Goal: Task Accomplishment & Management: Use online tool/utility

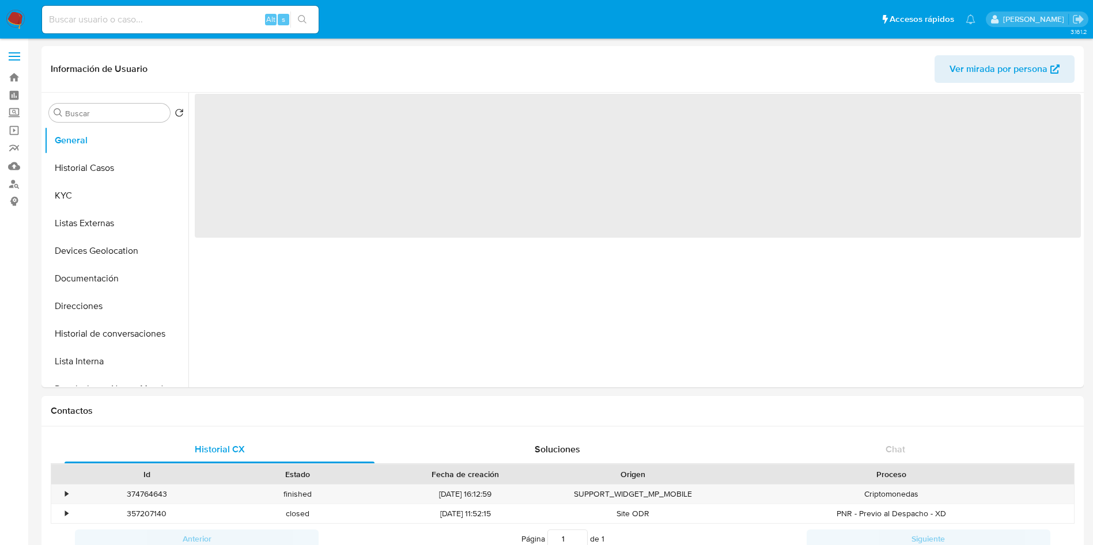
select select "10"
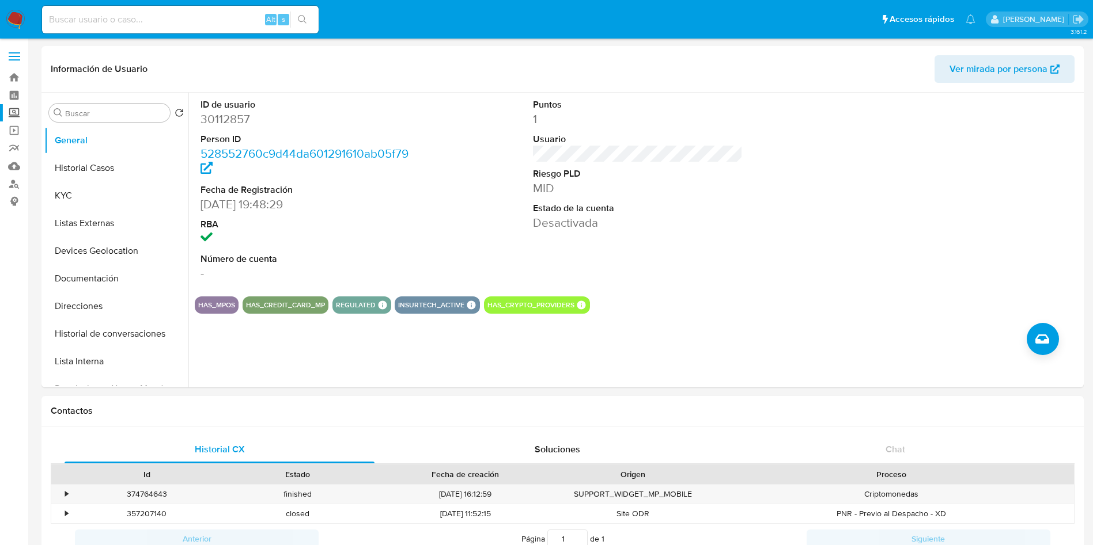
click at [12, 109] on label "Screening" at bounding box center [68, 113] width 137 height 18
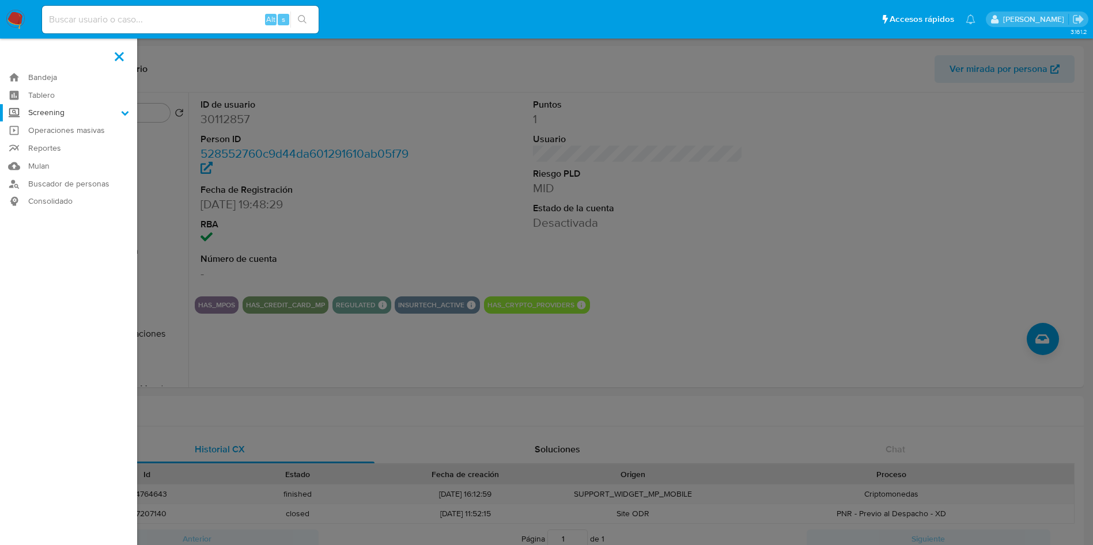
click at [0, 0] on input "Screening" at bounding box center [0, 0] width 0 height 0
click at [62, 156] on link "Herramientas" at bounding box center [68, 158] width 137 height 14
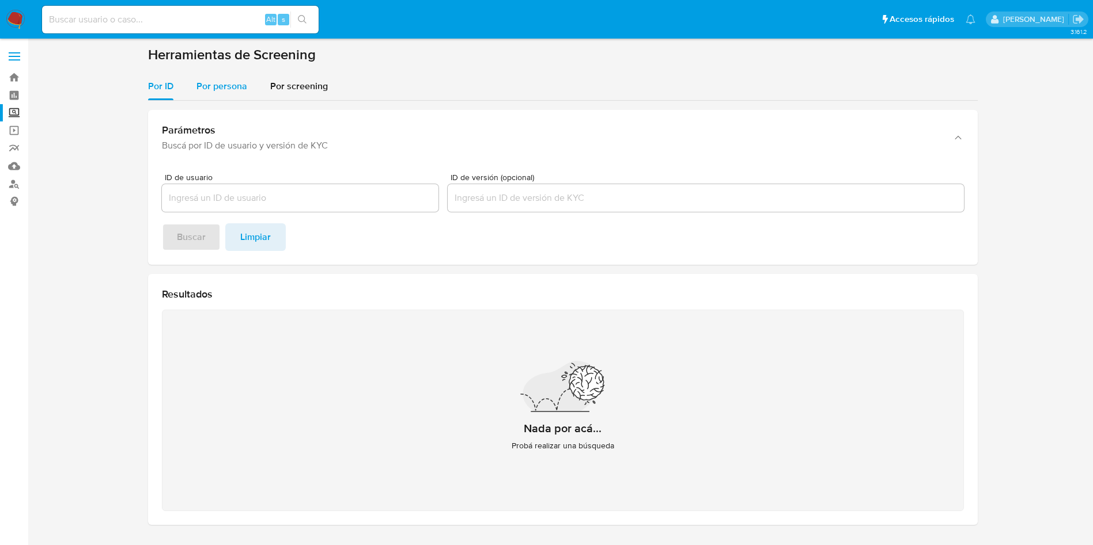
click at [244, 85] on span "Por persona" at bounding box center [221, 85] width 51 height 13
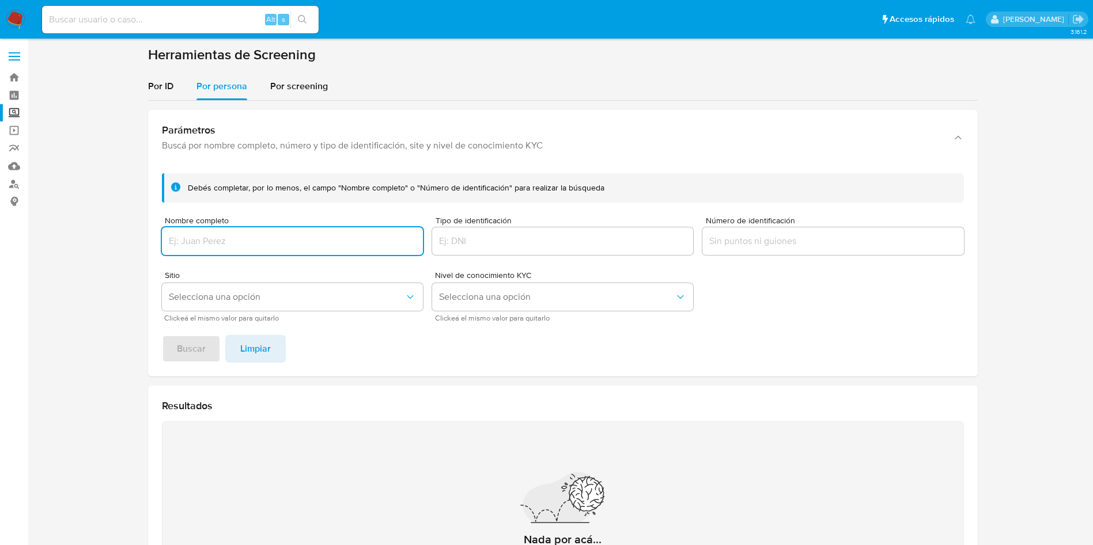
click at [296, 245] on input "Nombre completo" at bounding box center [292, 241] width 261 height 15
click at [206, 354] on button "Buscar" at bounding box center [191, 349] width 59 height 28
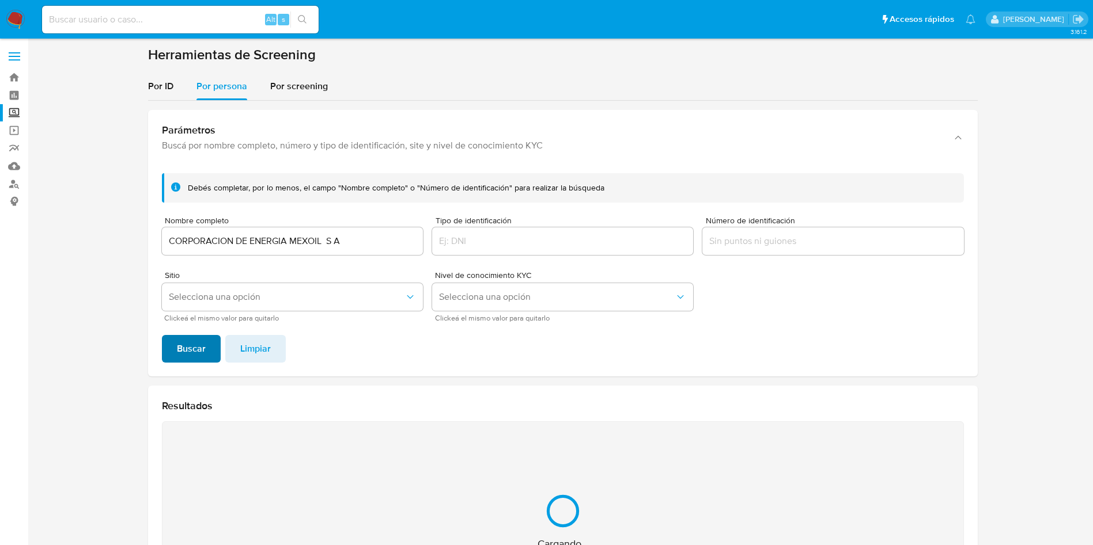
scroll to position [150, 0]
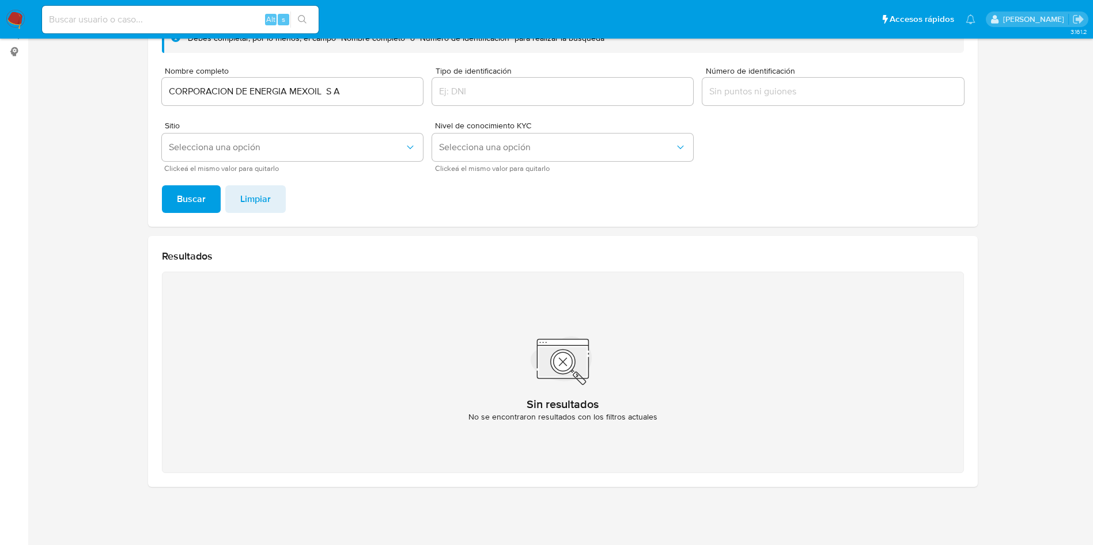
click at [339, 89] on input "CORPORACION DE ENERGIA MEXOIL S A" at bounding box center [292, 91] width 261 height 15
click at [162, 185] on button "Buscar" at bounding box center [191, 199] width 59 height 28
click at [324, 87] on input "CORPORACION DE ENERGIA MEXOIL SA" at bounding box center [292, 91] width 261 height 15
type input "CORPORACION DE ENERGIA MEXOIL SA"
click at [162, 185] on button "Buscar" at bounding box center [191, 199] width 59 height 28
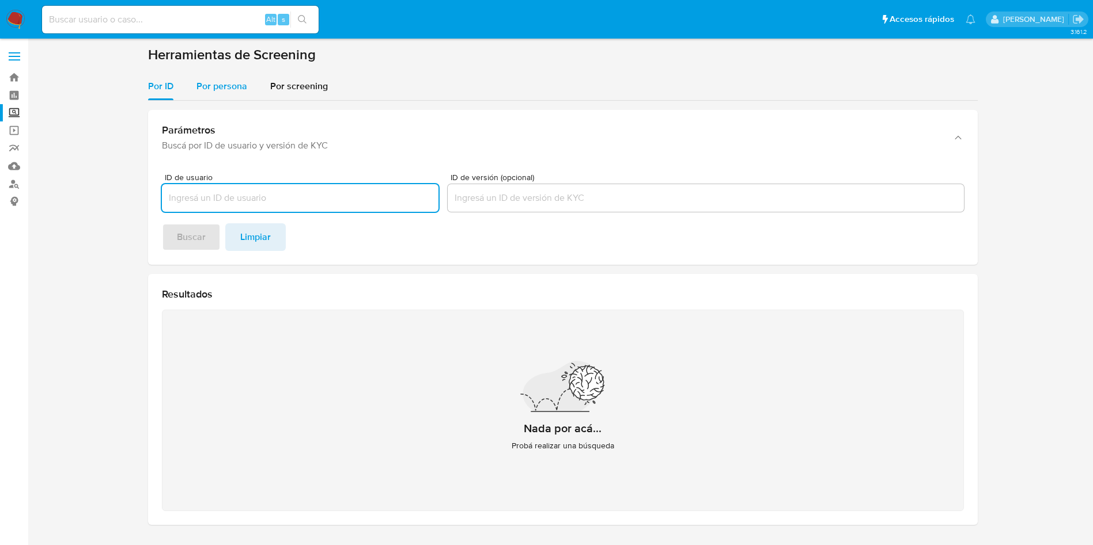
click at [215, 83] on span "Por persona" at bounding box center [221, 85] width 51 height 13
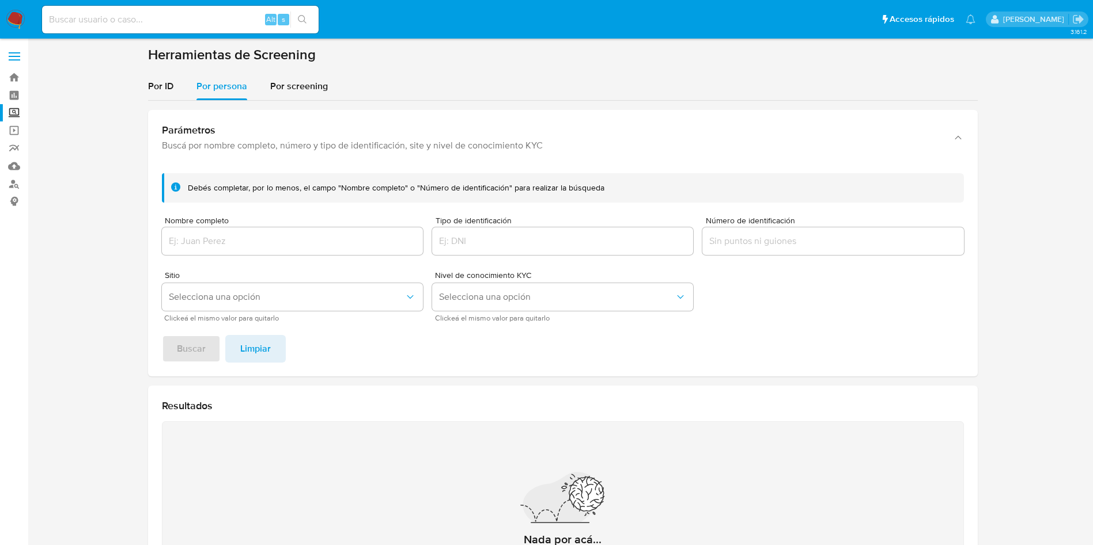
click at [240, 234] on div at bounding box center [292, 242] width 261 height 28
click at [248, 243] on input "Nombre completo" at bounding box center [292, 241] width 261 height 15
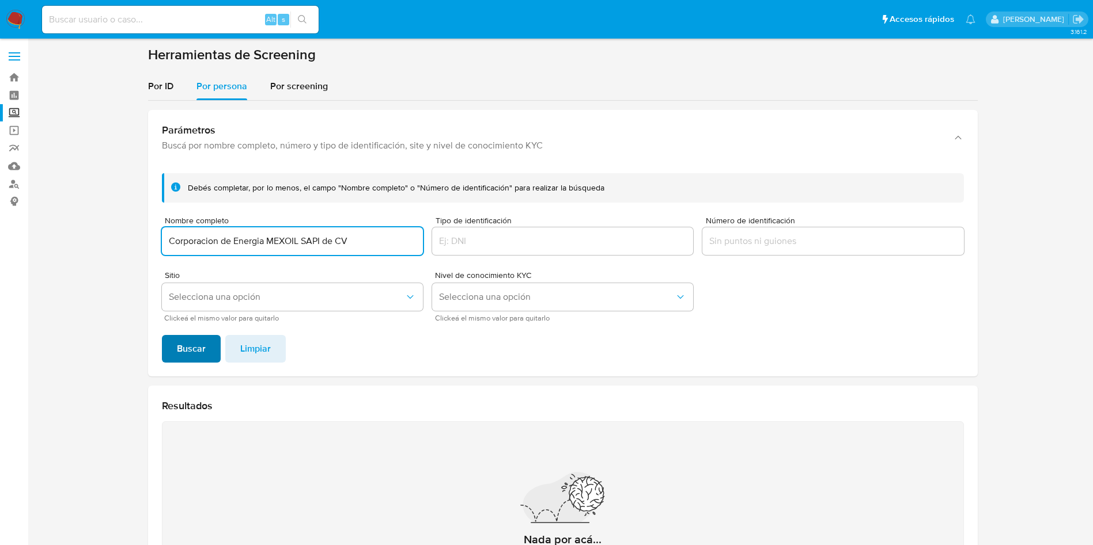
type input "Corporacion de Energia MEXOIL SAPI de CV"
click at [195, 350] on span "Buscar" at bounding box center [191, 348] width 29 height 25
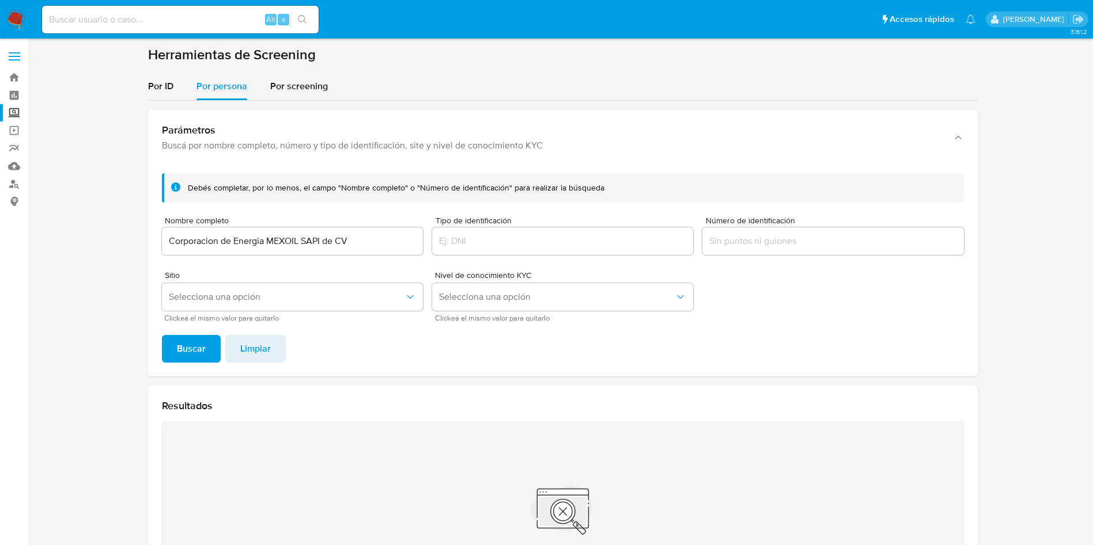
scroll to position [86, 0]
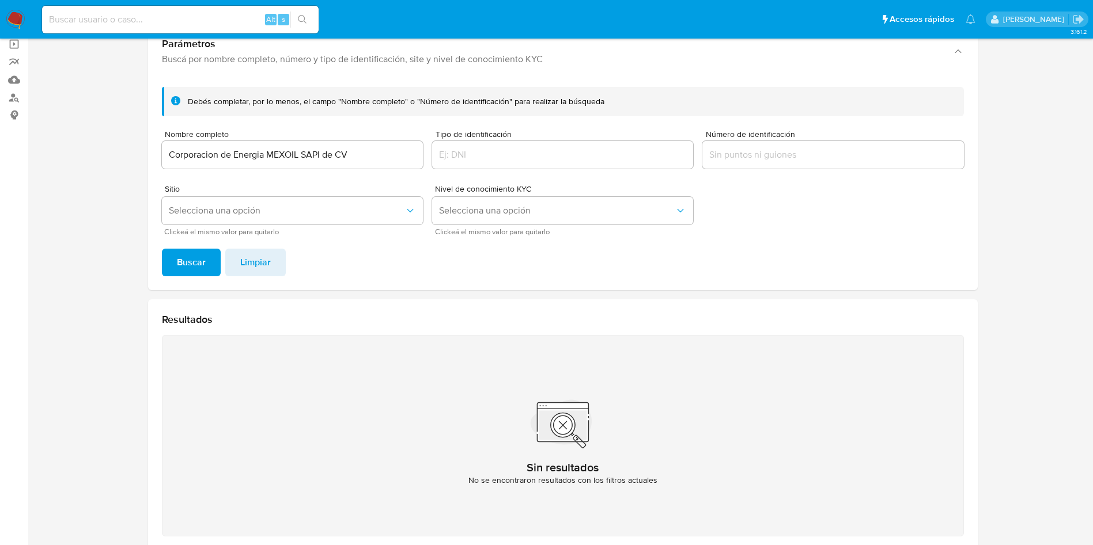
click at [348, 156] on input "Corporacion de Energia MEXOIL SAPI de CV" at bounding box center [292, 154] width 261 height 15
drag, startPoint x: 374, startPoint y: 150, endPoint x: 0, endPoint y: 112, distance: 375.7
click at [0, 112] on section "Bandeja Tablero Screening Búsqueda en Listas Watchlist Herramientas Operaciones…" at bounding box center [546, 261] width 1093 height 695
type input "ZAGAS SERVICIOS AUXILIARES SA DE CV"
click at [190, 270] on span "Buscar" at bounding box center [191, 262] width 29 height 25
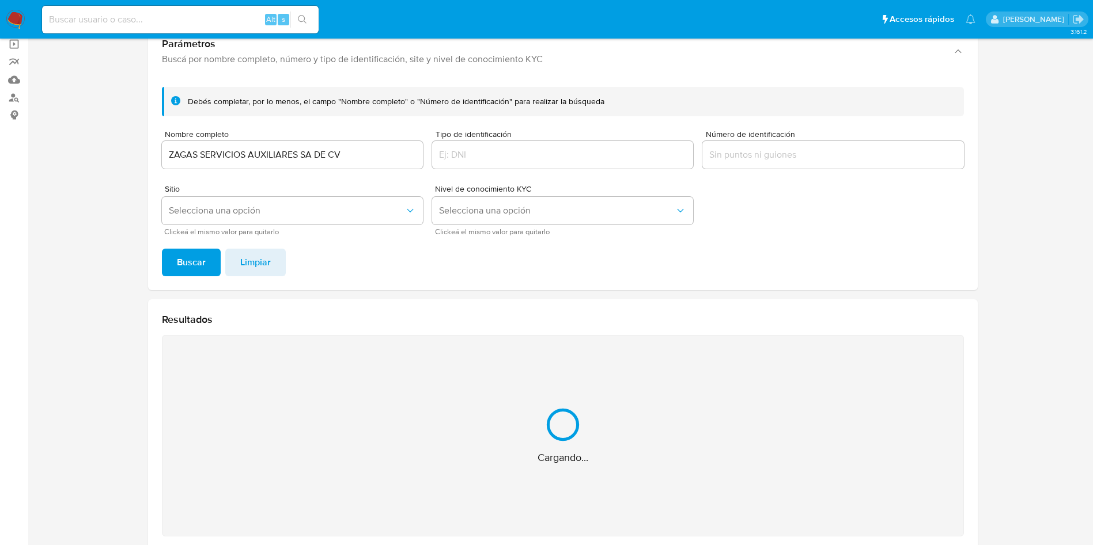
scroll to position [150, 0]
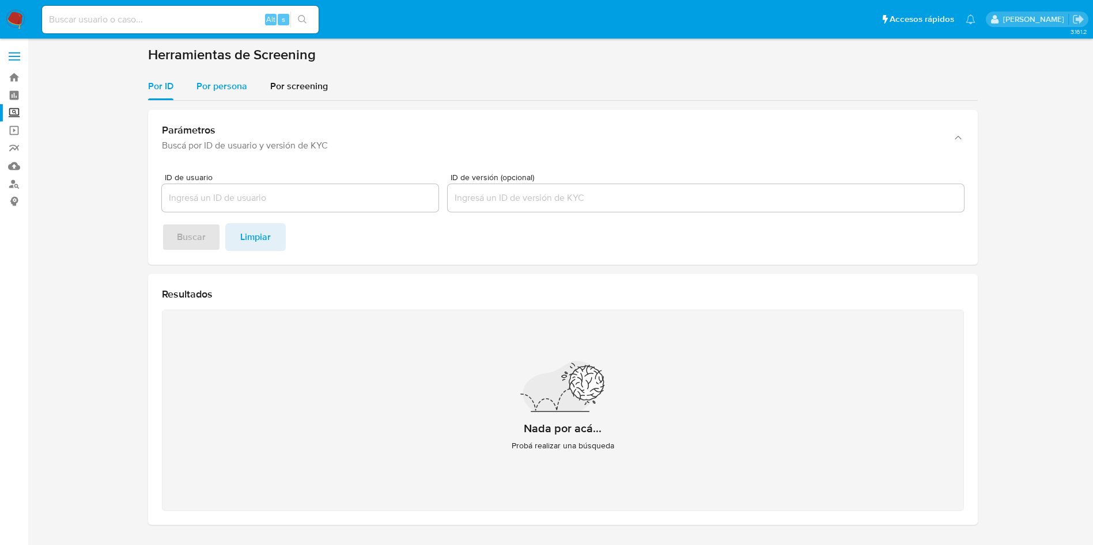
click at [204, 79] on span "Por persona" at bounding box center [221, 85] width 51 height 13
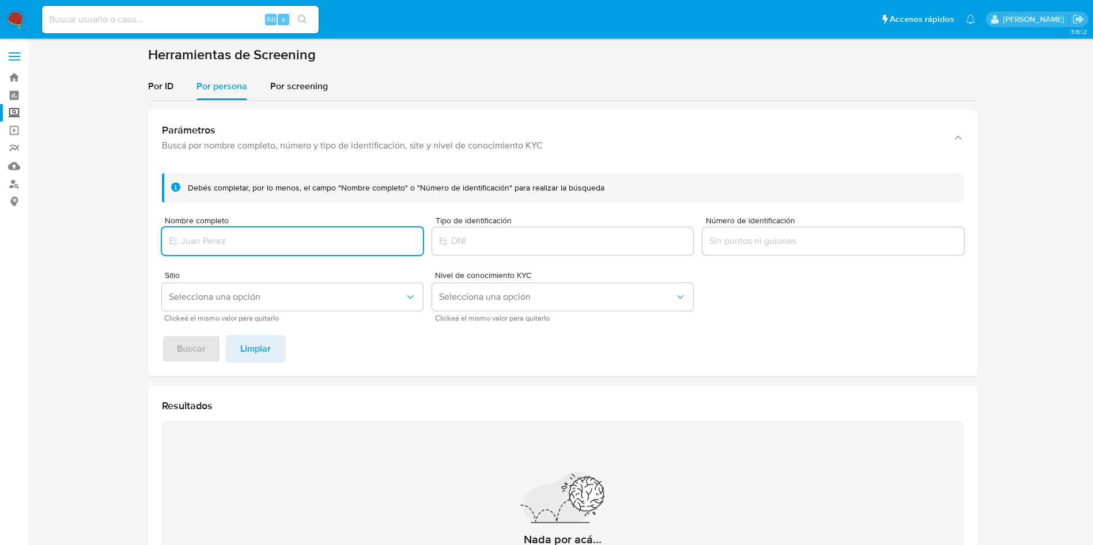
click at [273, 244] on input "Nombre completo" at bounding box center [292, 241] width 261 height 15
type input "MIGUEL ANGEL ARNAIZ MANCEBO DEL CASTILLO"
click at [208, 347] on button "Buscar" at bounding box center [191, 349] width 59 height 28
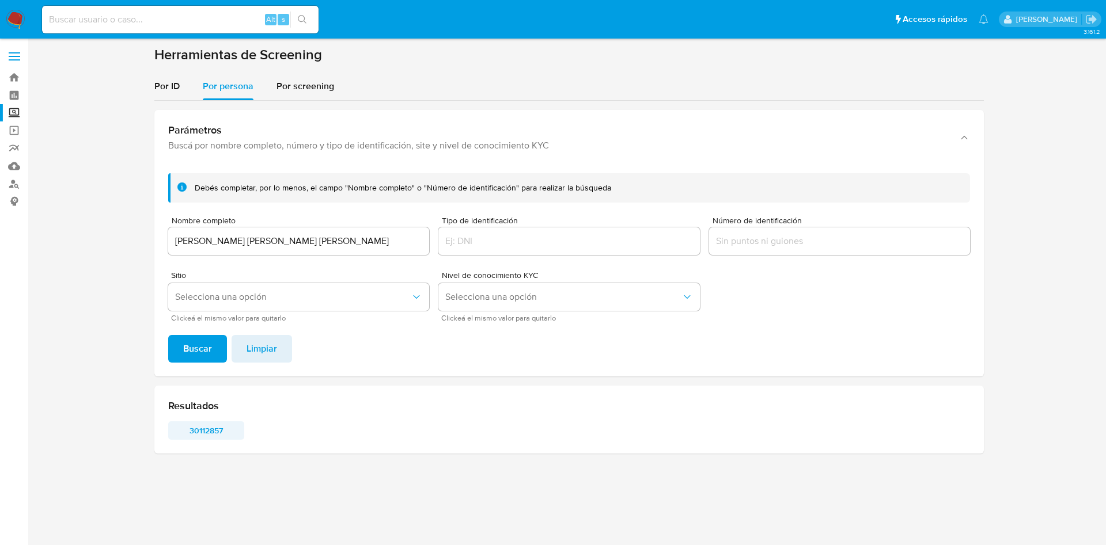
click at [215, 427] on span "30112857" at bounding box center [206, 431] width 60 height 16
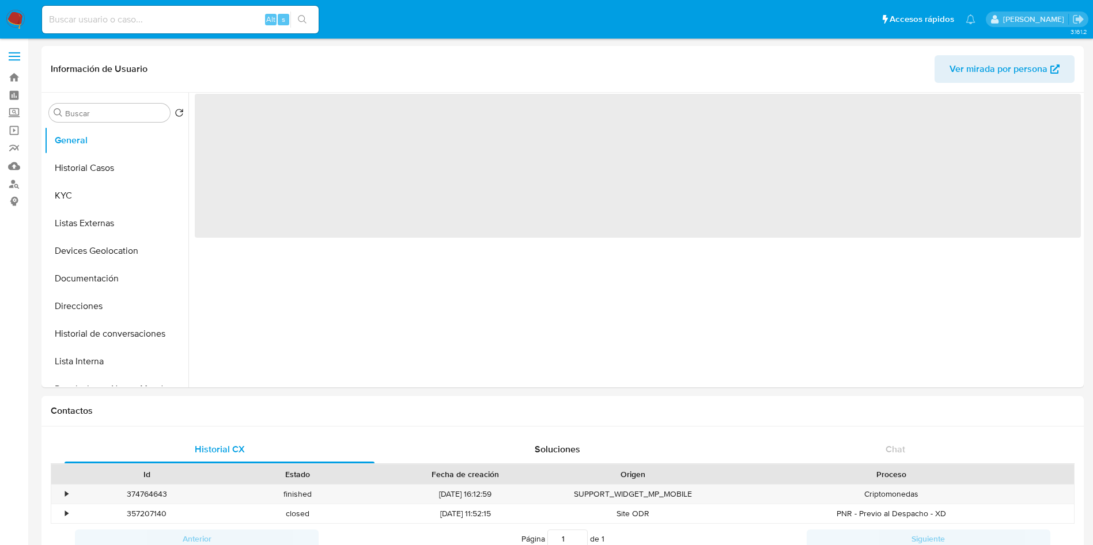
select select "10"
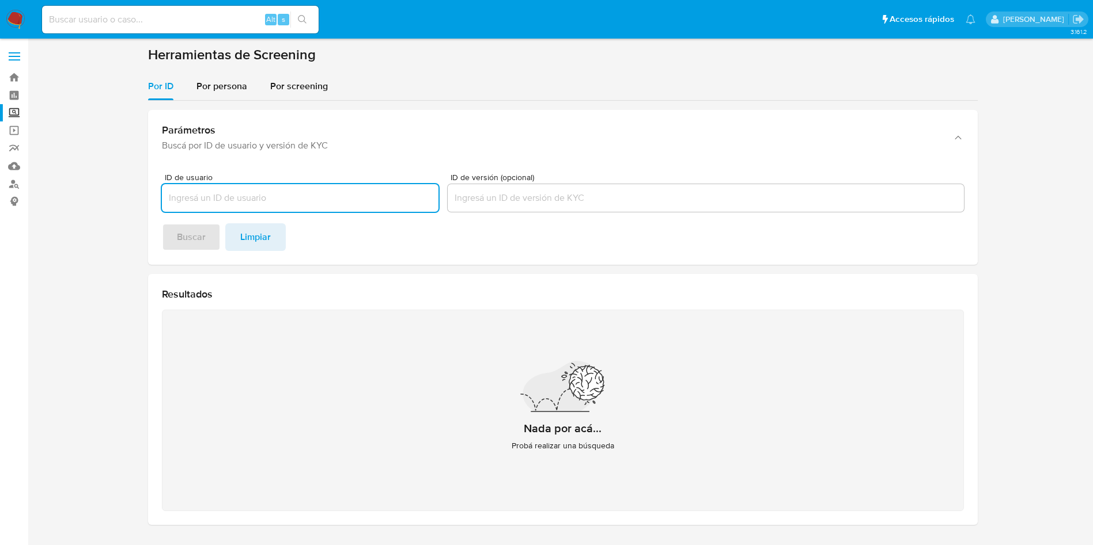
click at [169, 21] on input at bounding box center [180, 19] width 276 height 15
paste input "2321938555"
type input "2321938555"
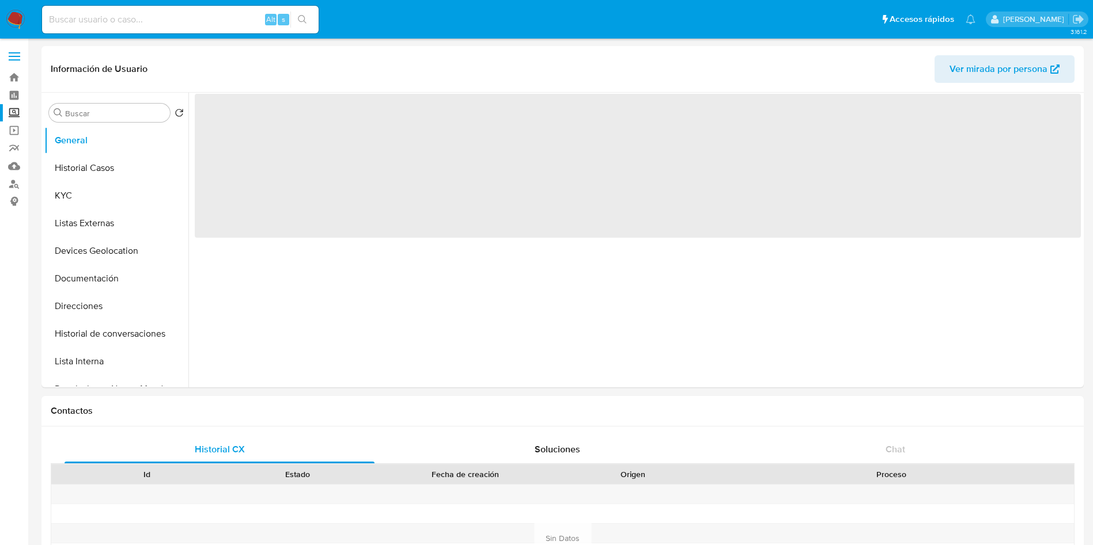
select select "10"
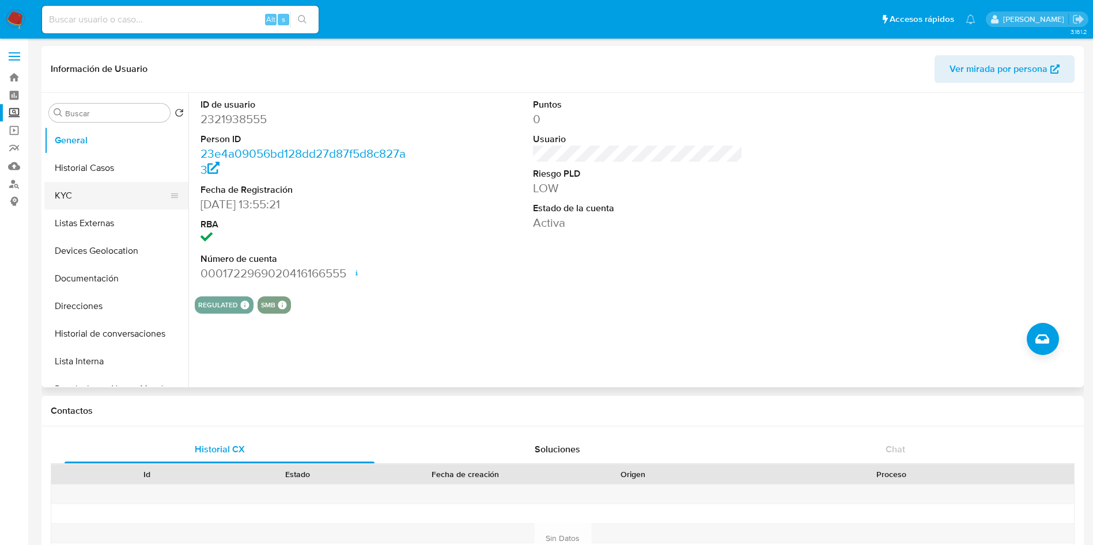
click at [100, 199] on button "KYC" at bounding box center [111, 196] width 135 height 28
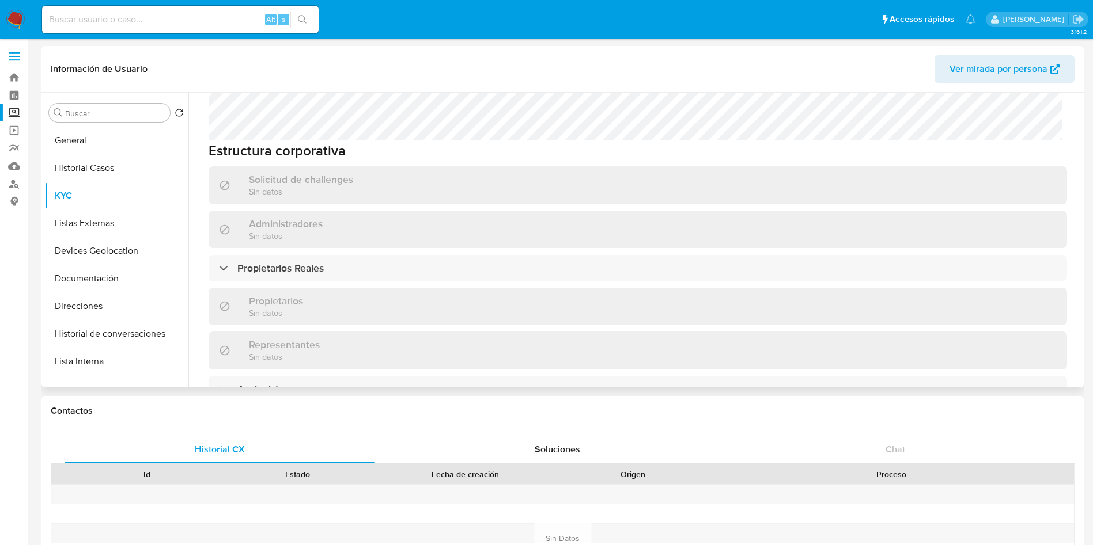
scroll to position [562, 0]
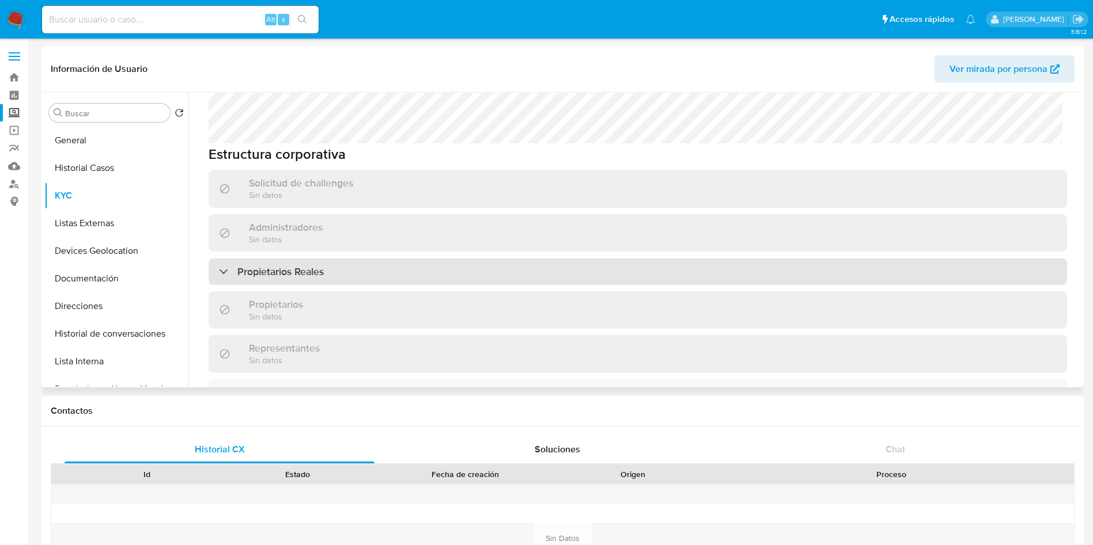
click at [355, 259] on div "Propietarios Reales" at bounding box center [638, 272] width 858 height 26
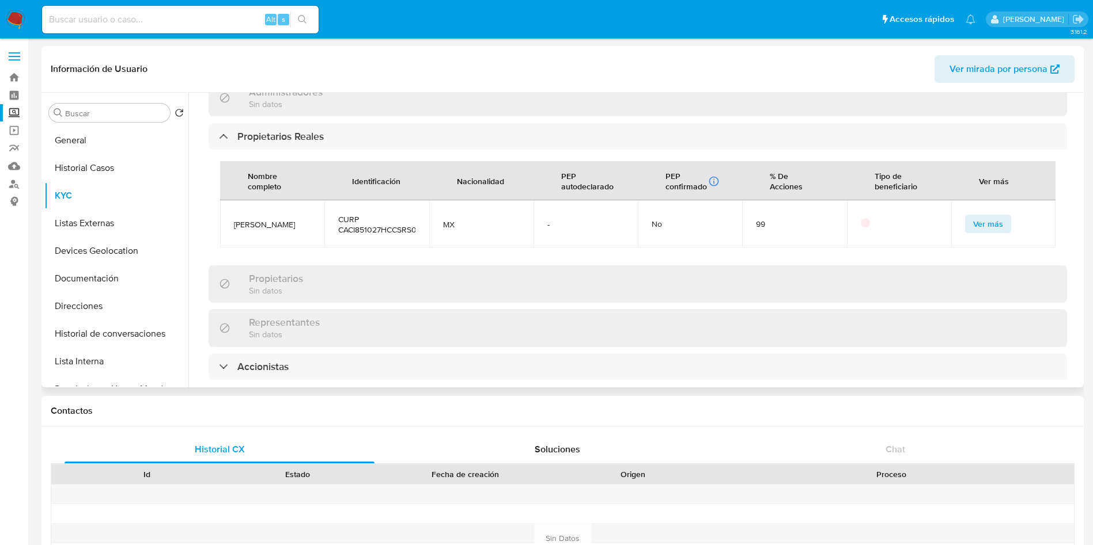
scroll to position [734, 0]
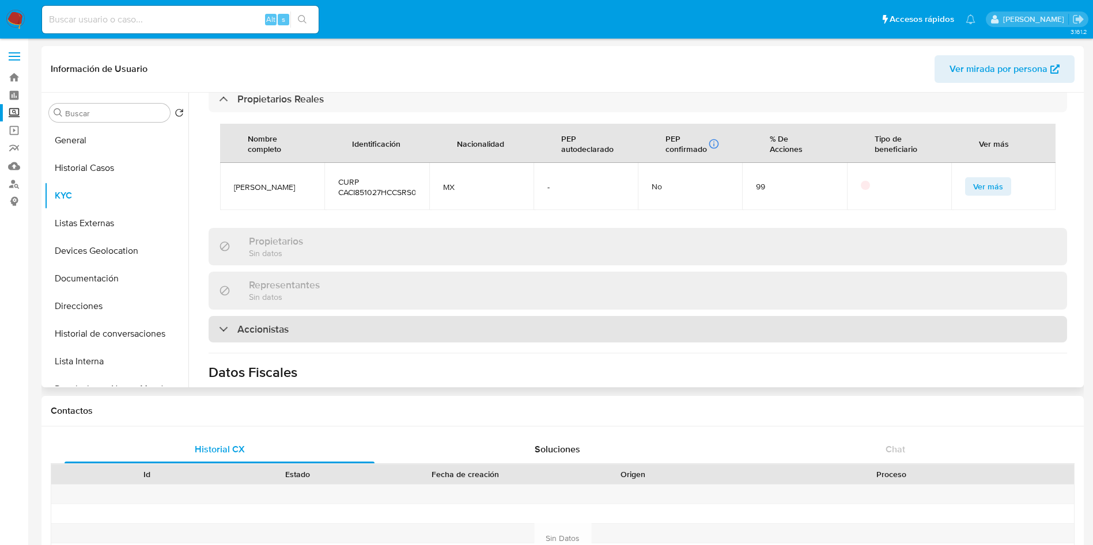
click at [288, 323] on h3 "Accionistas" at bounding box center [262, 329] width 51 height 13
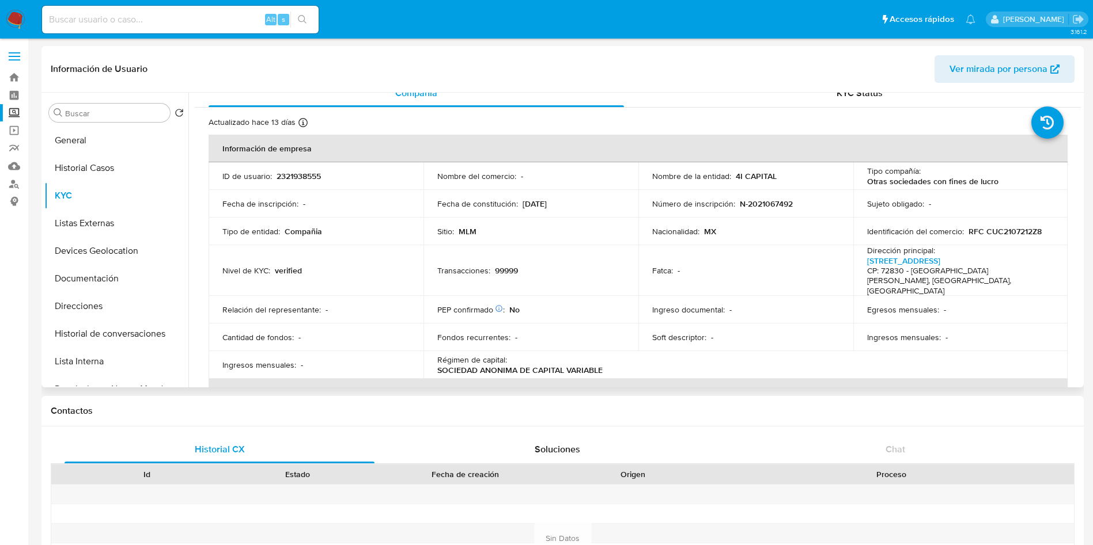
scroll to position [0, 0]
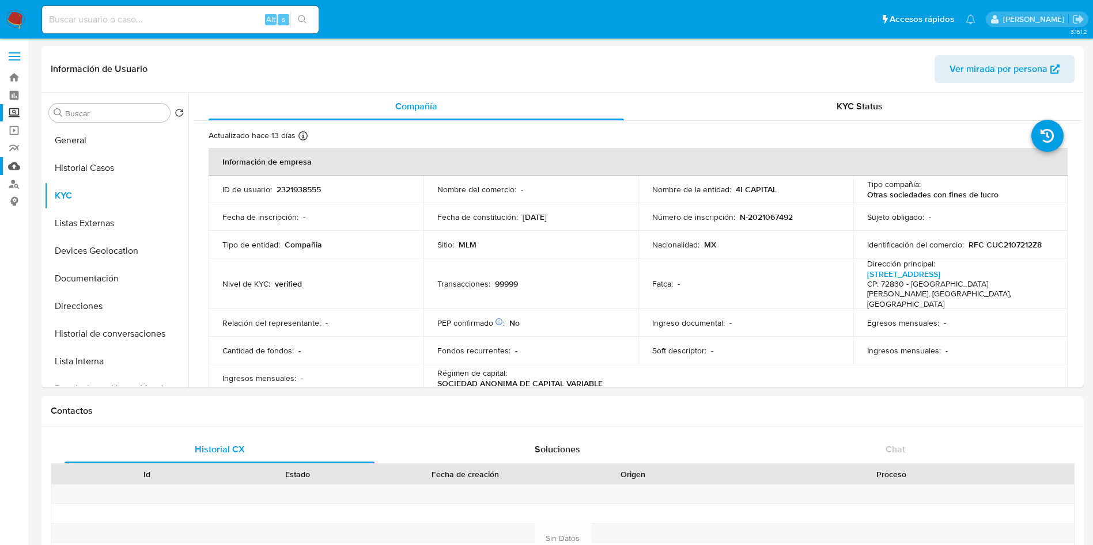
click at [14, 166] on link "Mulan" at bounding box center [68, 166] width 137 height 18
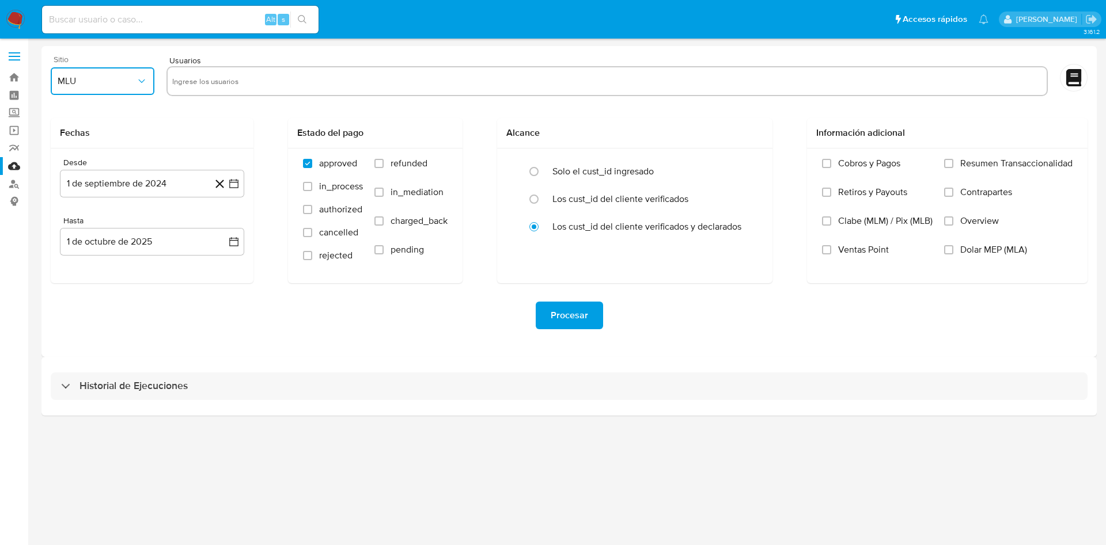
click at [127, 87] on button "MLU" at bounding box center [103, 81] width 104 height 28
click at [81, 247] on div "MLM" at bounding box center [99, 251] width 83 height 28
click at [219, 72] on input "text" at bounding box center [607, 81] width 870 height 18
paste input "2321938555"
type input "2321938555"
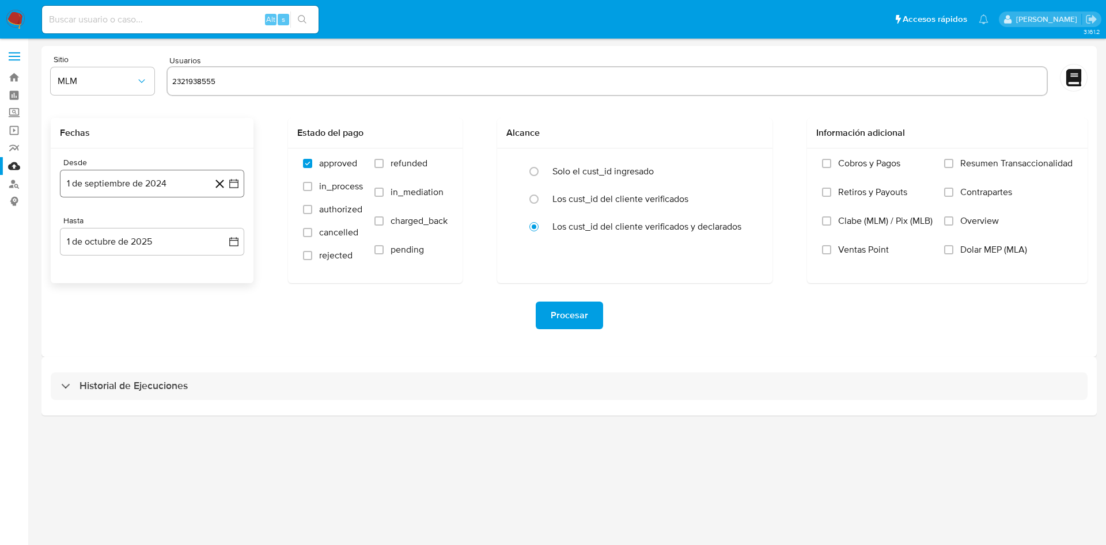
click at [232, 184] on icon "button" at bounding box center [234, 184] width 12 height 12
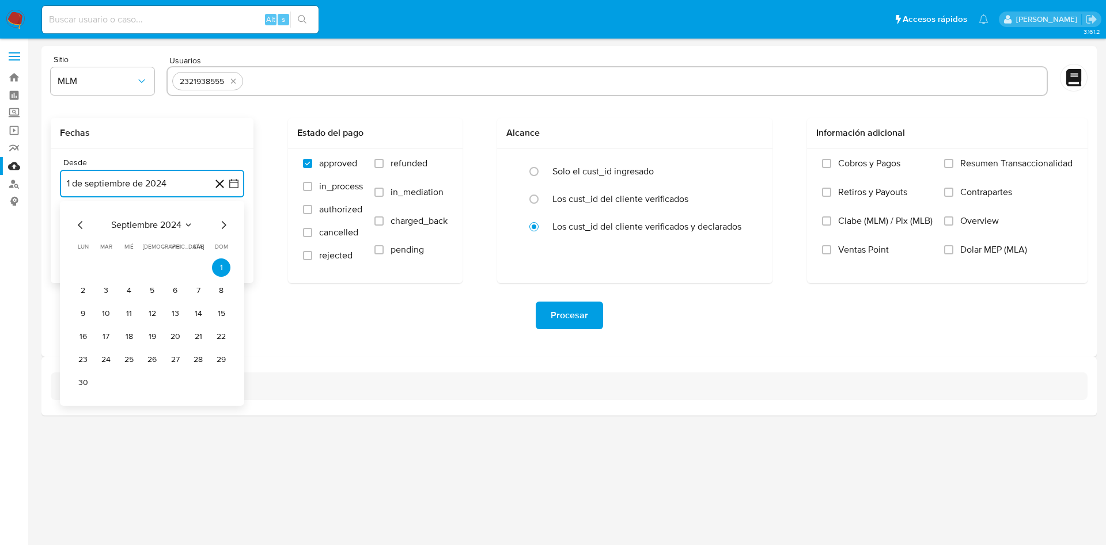
click at [222, 226] on icon "Mes siguiente" at bounding box center [224, 225] width 14 height 14
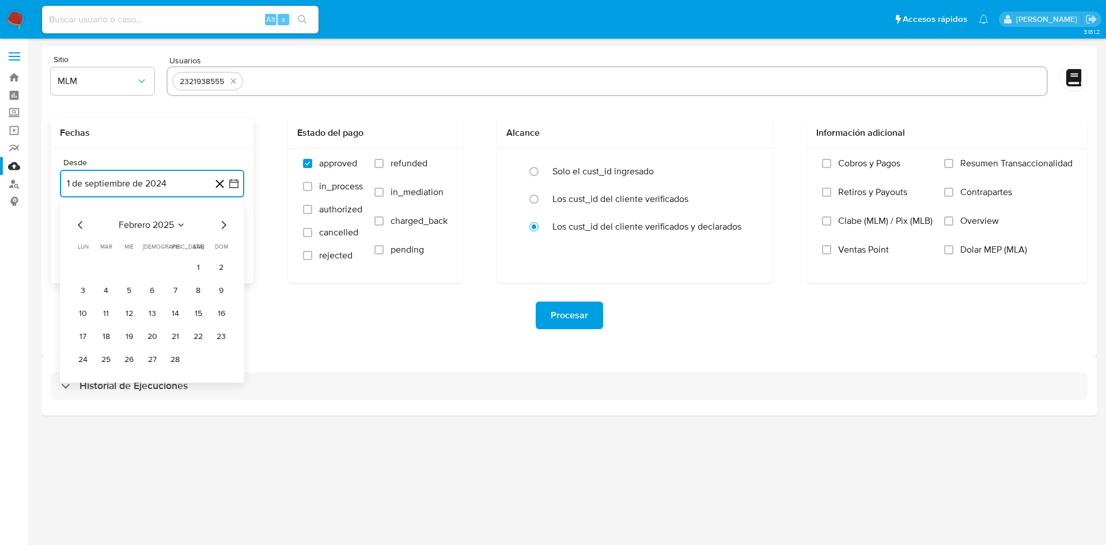
click at [222, 226] on icon "Mes siguiente" at bounding box center [224, 225] width 14 height 14
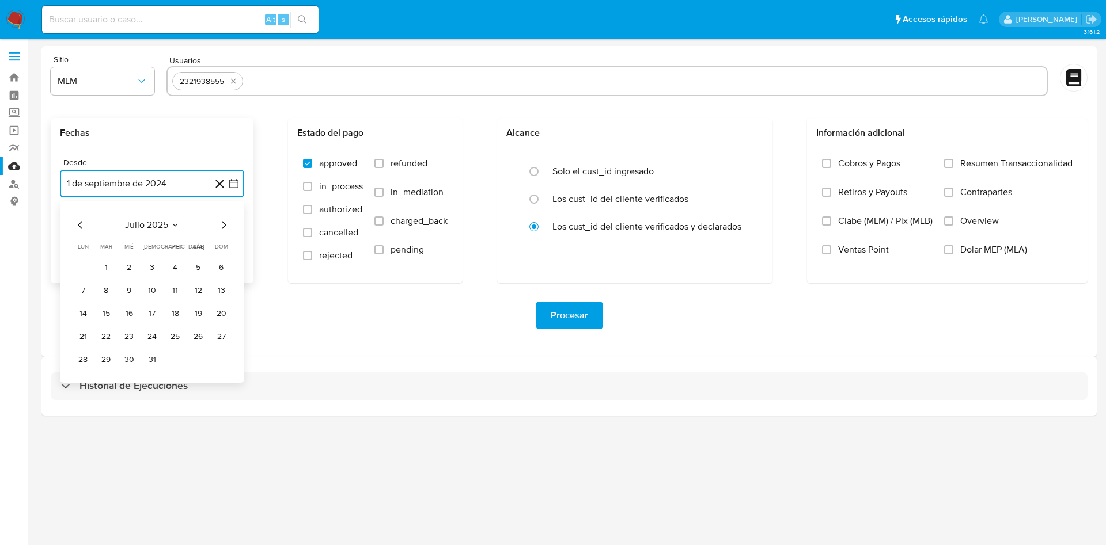
click at [222, 226] on icon "Mes siguiente" at bounding box center [224, 225] width 14 height 14
click at [79, 357] on button "25" at bounding box center [83, 360] width 18 height 18
click at [238, 239] on icon "button" at bounding box center [233, 241] width 9 height 9
click at [234, 239] on icon "button" at bounding box center [234, 242] width 12 height 12
click at [237, 243] on icon "button" at bounding box center [234, 242] width 12 height 12
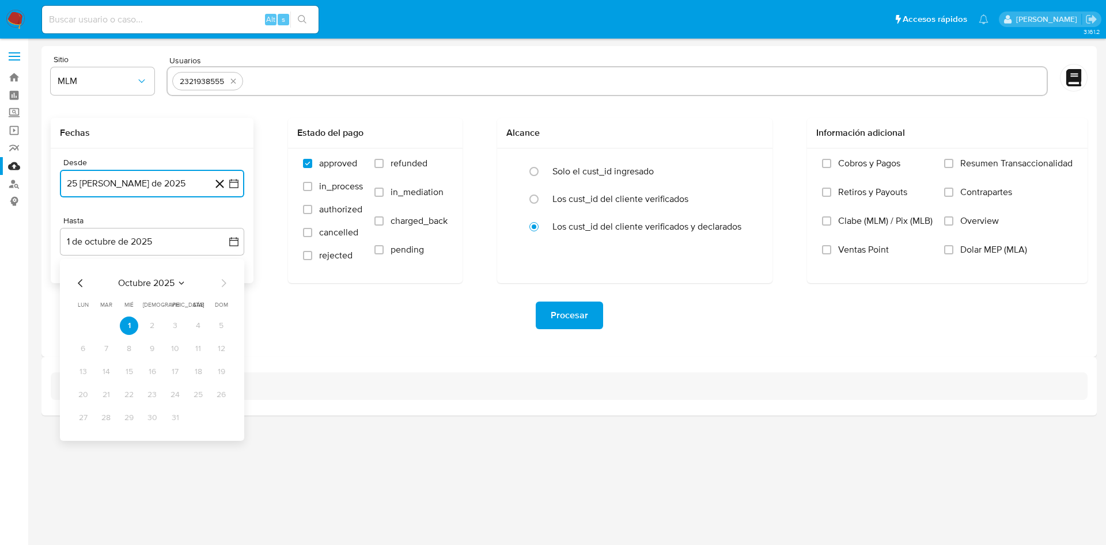
click at [80, 283] on icon "Mes anterior" at bounding box center [81, 283] width 14 height 14
click at [108, 419] on button "30" at bounding box center [106, 418] width 18 height 18
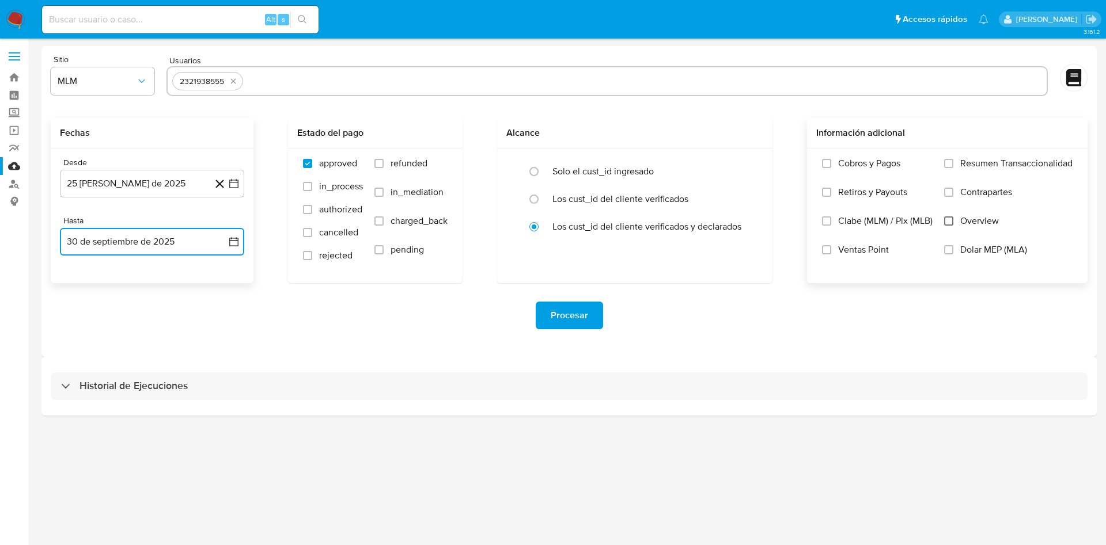
click at [951, 219] on input "Overview" at bounding box center [948, 221] width 9 height 9
click at [571, 319] on span "Procesar" at bounding box center [569, 315] width 37 height 25
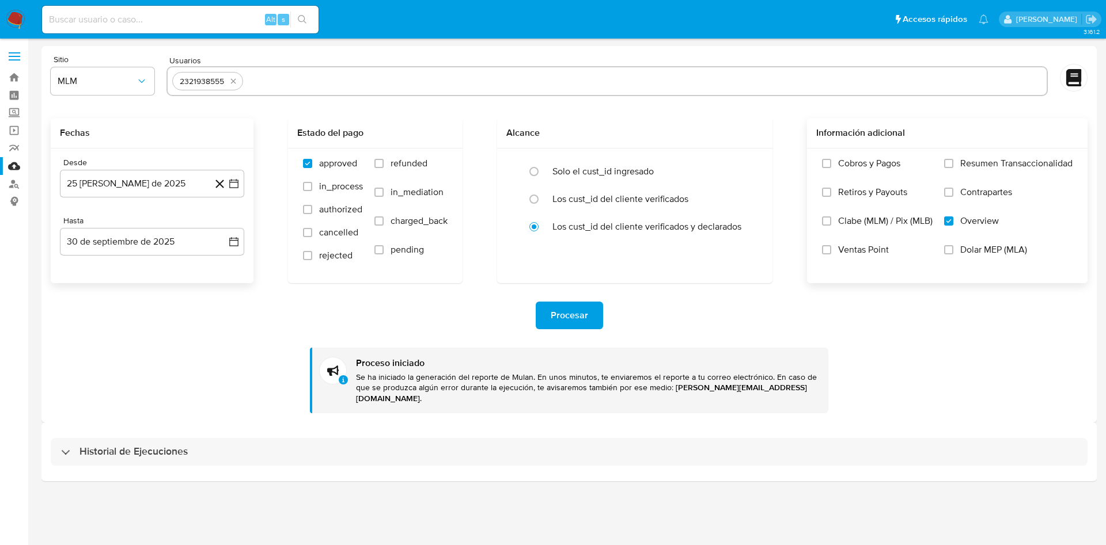
click at [203, 14] on input at bounding box center [180, 19] width 276 height 15
paste input "2321938555"
type input "2321938555"
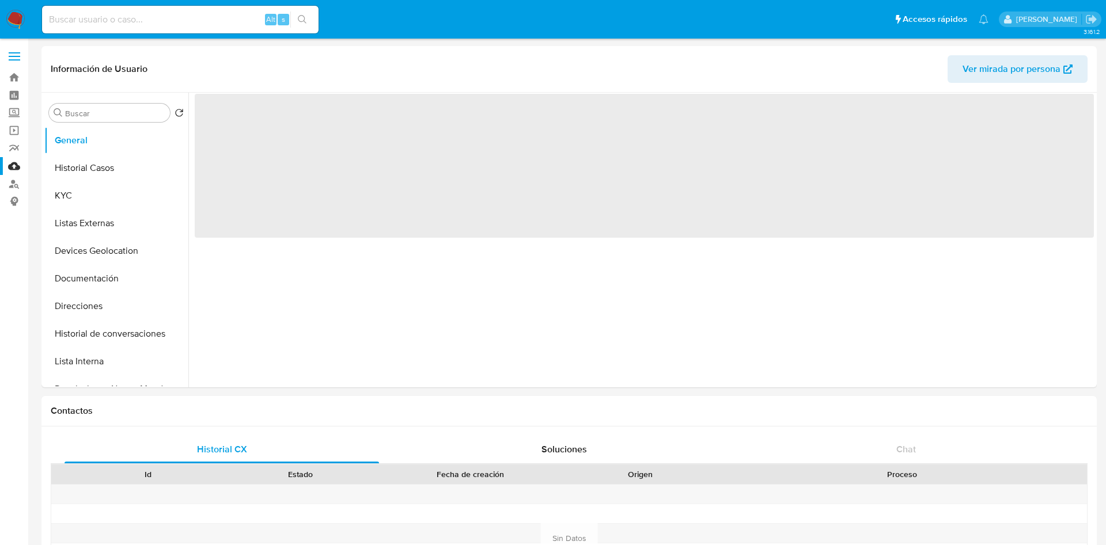
select select "10"
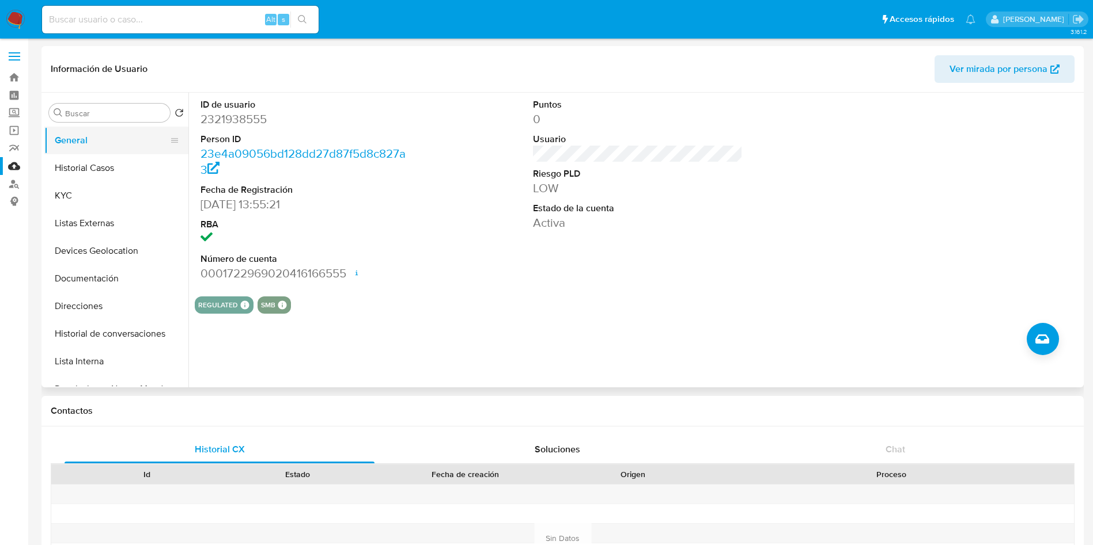
click at [59, 146] on button "General" at bounding box center [111, 141] width 135 height 28
click at [66, 161] on button "Historial Casos" at bounding box center [111, 168] width 135 height 28
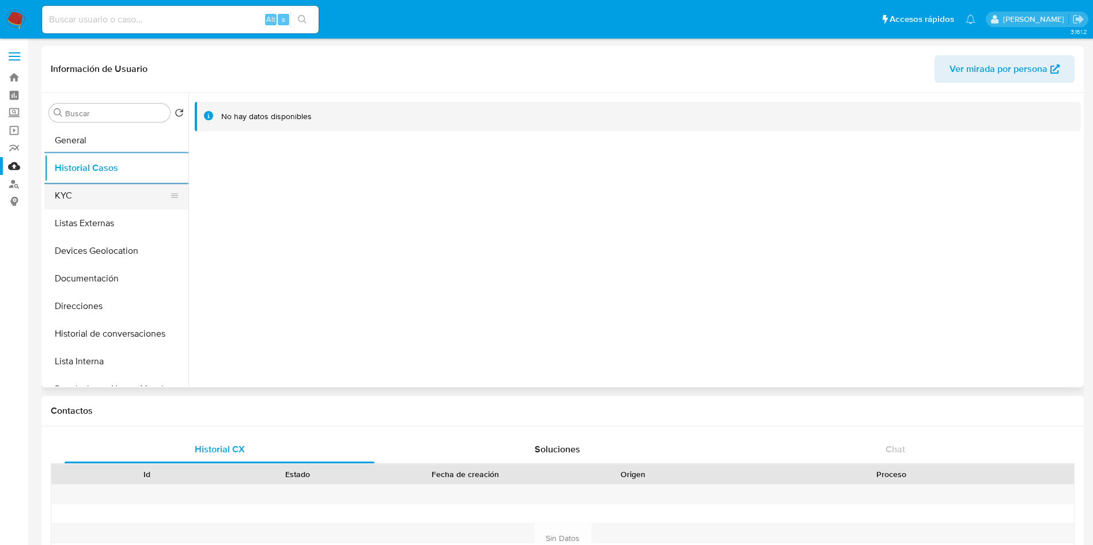
click at [123, 196] on button "KYC" at bounding box center [111, 196] width 135 height 28
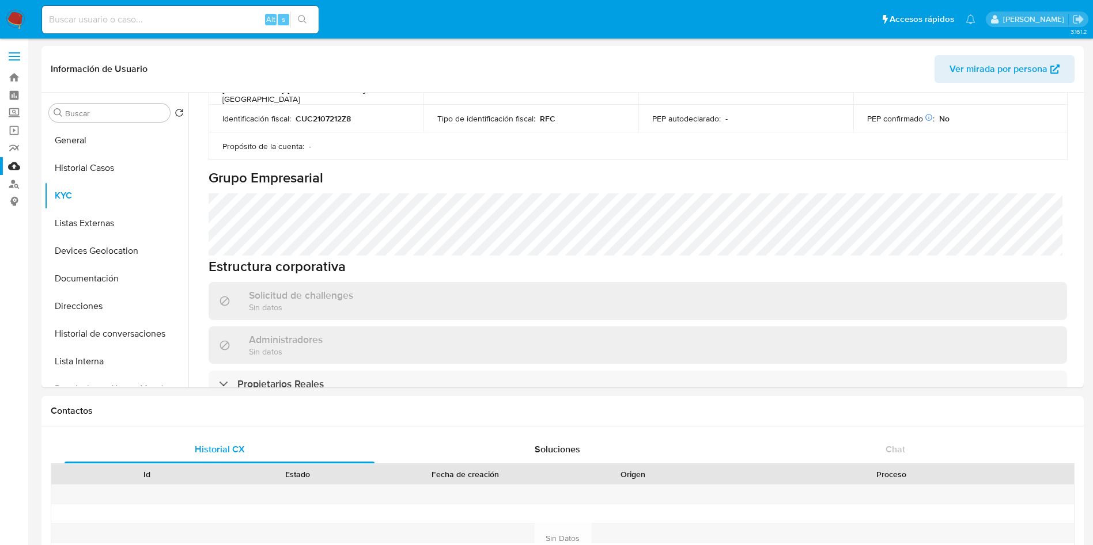
scroll to position [536, 0]
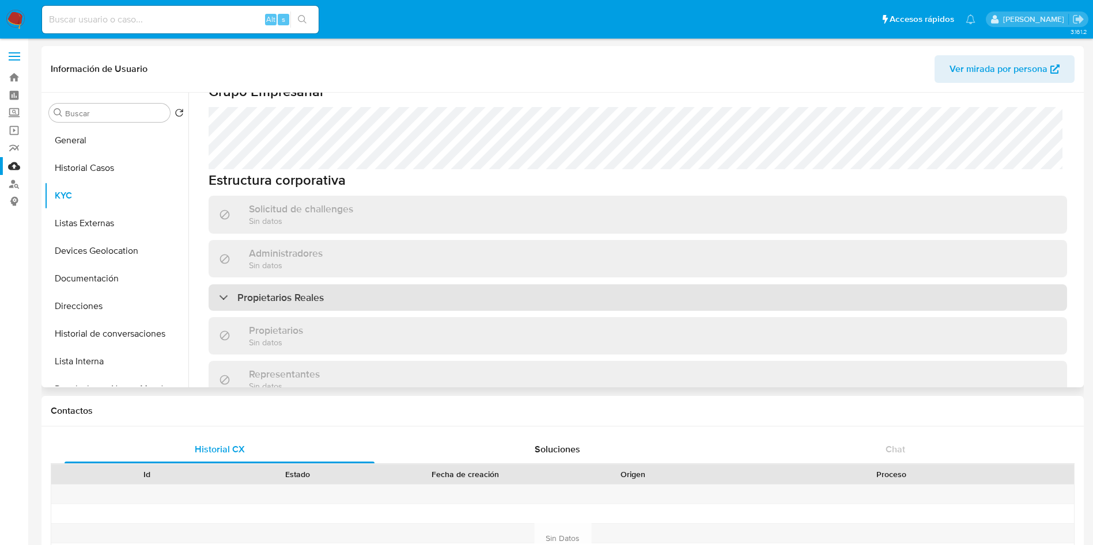
click at [478, 285] on div "Propietarios Reales" at bounding box center [638, 298] width 858 height 26
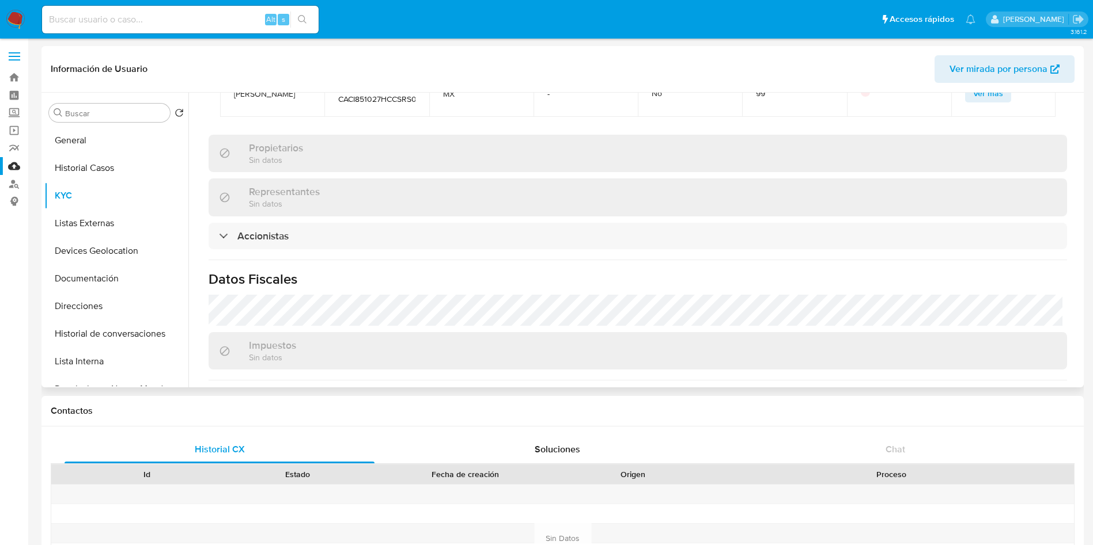
scroll to position [831, 0]
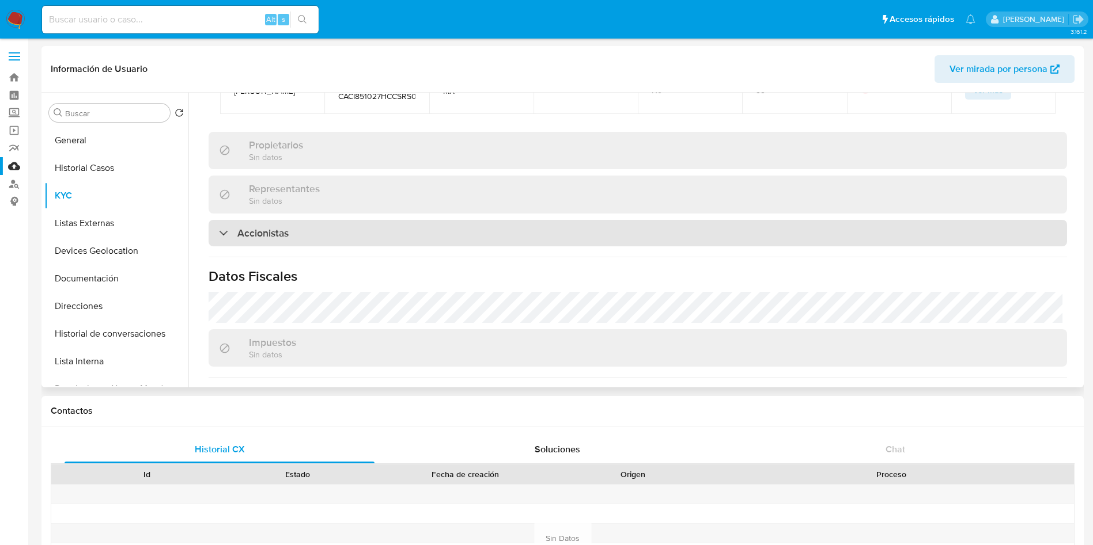
click at [479, 220] on div "Accionistas" at bounding box center [638, 233] width 858 height 26
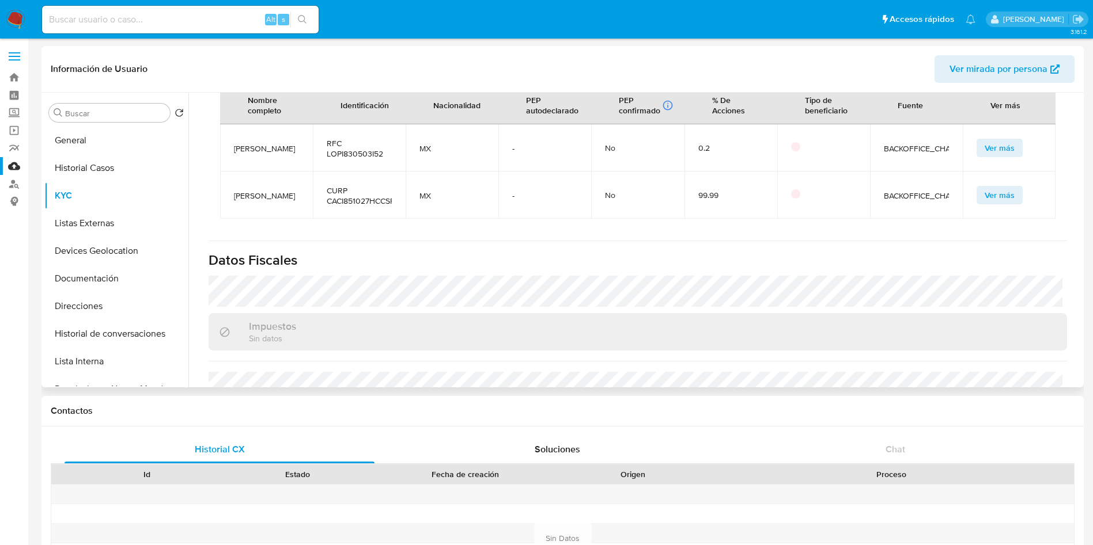
scroll to position [1087, 0]
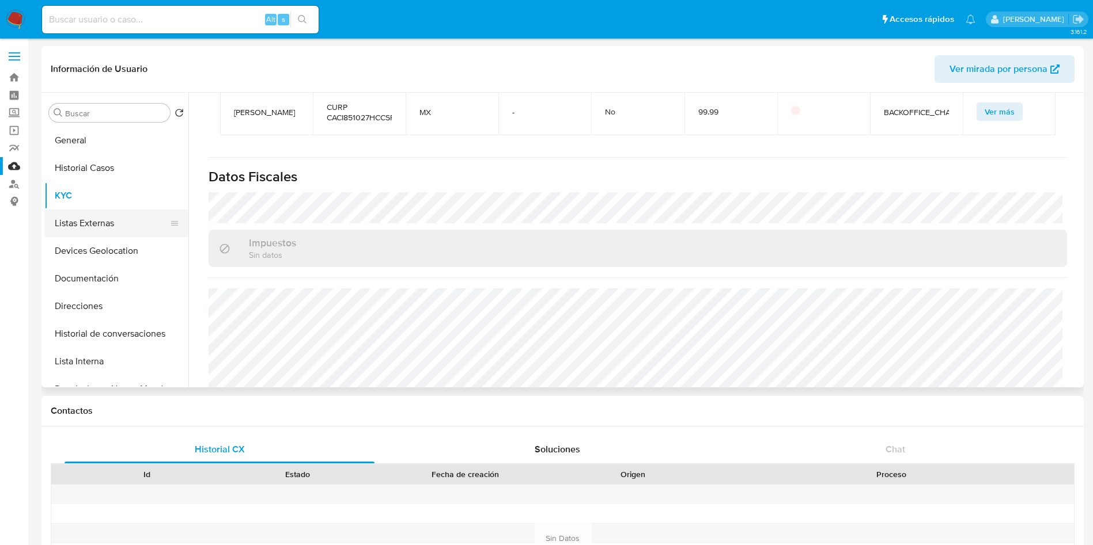
click at [98, 223] on button "Listas Externas" at bounding box center [111, 224] width 135 height 28
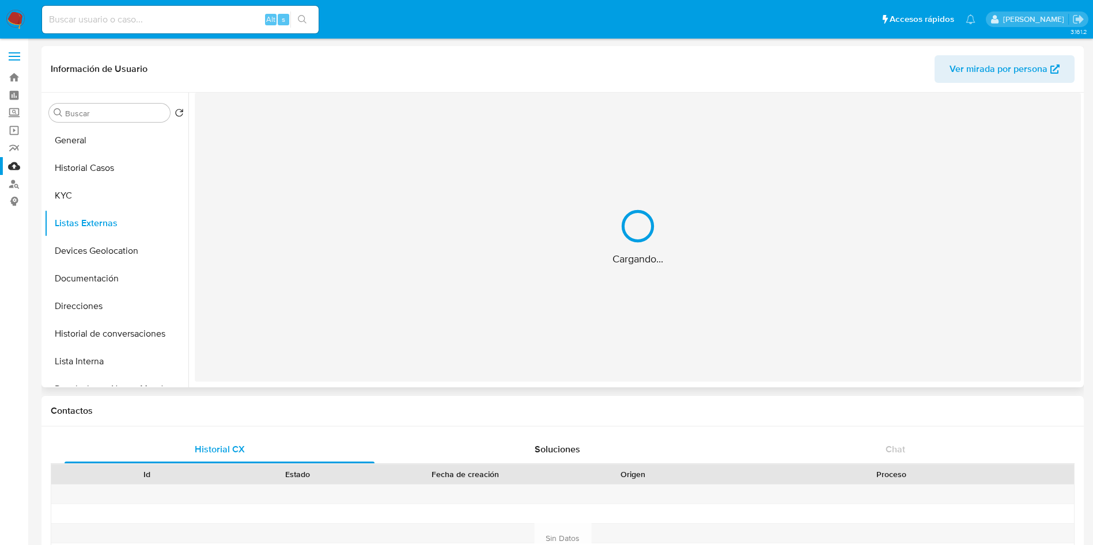
scroll to position [0, 0]
click at [75, 249] on button "Devices Geolocation" at bounding box center [111, 251] width 135 height 28
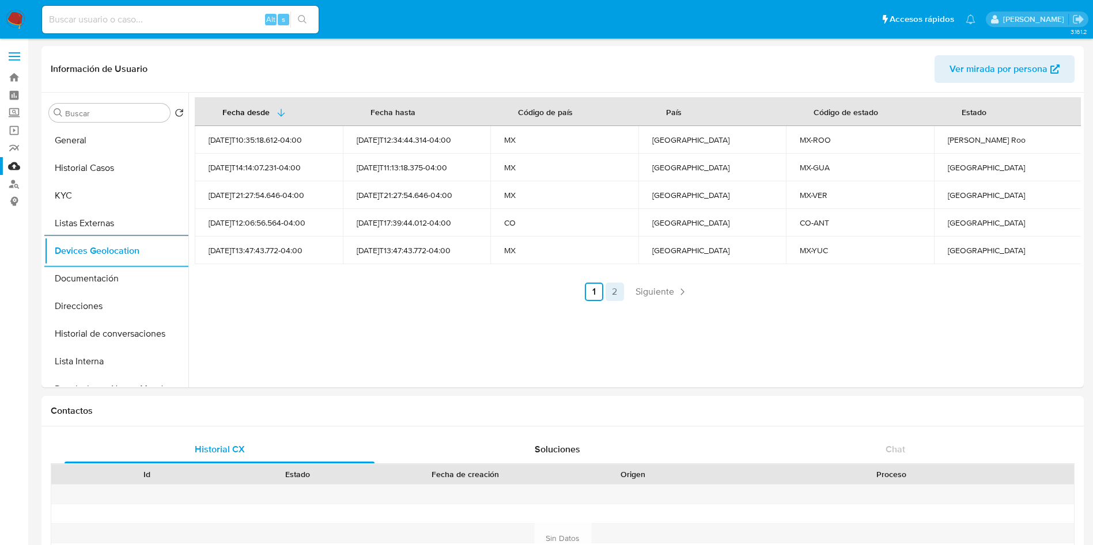
click at [616, 289] on link "2" at bounding box center [614, 292] width 18 height 18
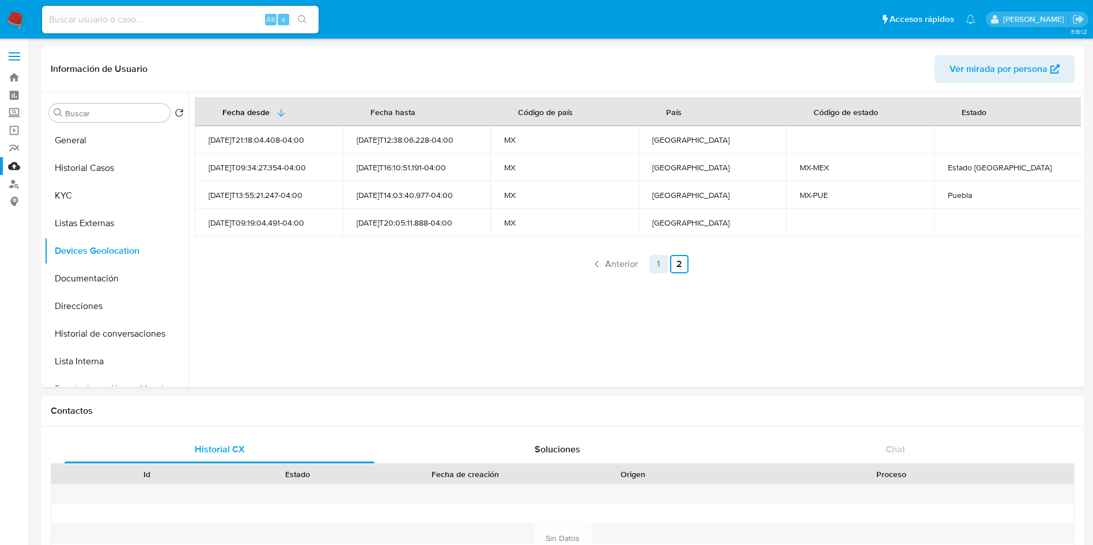
click at [654, 265] on link "1" at bounding box center [658, 264] width 18 height 18
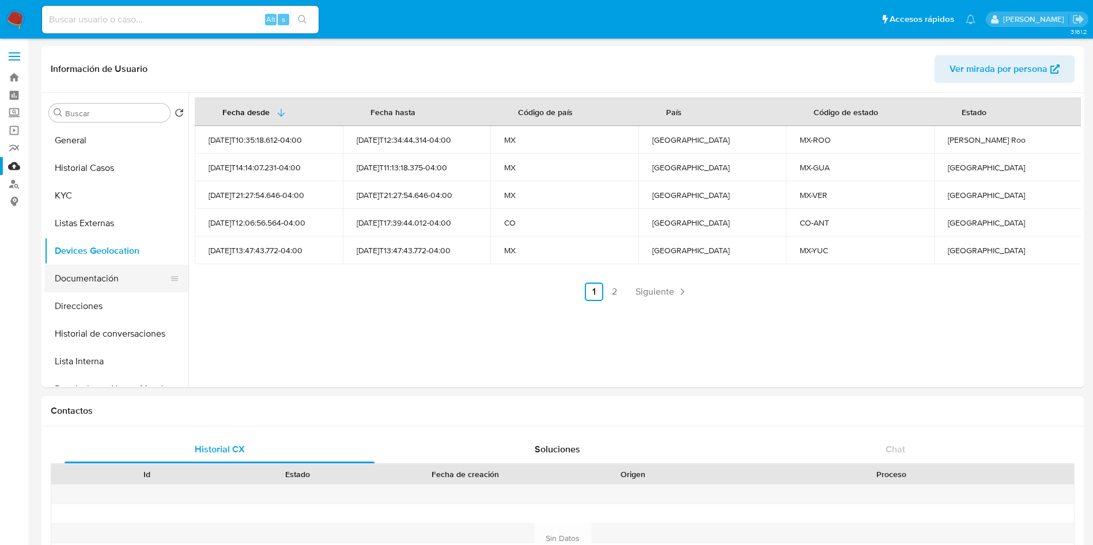
click at [95, 279] on button "Documentación" at bounding box center [111, 279] width 135 height 28
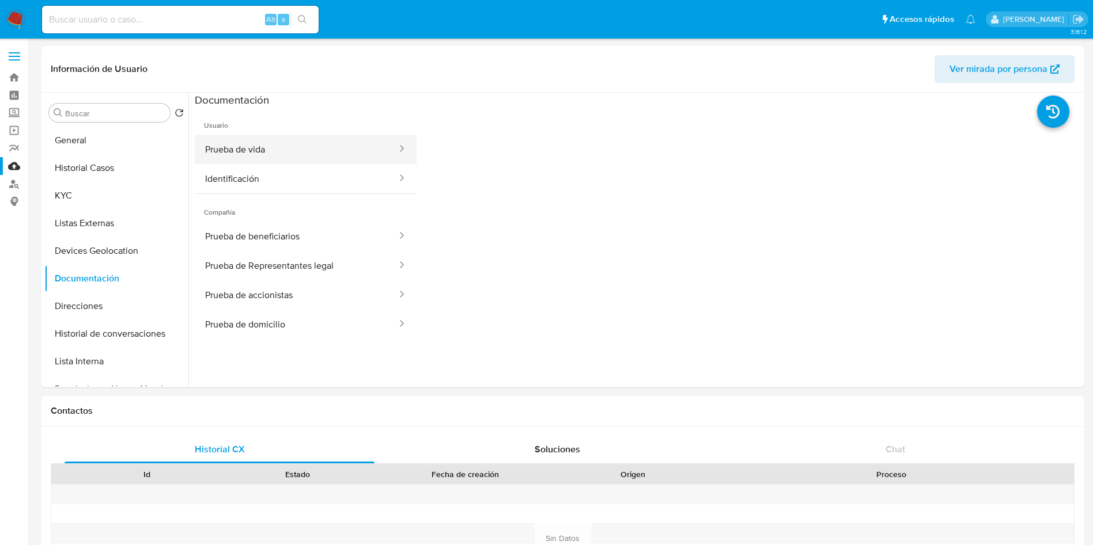
click at [268, 149] on button "Prueba de vida" at bounding box center [296, 149] width 203 height 29
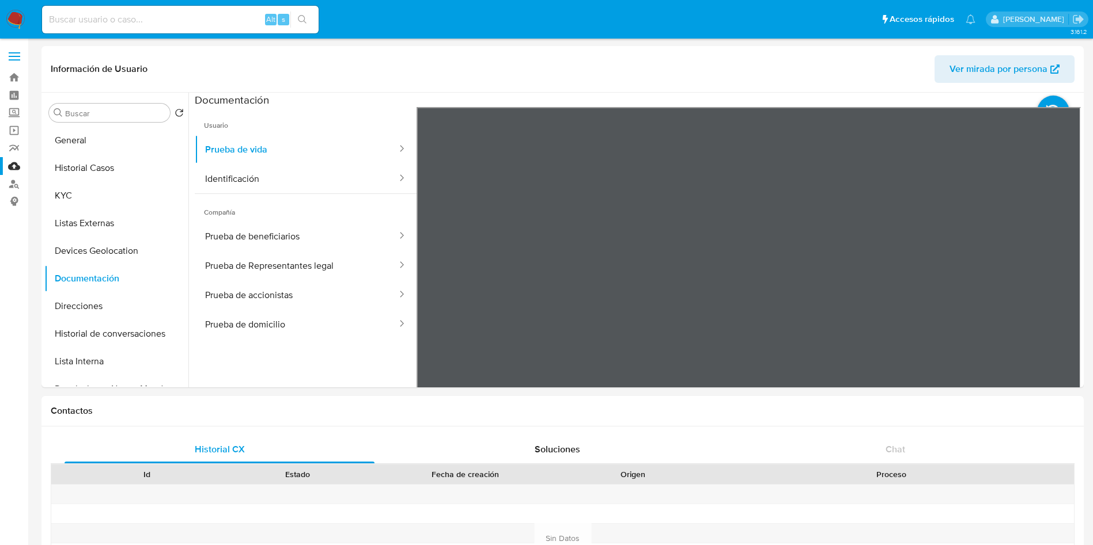
drag, startPoint x: 664, startPoint y: 194, endPoint x: 647, endPoint y: 209, distance: 21.6
click at [647, 209] on div at bounding box center [748, 296] width 665 height 378
click at [286, 188] on button "Identificación" at bounding box center [296, 178] width 203 height 29
click at [1062, 290] on icon at bounding box center [1066, 294] width 23 height 23
click at [270, 236] on button "Prueba de beneficiarios" at bounding box center [296, 236] width 203 height 29
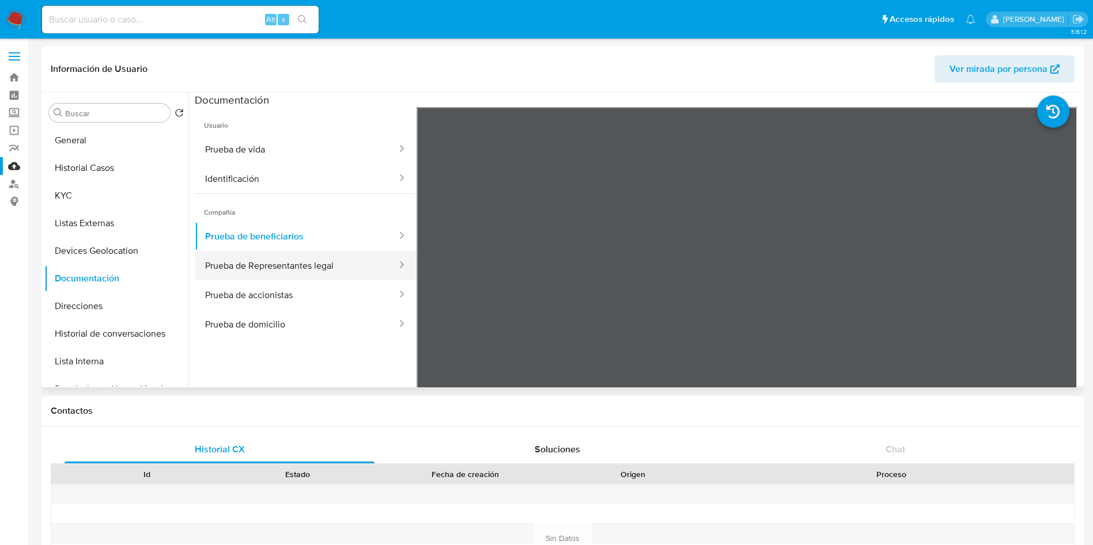
click at [279, 261] on button "Prueba de Representantes legal" at bounding box center [296, 265] width 203 height 29
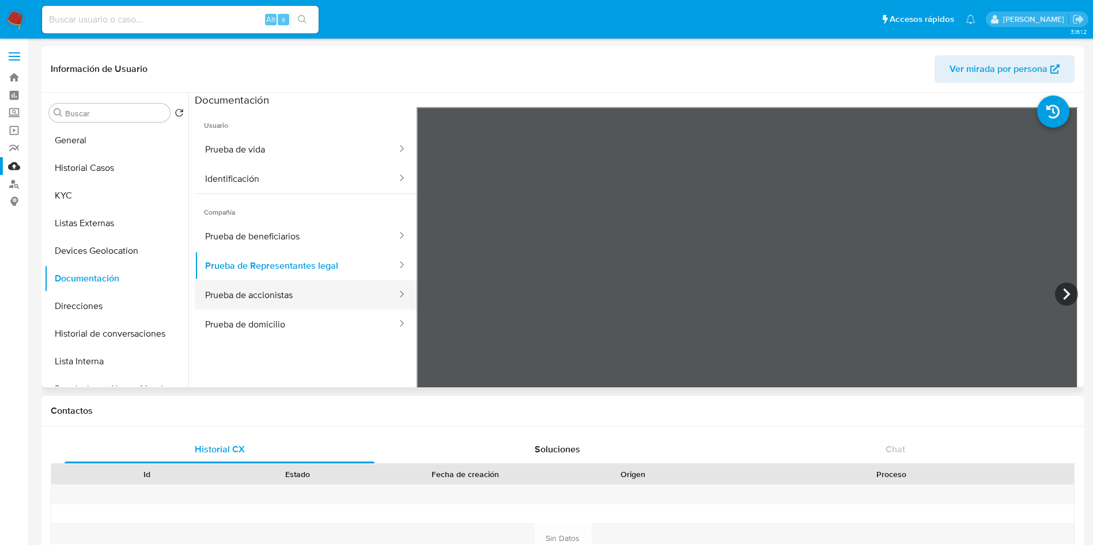
click at [317, 298] on button "Prueba de accionistas" at bounding box center [296, 294] width 203 height 29
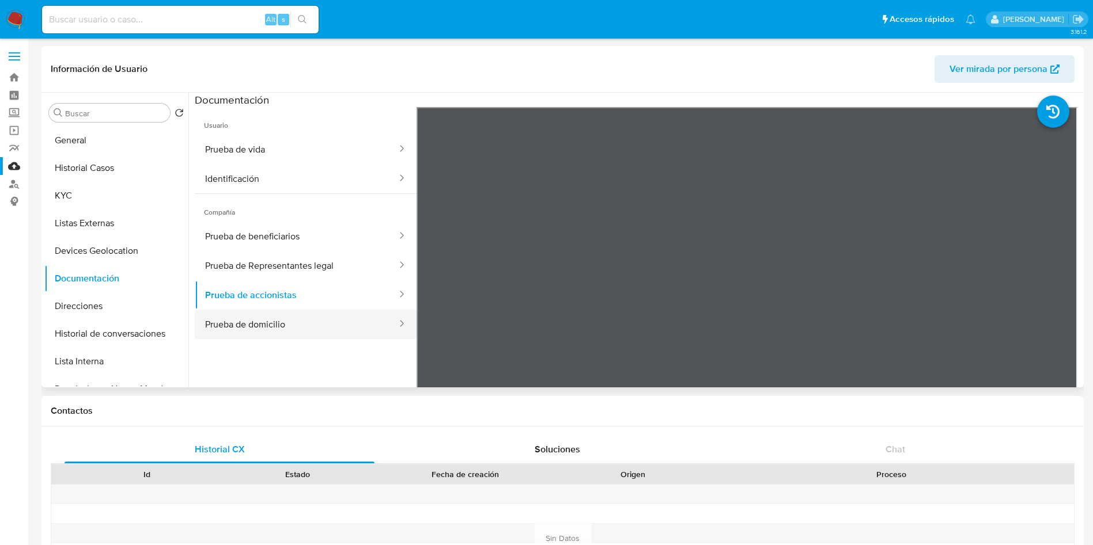
click at [307, 336] on button "Prueba de domicilio" at bounding box center [296, 324] width 203 height 29
click at [113, 298] on button "Direcciones" at bounding box center [111, 307] width 135 height 28
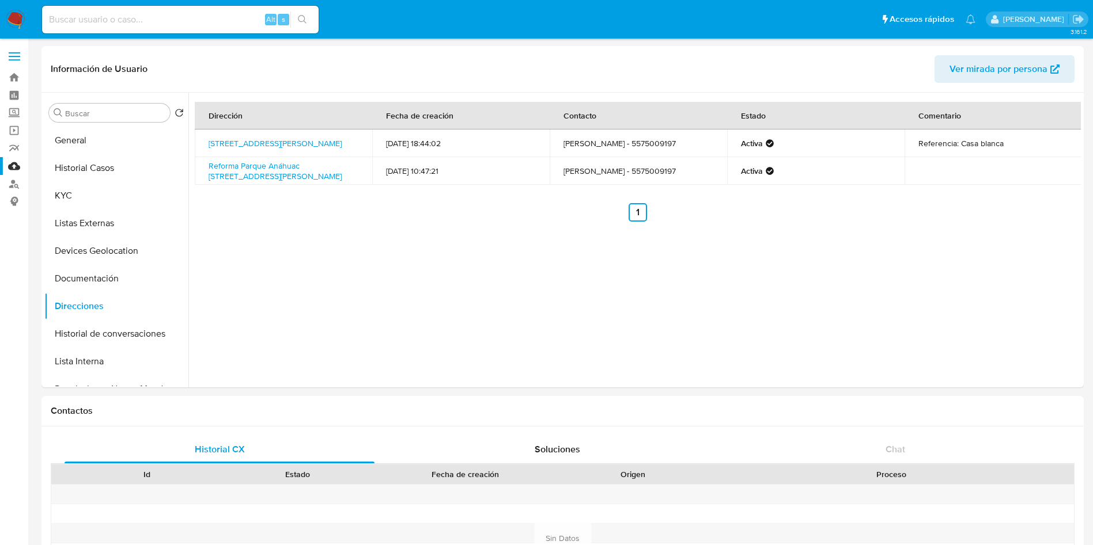
click at [404, 215] on ul "Anterior 1 Siguiente" at bounding box center [638, 212] width 886 height 18
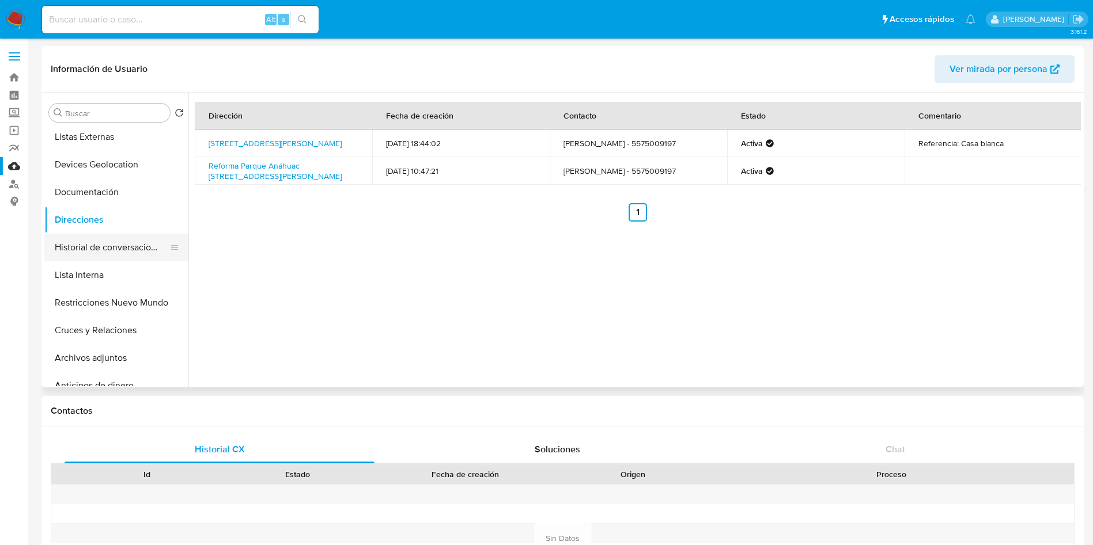
click at [116, 257] on button "Historial de conversaciones" at bounding box center [111, 248] width 135 height 28
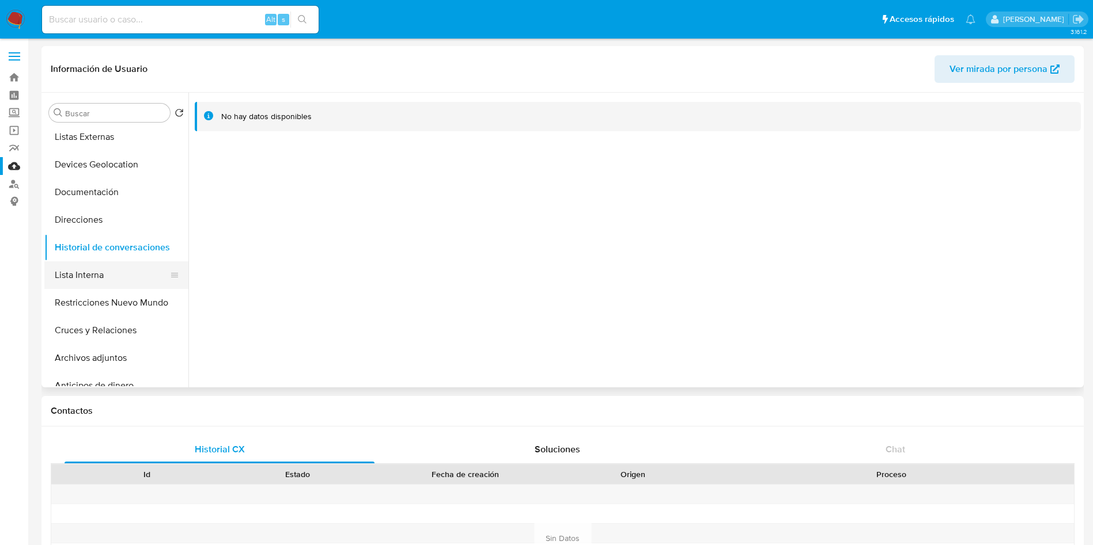
click at [100, 274] on button "Lista Interna" at bounding box center [111, 275] width 135 height 28
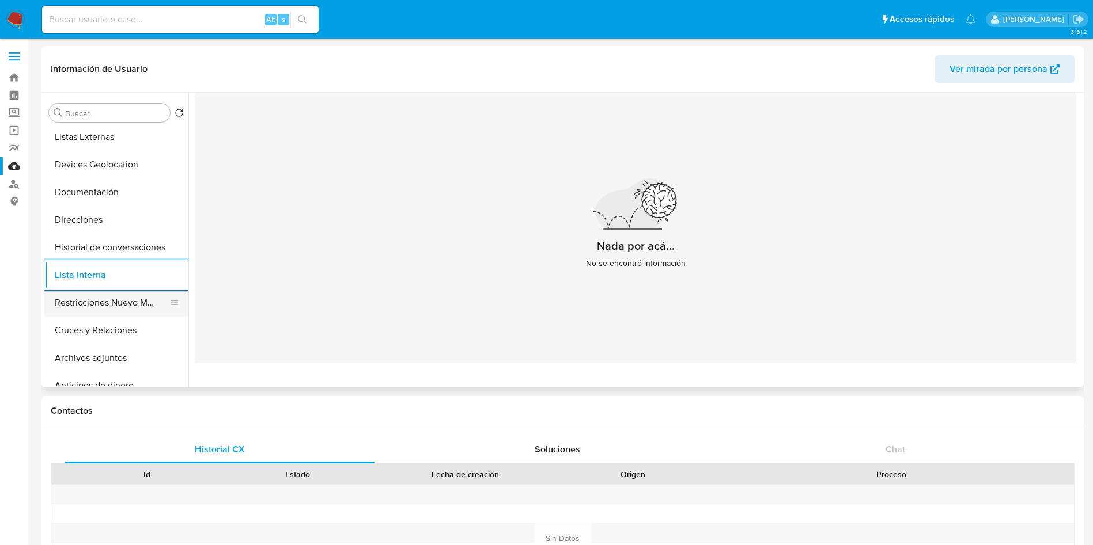
click at [94, 301] on button "Restricciones Nuevo Mundo" at bounding box center [111, 303] width 135 height 28
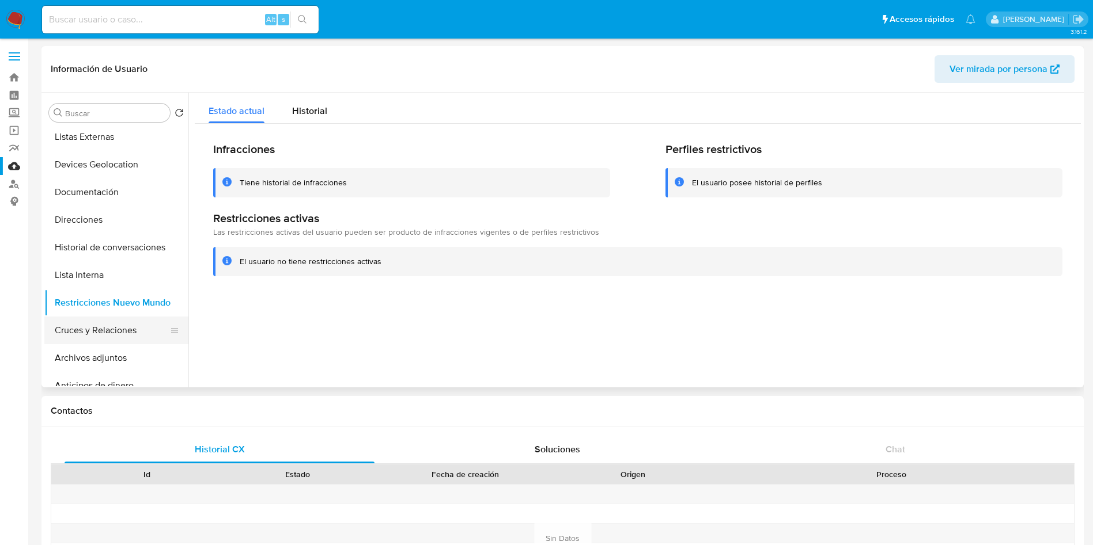
click at [117, 339] on button "Cruces y Relaciones" at bounding box center [111, 331] width 135 height 28
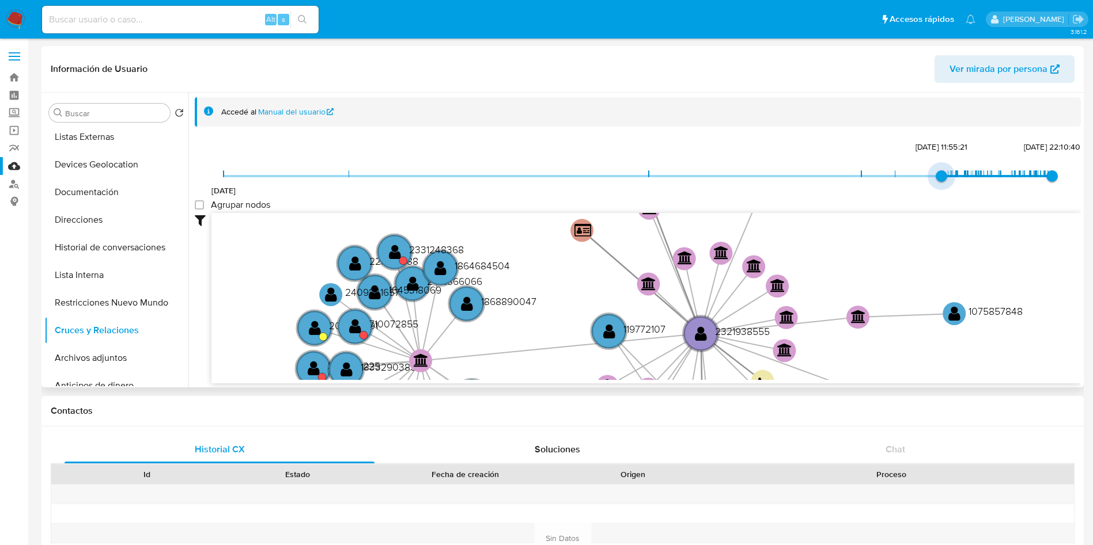
drag, startPoint x: 227, startPoint y: 172, endPoint x: 926, endPoint y: 179, distance: 699.3
click at [935, 179] on span "12/3/2025, 11:55:21" at bounding box center [941, 176] width 12 height 12
click at [946, 261] on icon "user-490210784  490210784 user-119772107  119772107 user-2321938555  2321938…" at bounding box center [645, 296] width 869 height 167
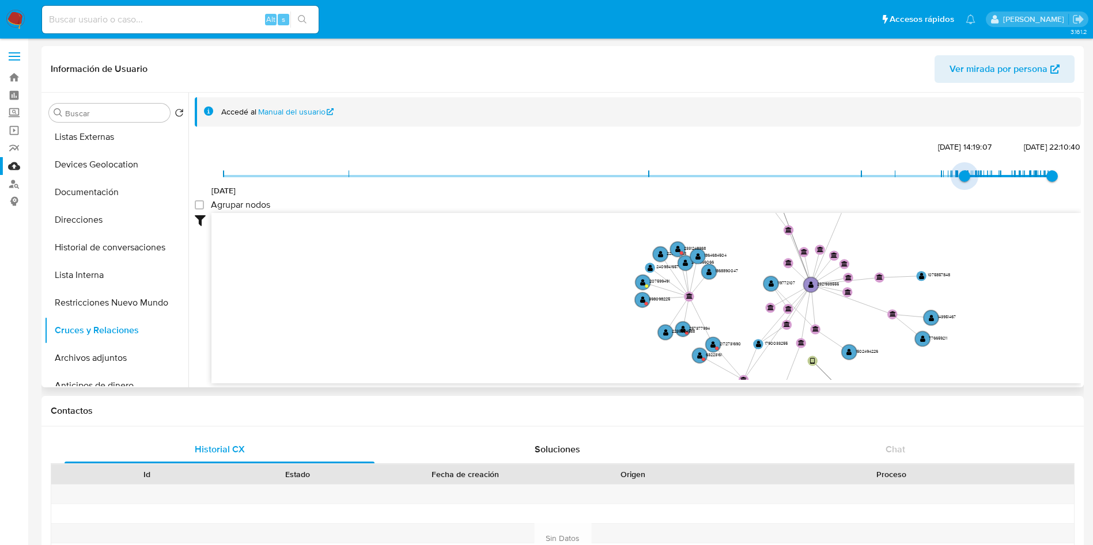
drag, startPoint x: 939, startPoint y: 177, endPoint x: 960, endPoint y: 176, distance: 20.7
click at [960, 176] on span "23/4/2025, 14:19:07" at bounding box center [964, 176] width 12 height 12
drag, startPoint x: 961, startPoint y: 176, endPoint x: 950, endPoint y: 174, distance: 11.2
click at [958, 175] on span "23/4/2025, 14:19:07" at bounding box center [964, 176] width 12 height 12
drag, startPoint x: 950, startPoint y: 174, endPoint x: 935, endPoint y: 174, distance: 14.4
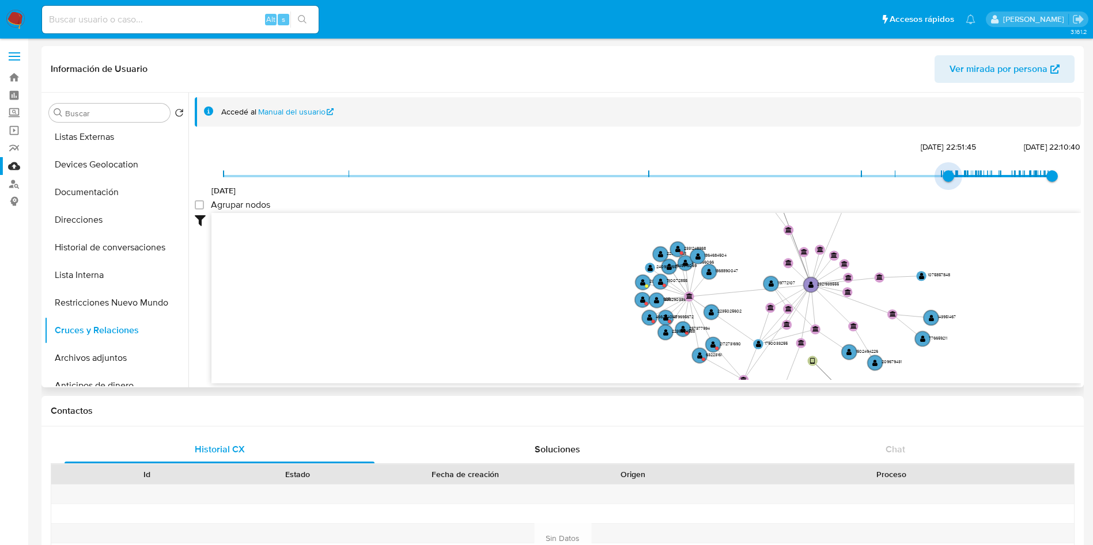
click at [942, 174] on span "24/3/2025, 22:51:45" at bounding box center [948, 176] width 12 height 12
type input "1741802121000"
click at [935, 174] on span "12/3/2025, 11:55:21" at bounding box center [941, 176] width 12 height 12
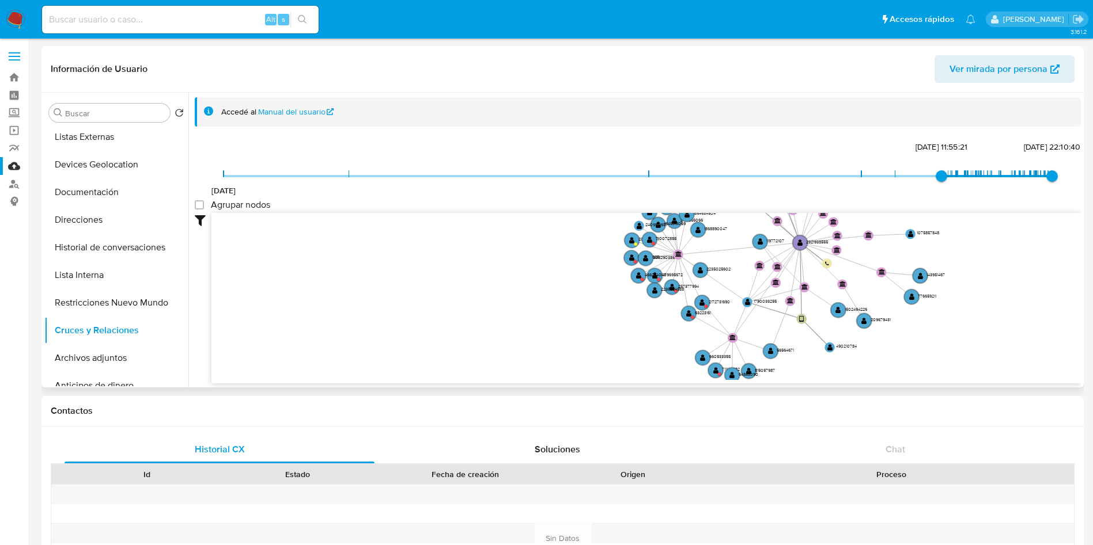
drag, startPoint x: 908, startPoint y: 244, endPoint x: 897, endPoint y: 202, distance: 43.4
click at [897, 202] on div "20/8/2021 12/3/2025, 11:55:21 28/9/2025, 22:10:40 Agrupar nodos Filtros Confian…" at bounding box center [638, 282] width 886 height 286
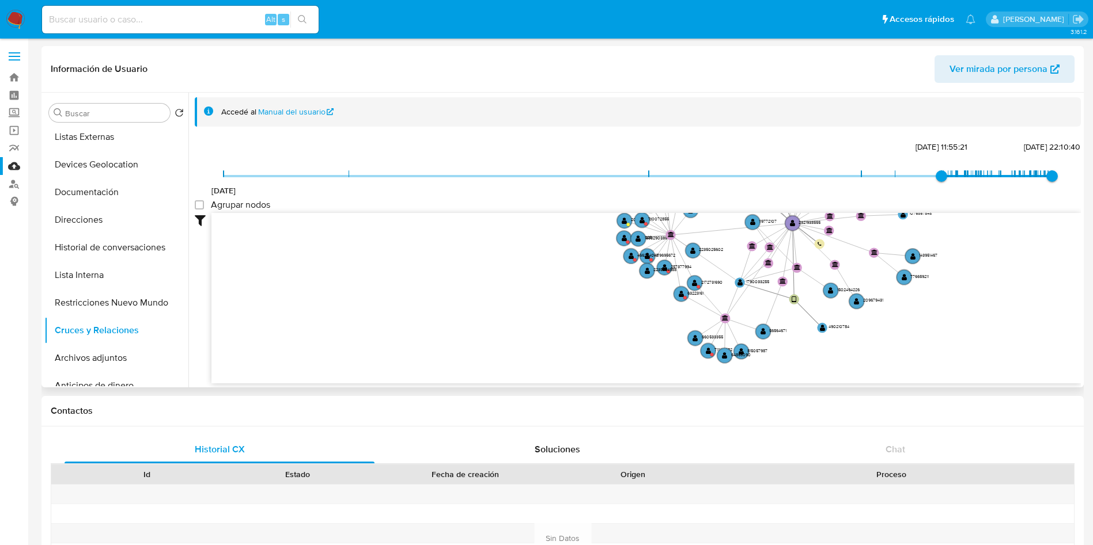
drag, startPoint x: 961, startPoint y: 335, endPoint x: 941, endPoint y: 346, distance: 22.7
click at [941, 346] on icon "user-490210784  490210784 user-119772107  119772107 user-2321938555  2321938…" at bounding box center [645, 296] width 869 height 167
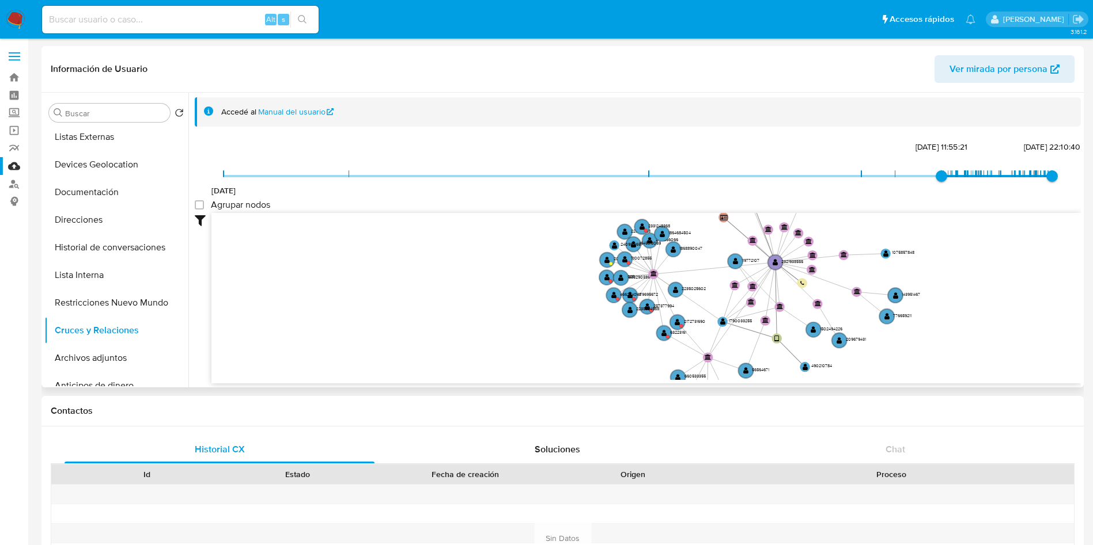
click at [931, 367] on icon "user-490210784  490210784 user-119772107  119772107 user-2321938555  2321938…" at bounding box center [645, 296] width 869 height 167
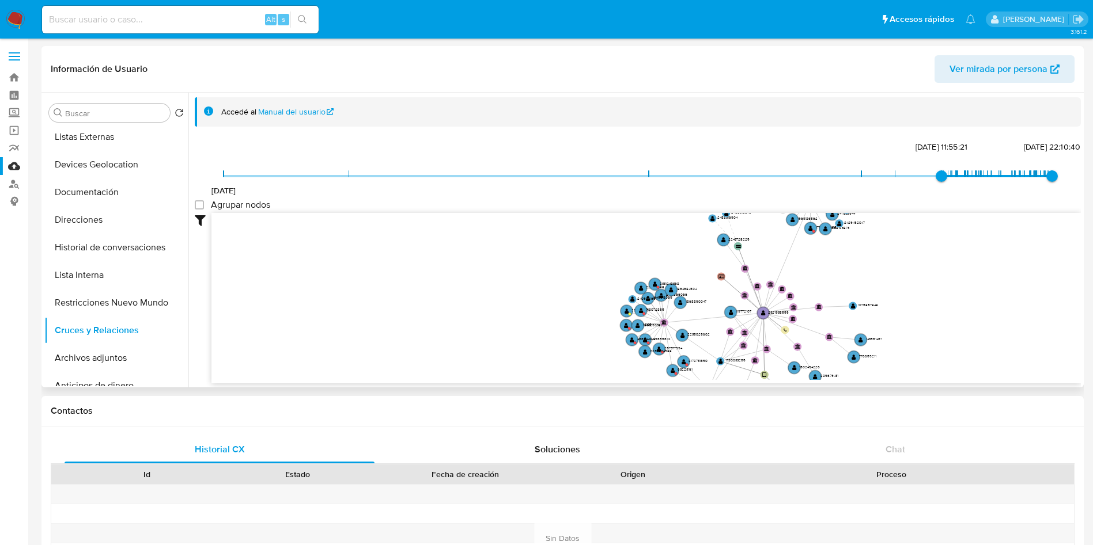
drag, startPoint x: 958, startPoint y: 248, endPoint x: 904, endPoint y: 310, distance: 82.5
click at [904, 310] on icon "user-490210784  490210784 user-119772107  119772107 user-2321938555  2321938…" at bounding box center [645, 296] width 869 height 167
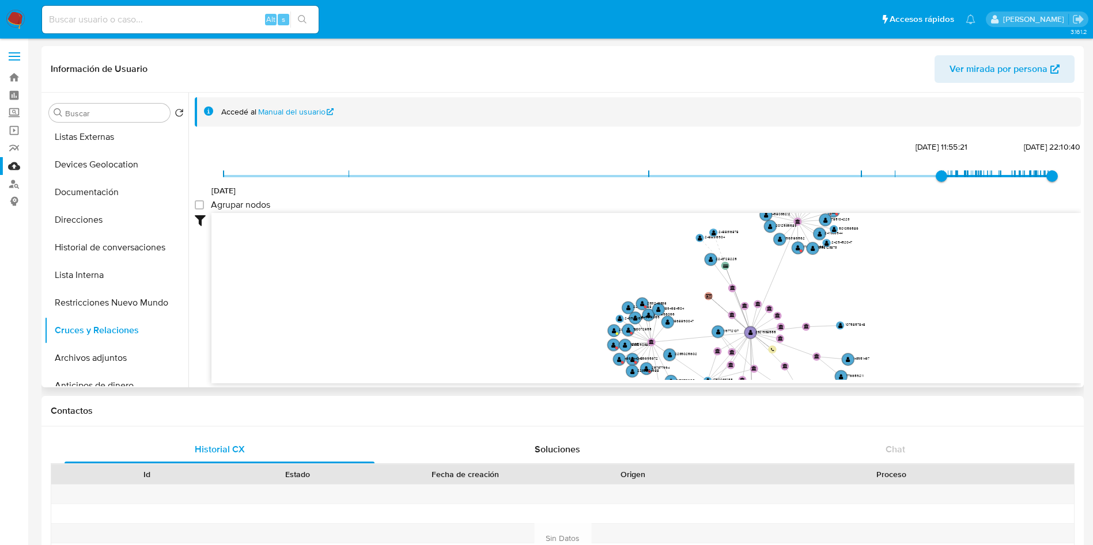
click at [904, 310] on icon "user-490210784  490210784 user-119772107  119772107 user-2321938555  2321938…" at bounding box center [645, 296] width 869 height 167
click at [79, 351] on button "Archivos adjuntos" at bounding box center [111, 358] width 135 height 28
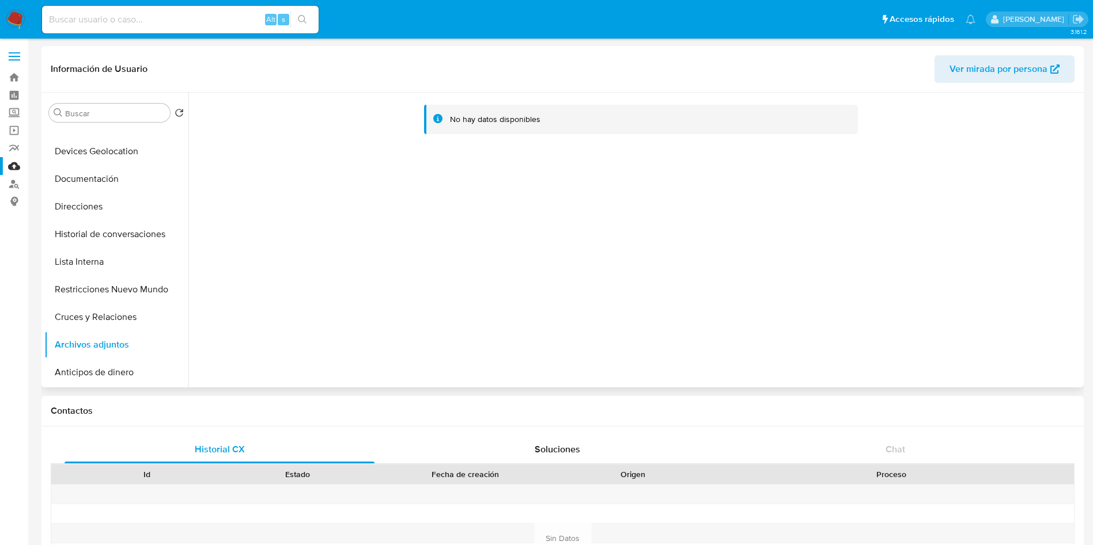
scroll to position [0, 0]
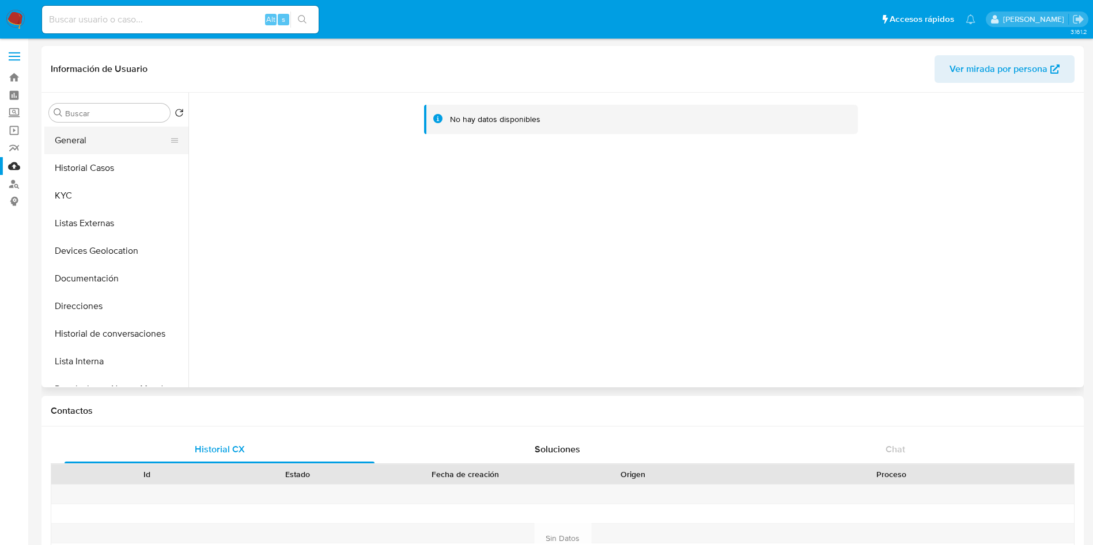
click at [107, 137] on button "General" at bounding box center [111, 141] width 135 height 28
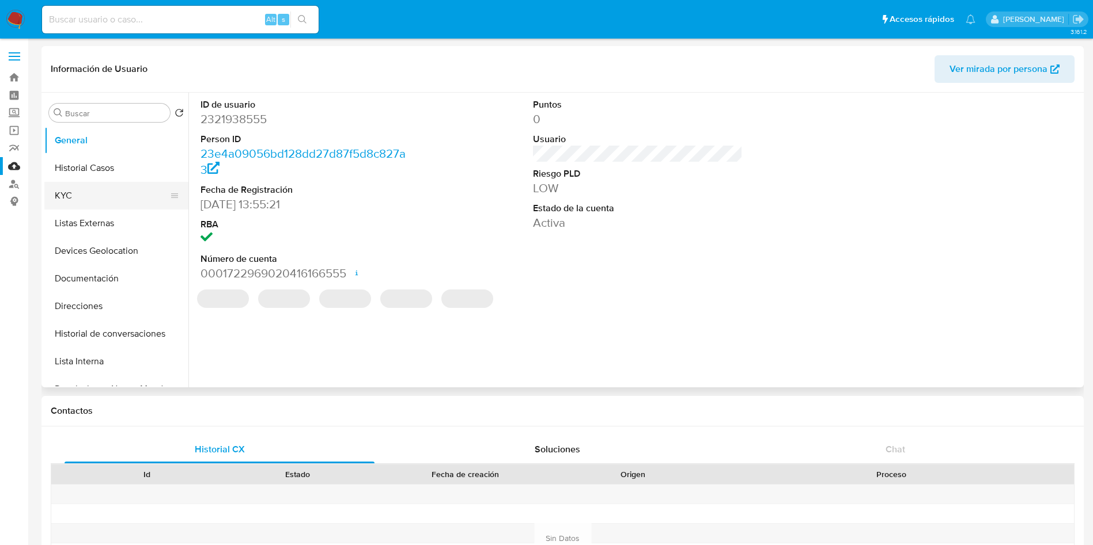
click at [86, 195] on button "KYC" at bounding box center [111, 196] width 135 height 28
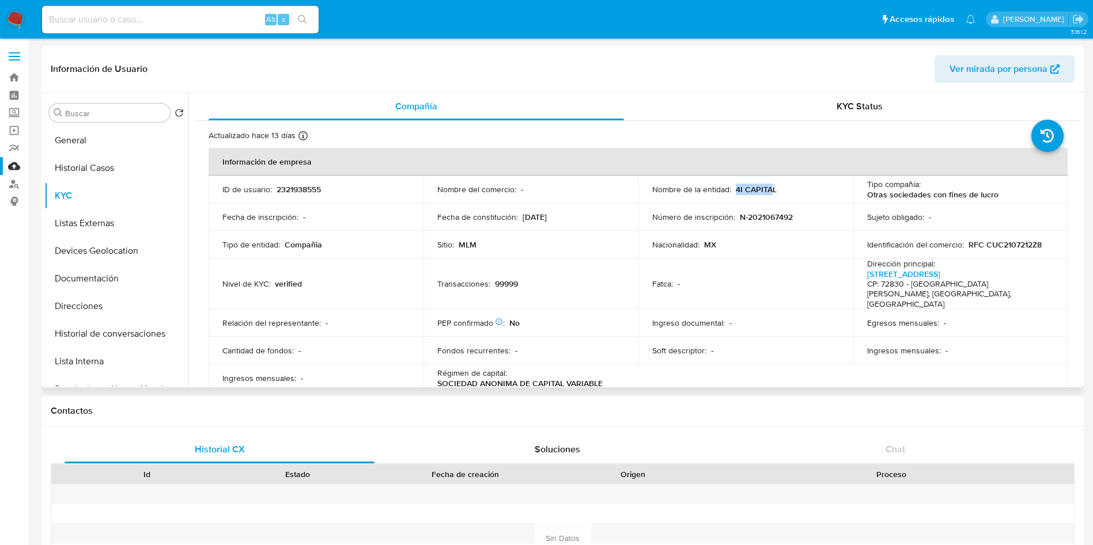
drag, startPoint x: 734, startPoint y: 192, endPoint x: 770, endPoint y: 192, distance: 35.1
click at [769, 192] on p "4I CAPITAL" at bounding box center [756, 189] width 41 height 10
copy p "4I CAPITAL"
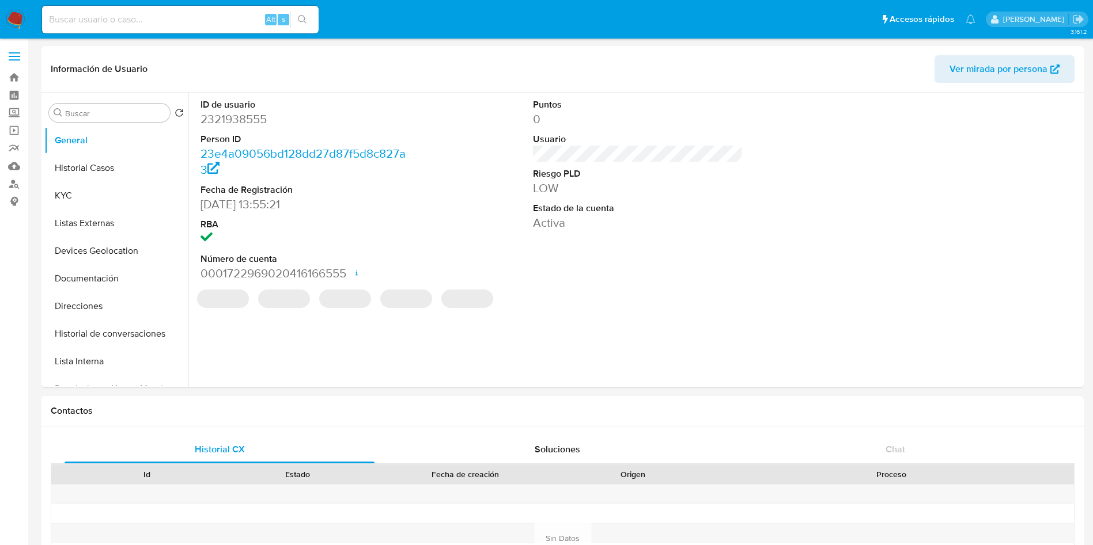
select select "10"
click at [13, 168] on link "Mulan" at bounding box center [68, 166] width 137 height 18
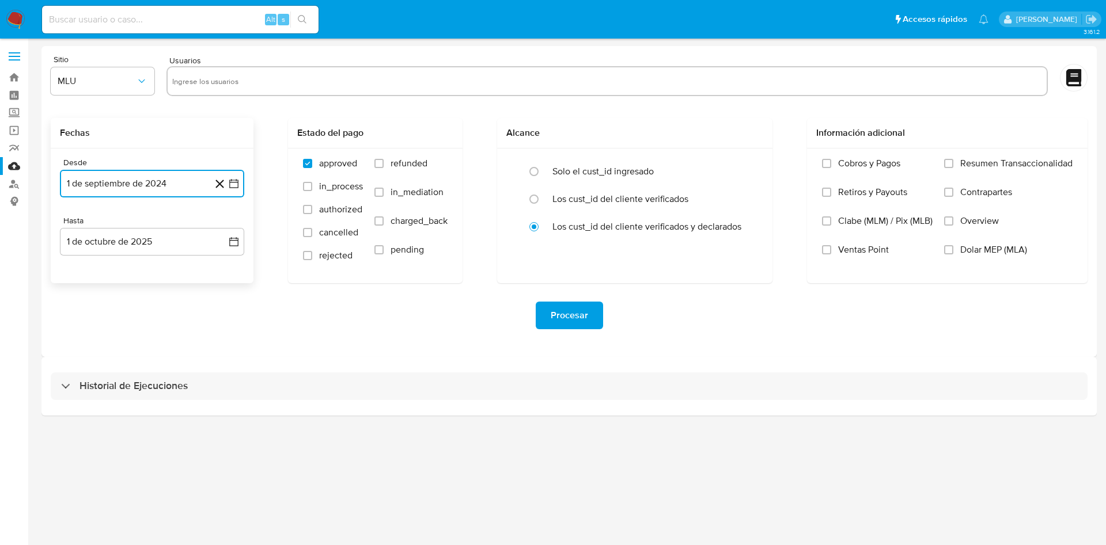
click at [231, 181] on icon "button" at bounding box center [234, 184] width 12 height 12
click at [223, 226] on icon "Mes siguiente" at bounding box center [224, 225] width 14 height 14
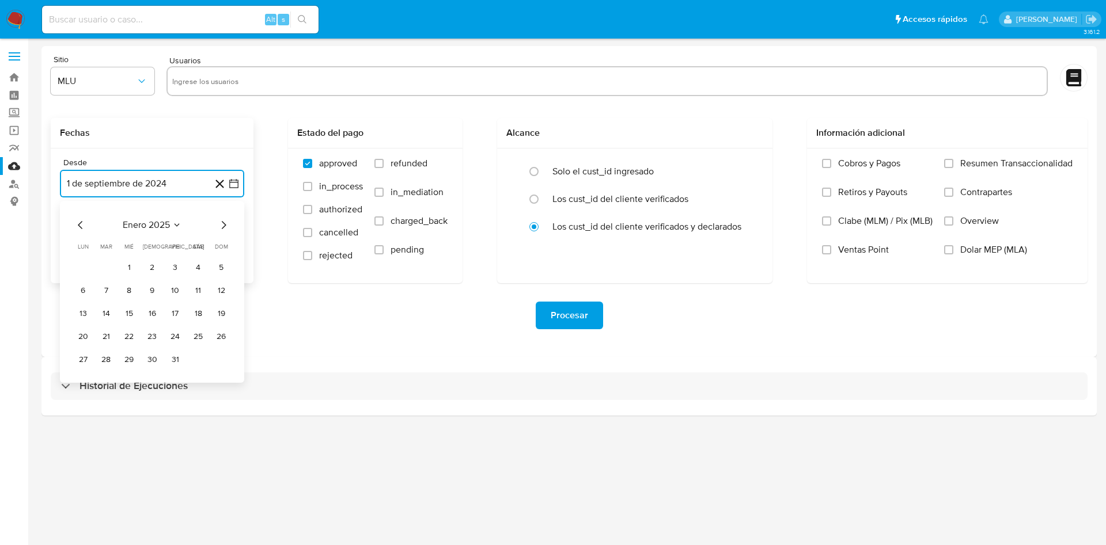
click at [223, 226] on icon "Mes siguiente" at bounding box center [224, 225] width 14 height 14
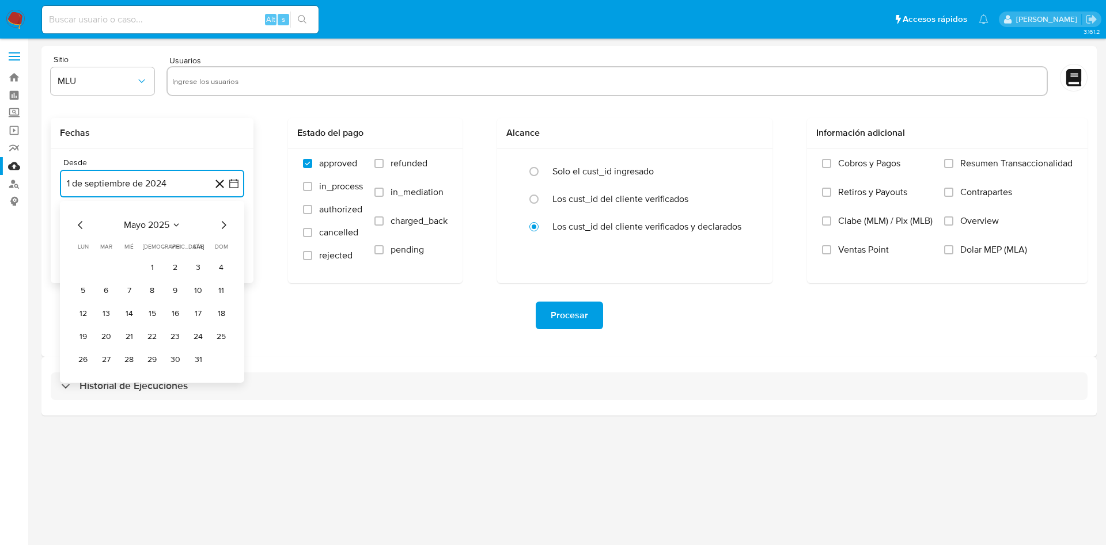
click at [223, 226] on icon "Mes siguiente" at bounding box center [224, 225] width 14 height 14
click at [225, 226] on icon "Mes siguiente" at bounding box center [224, 225] width 14 height 14
click at [73, 214] on div "septiembre 2025 septiembre 2025 lun lunes mar martes mié miércoles jue jueves v…" at bounding box center [152, 292] width 184 height 182
click at [72, 223] on div "septiembre 2025 septiembre 2025 lun lunes mar martes mié miércoles jue jueves v…" at bounding box center [152, 292] width 184 height 182
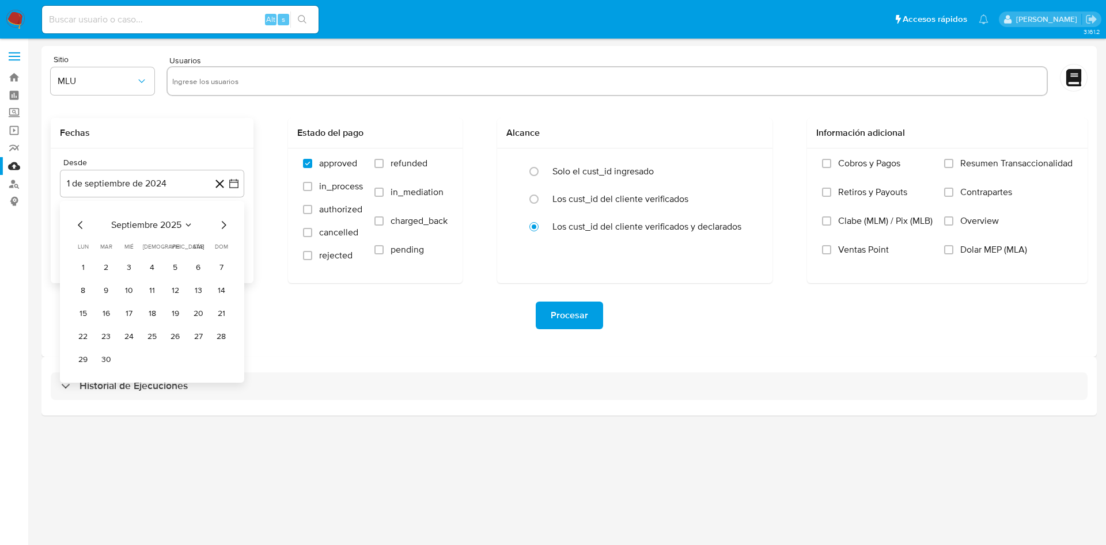
click at [76, 229] on icon "Mes anterior" at bounding box center [81, 225] width 14 height 14
click at [168, 339] on button "22" at bounding box center [175, 337] width 18 height 18
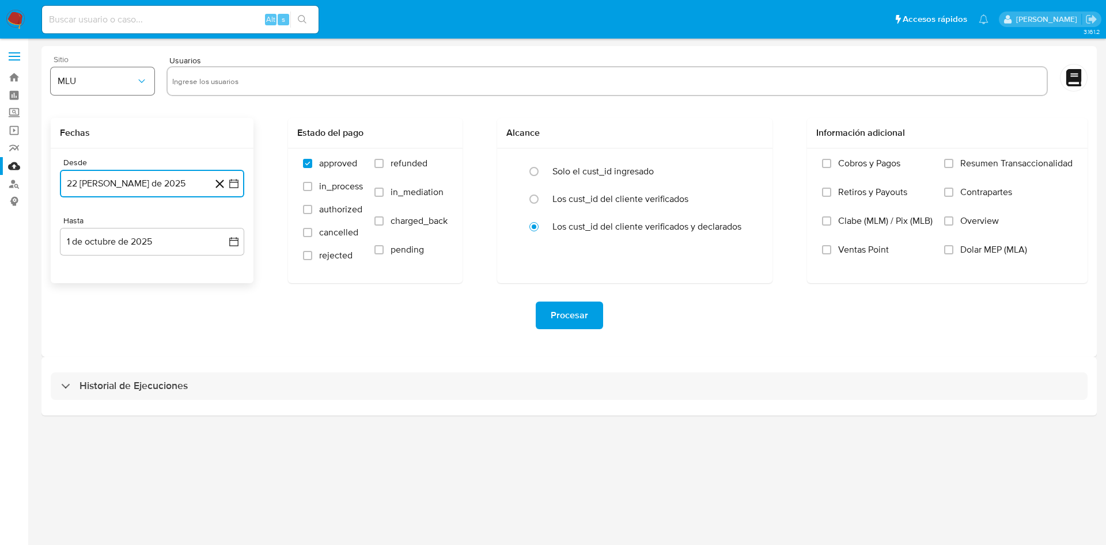
click at [131, 81] on span "MLU" at bounding box center [97, 81] width 78 height 12
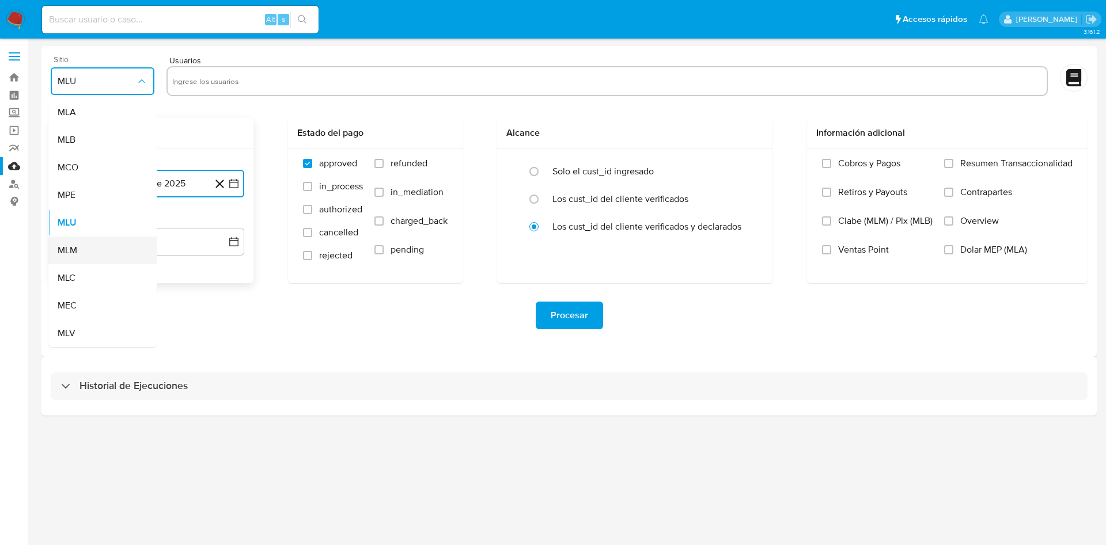
click at [89, 246] on div "MLM" at bounding box center [99, 251] width 83 height 28
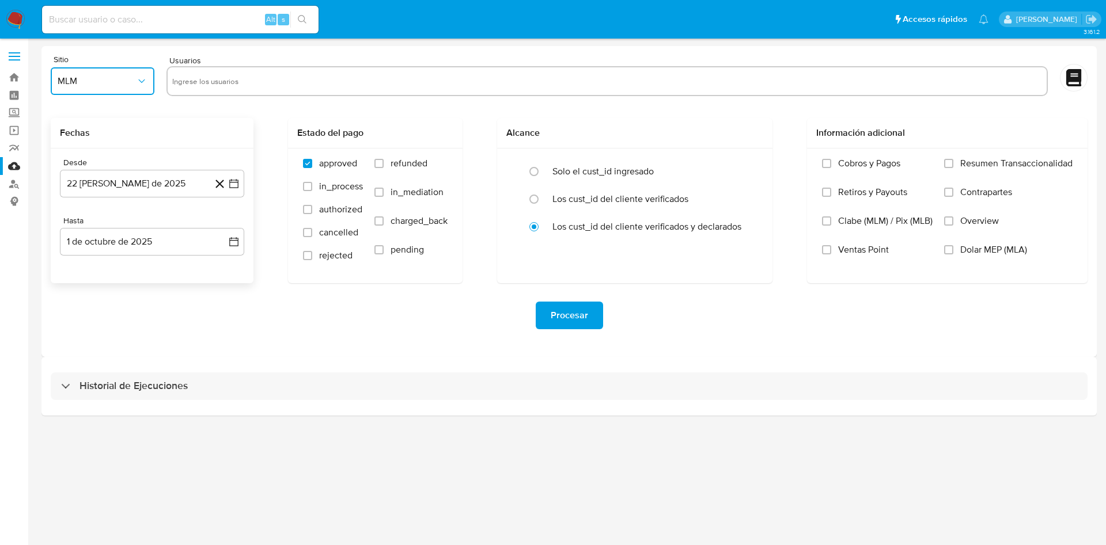
click at [273, 84] on input "text" at bounding box center [607, 81] width 870 height 18
type input "119772107"
paste input "1790033255"
type input "1790033255"
click at [952, 218] on input "Overview" at bounding box center [948, 221] width 9 height 9
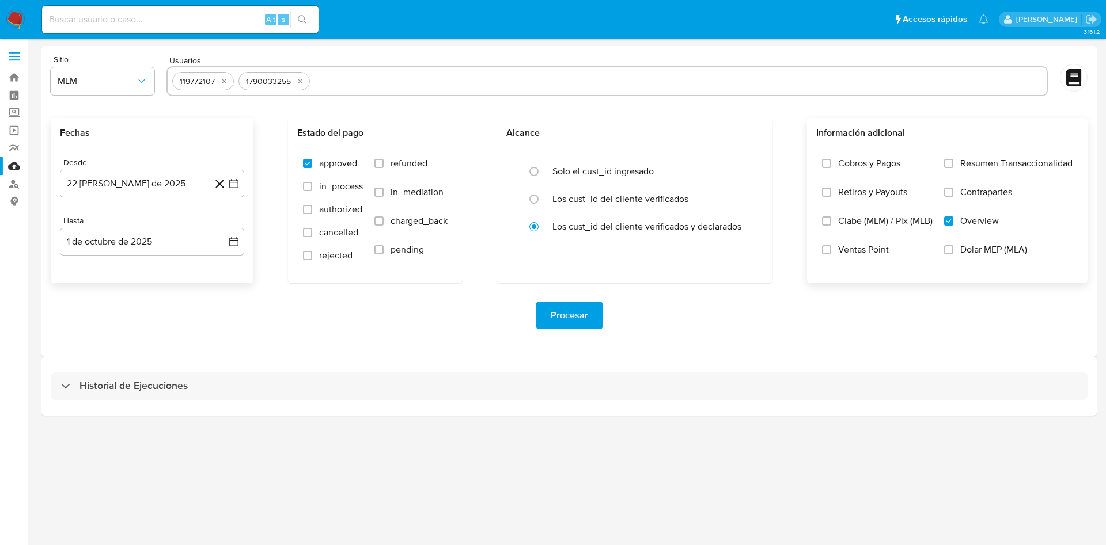
click at [579, 310] on span "Procesar" at bounding box center [569, 315] width 37 height 25
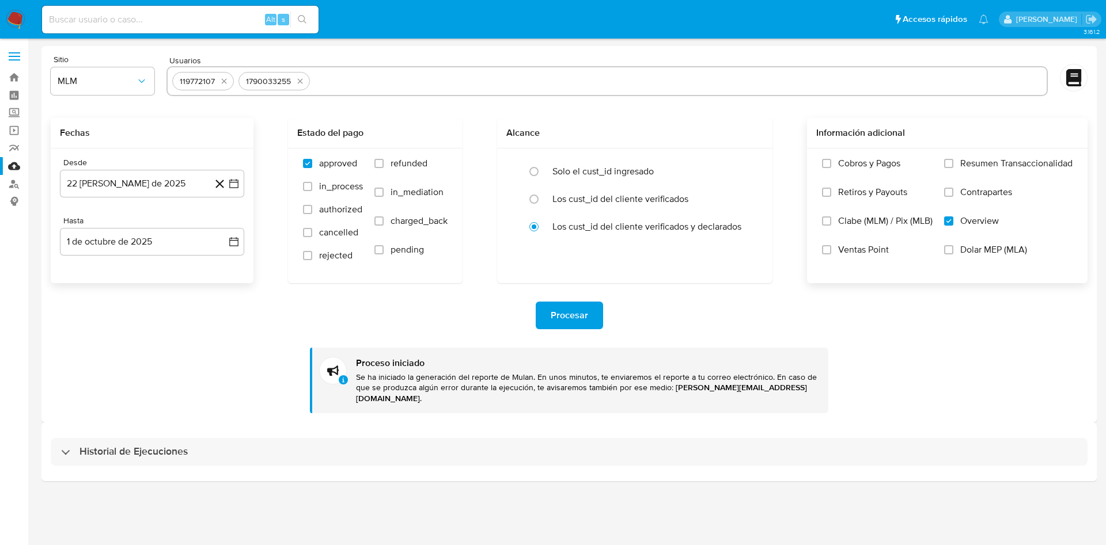
click at [146, 20] on input at bounding box center [180, 19] width 276 height 15
paste input "119772107"
type input "119772107"
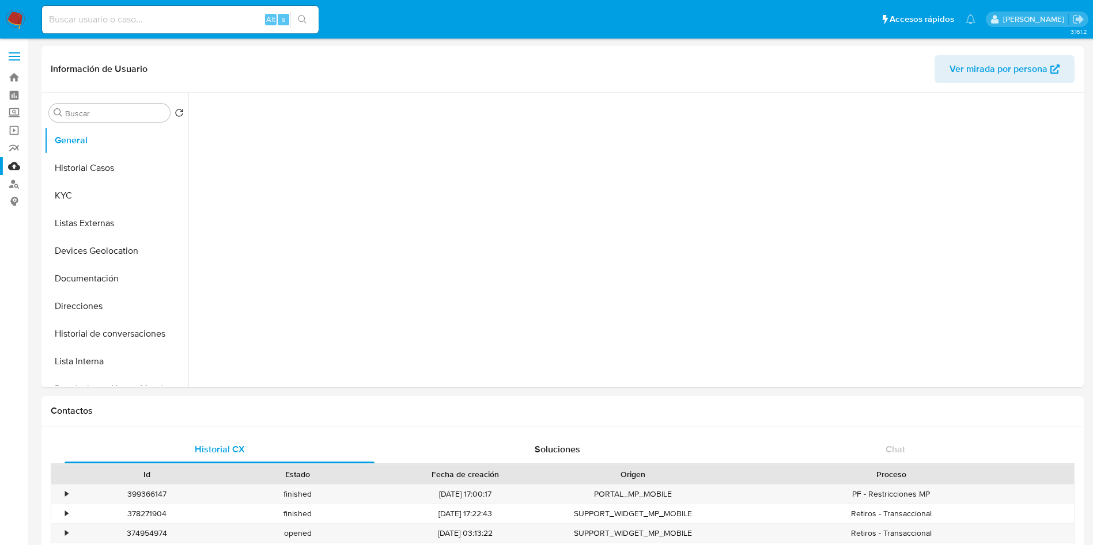
select select "10"
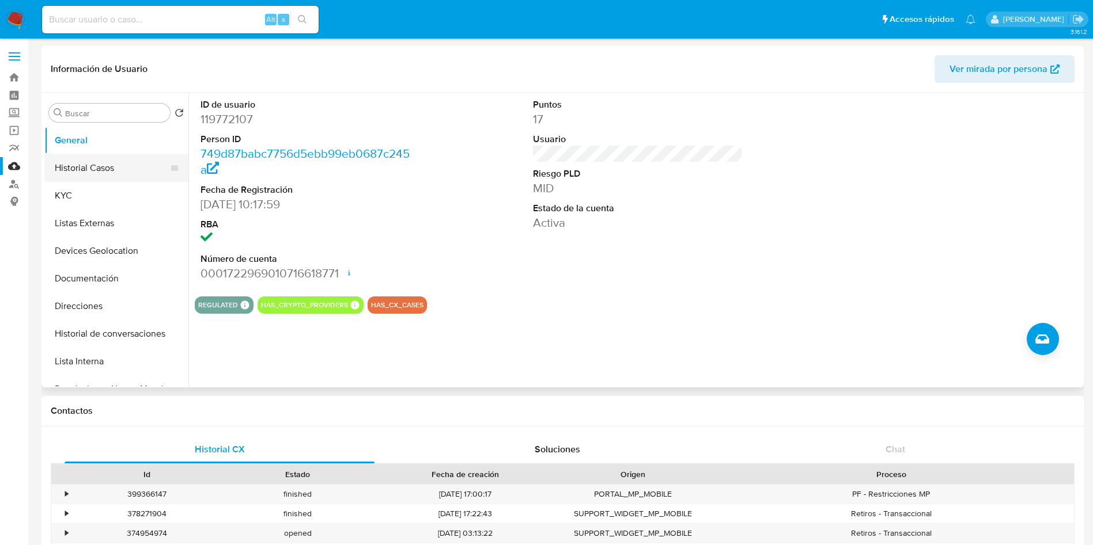
click at [104, 164] on button "Historial Casos" at bounding box center [111, 168] width 135 height 28
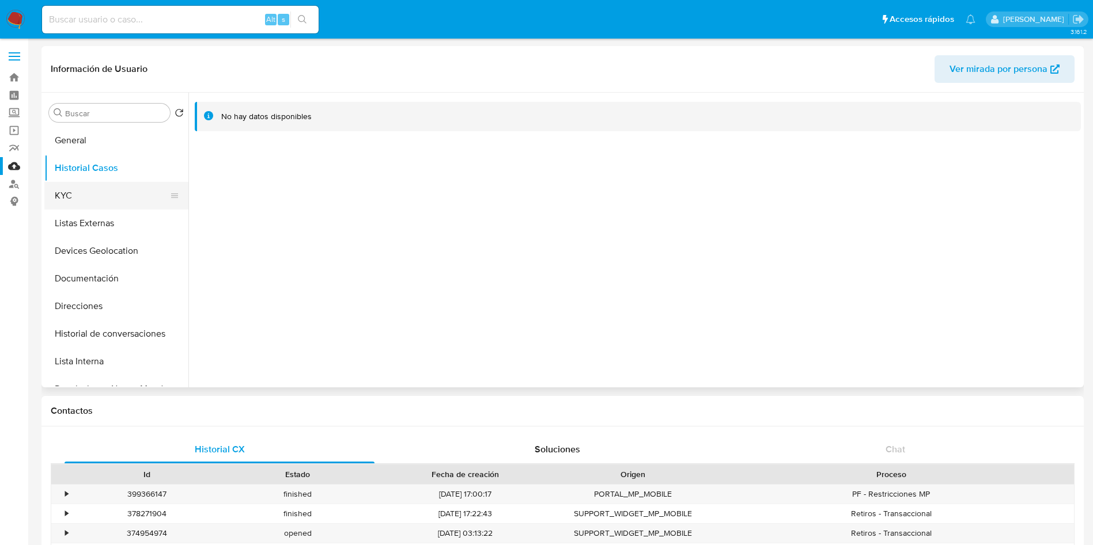
click at [103, 196] on button "KYC" at bounding box center [111, 196] width 135 height 28
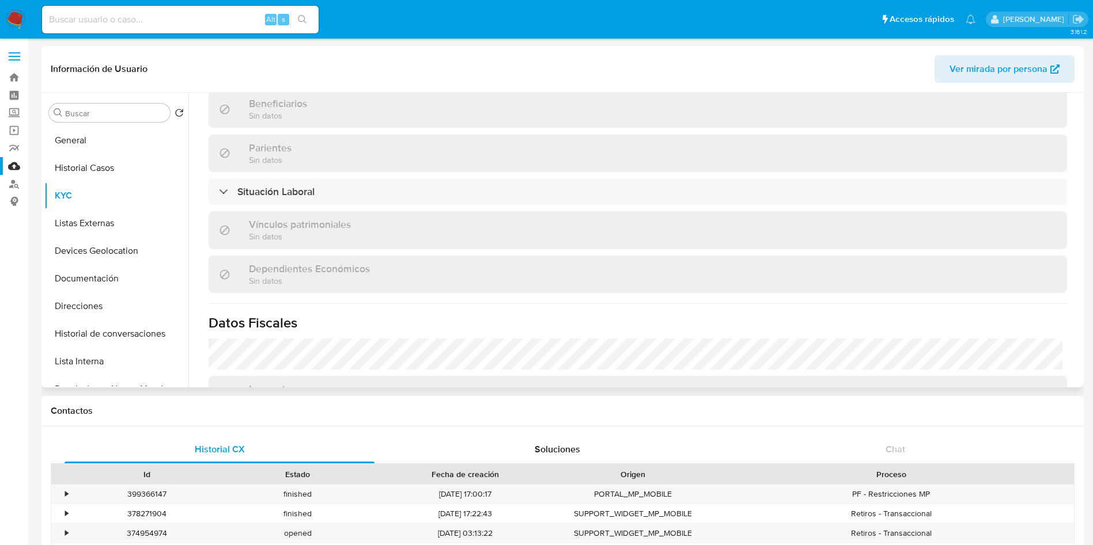
scroll to position [518, 0]
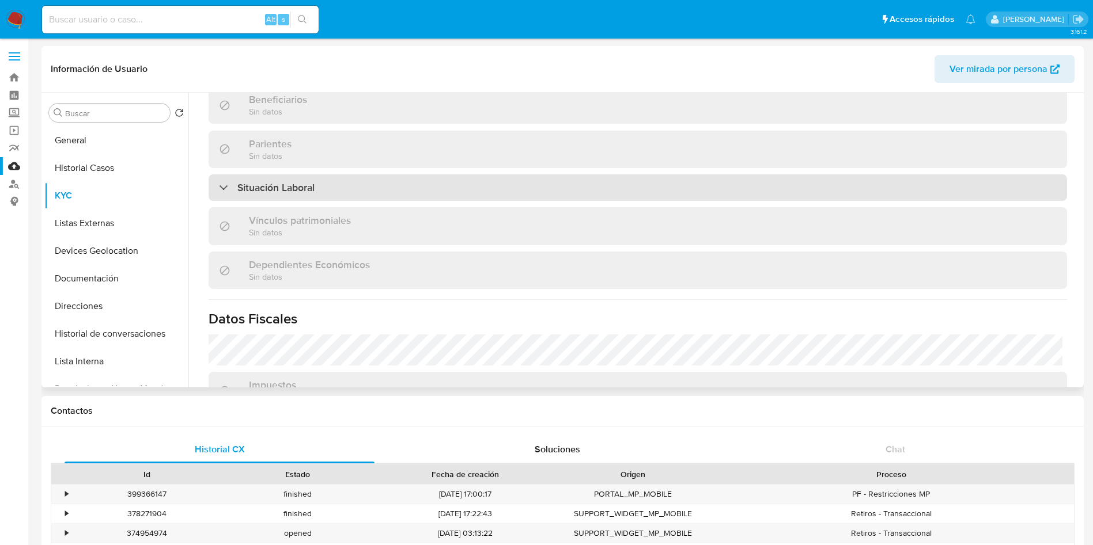
click at [552, 188] on div "Situación Laboral" at bounding box center [638, 188] width 858 height 26
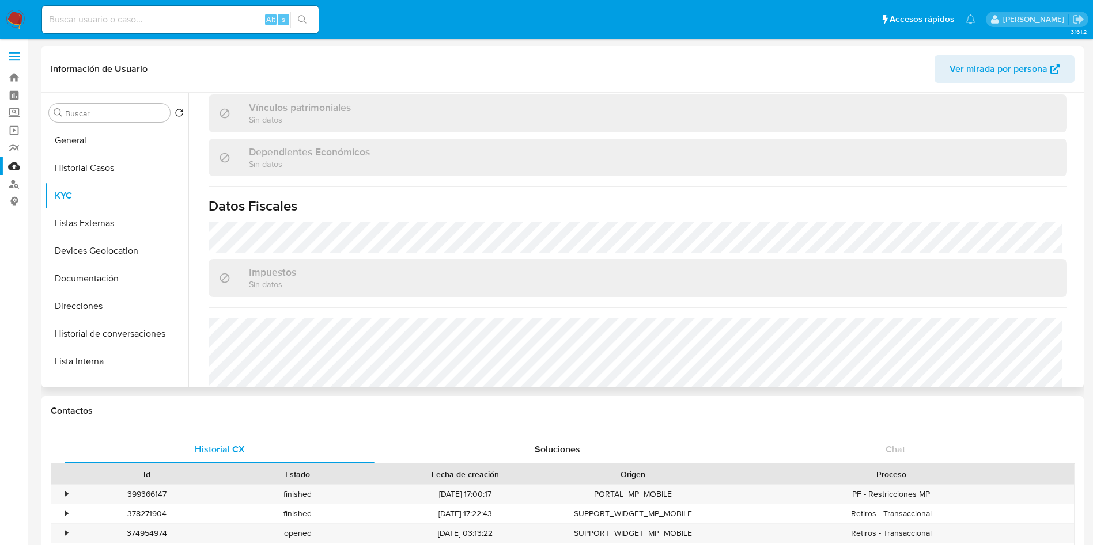
scroll to position [859, 0]
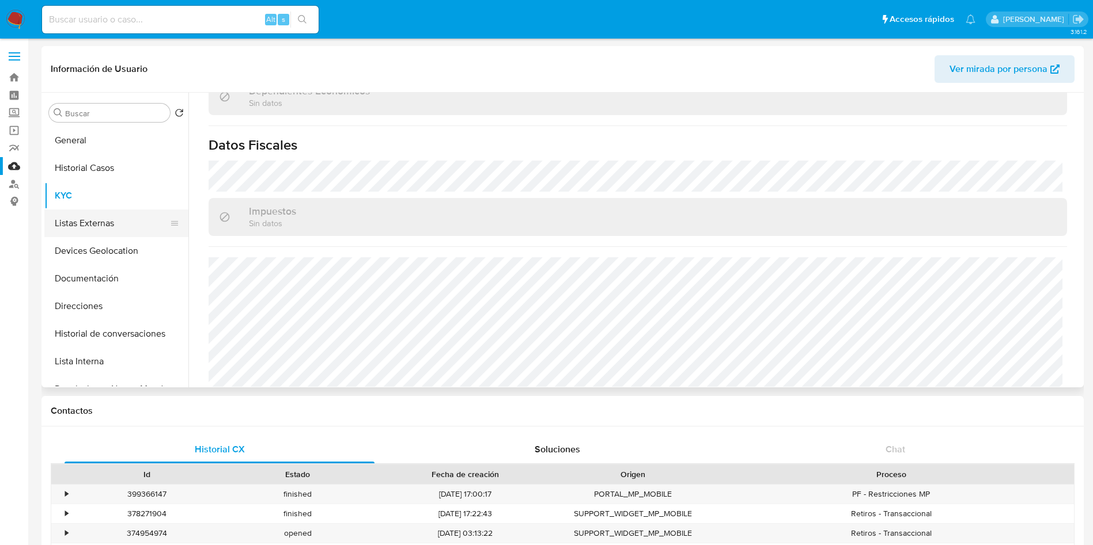
click at [119, 229] on button "Listas Externas" at bounding box center [111, 224] width 135 height 28
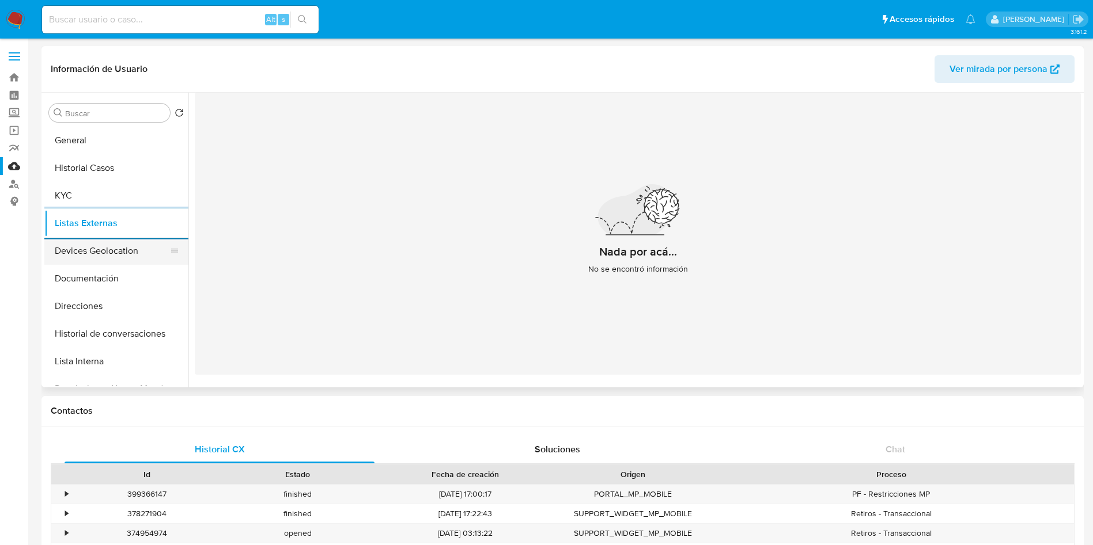
click at [82, 252] on button "Devices Geolocation" at bounding box center [111, 251] width 135 height 28
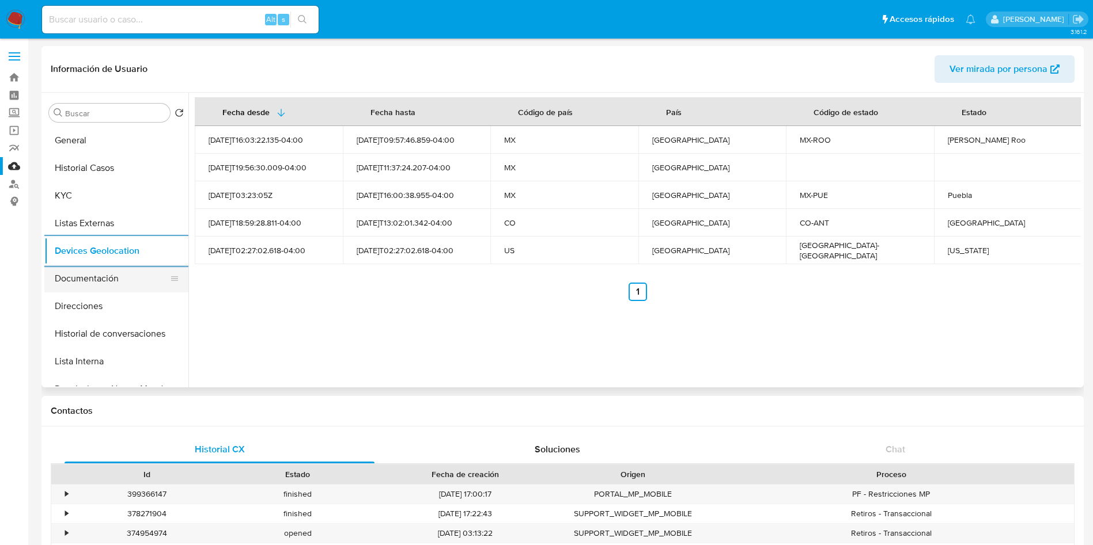
click at [110, 285] on button "Documentación" at bounding box center [111, 279] width 135 height 28
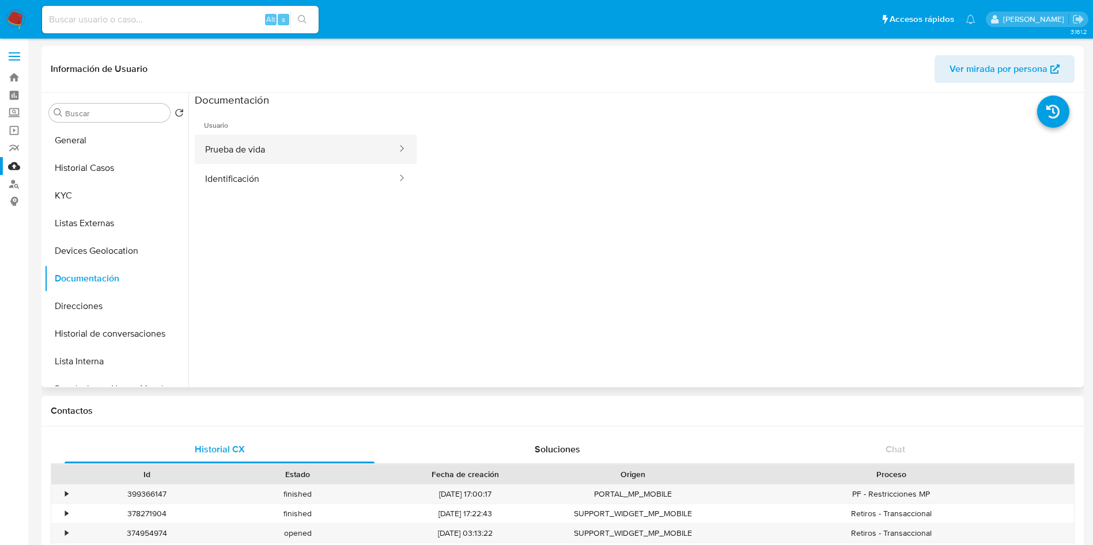
click at [334, 137] on button "Prueba de vida" at bounding box center [296, 149] width 203 height 29
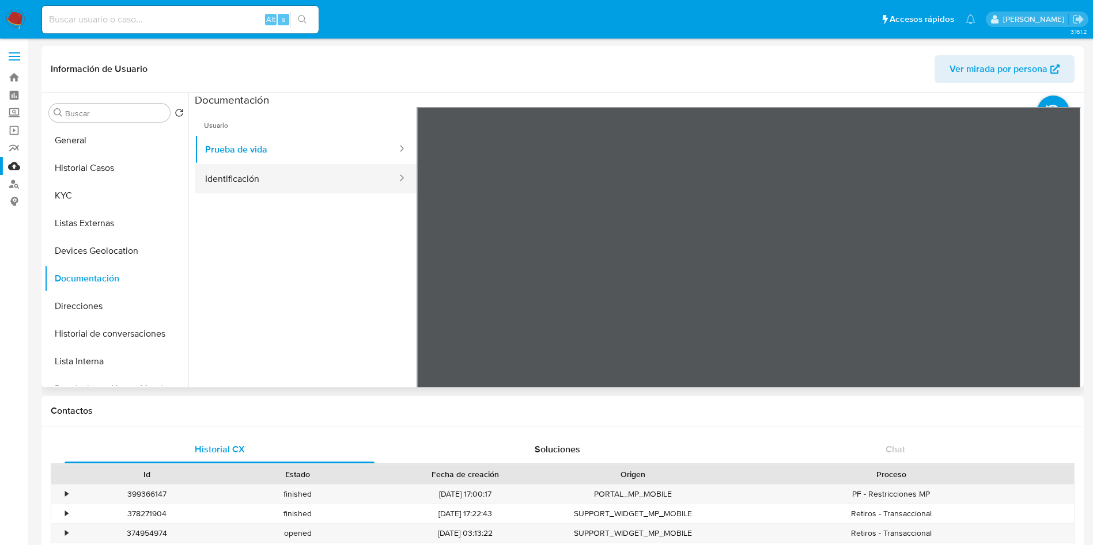
click at [340, 172] on button "Identificación" at bounding box center [296, 178] width 203 height 29
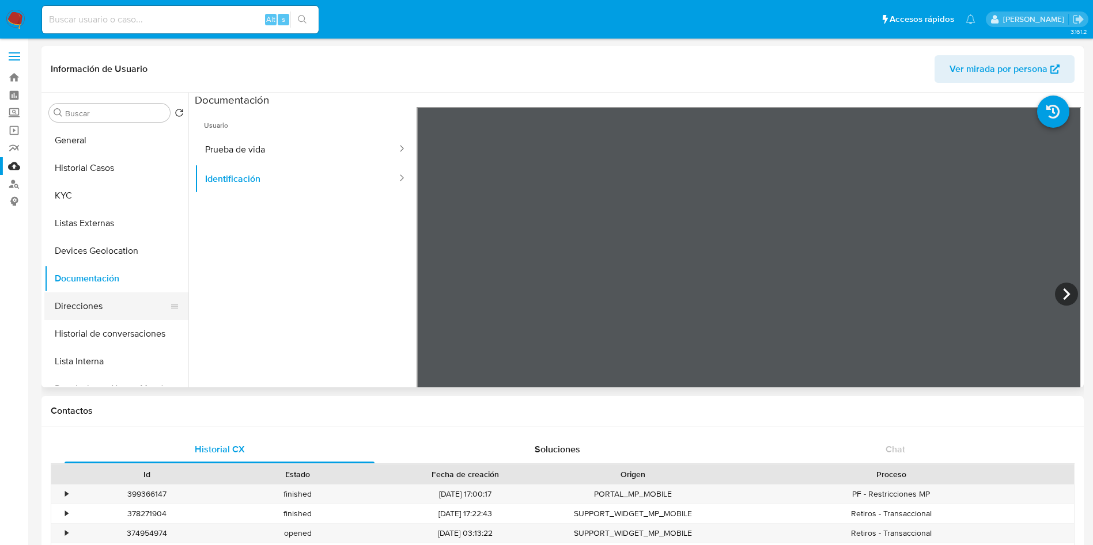
click at [82, 309] on button "Direcciones" at bounding box center [111, 307] width 135 height 28
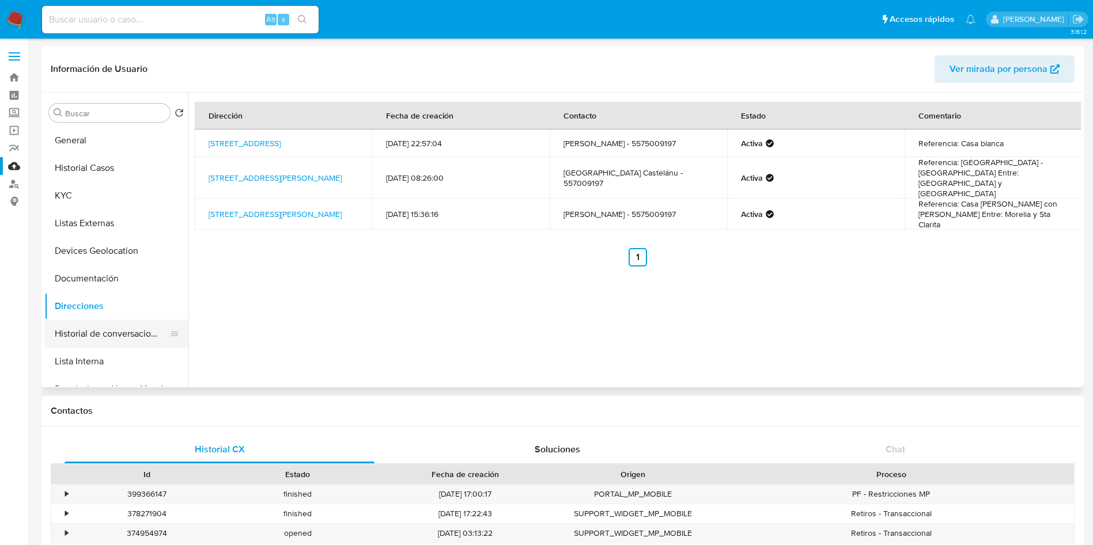
click at [76, 340] on button "Historial de conversaciones" at bounding box center [111, 334] width 135 height 28
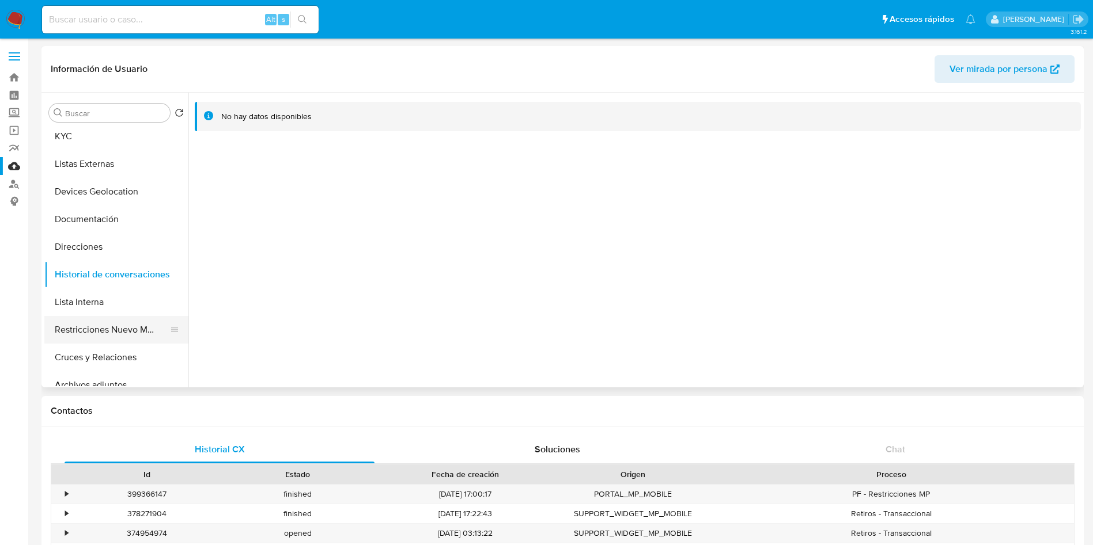
scroll to position [86, 0]
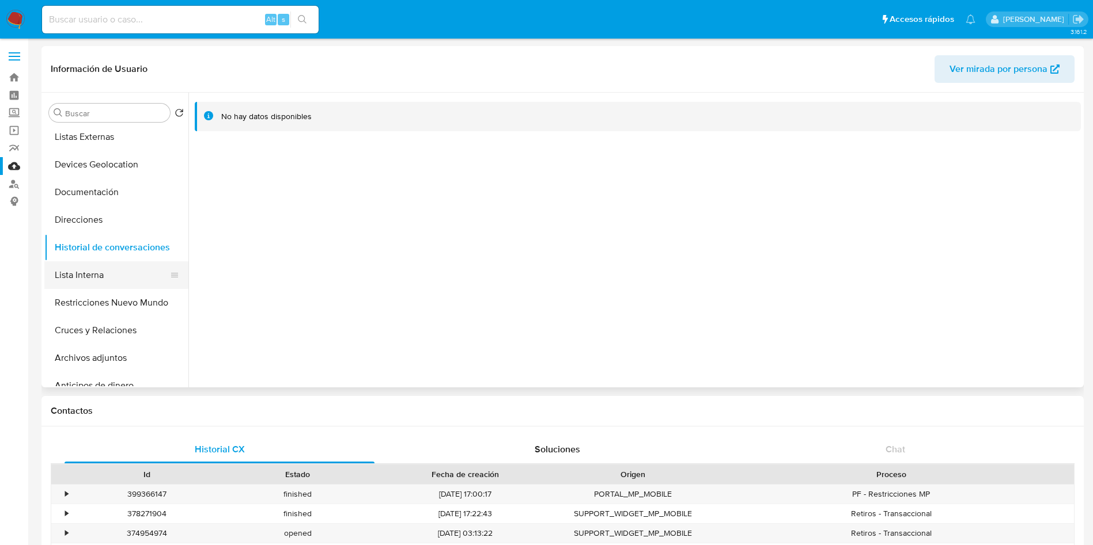
click at [119, 271] on button "Lista Interna" at bounding box center [111, 275] width 135 height 28
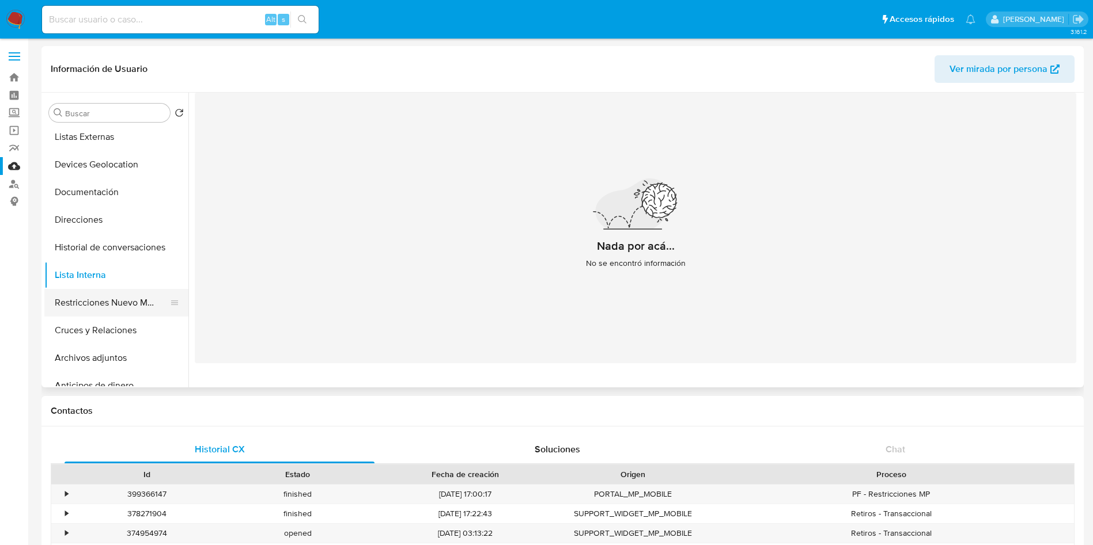
click at [123, 309] on button "Restricciones Nuevo Mundo" at bounding box center [111, 303] width 135 height 28
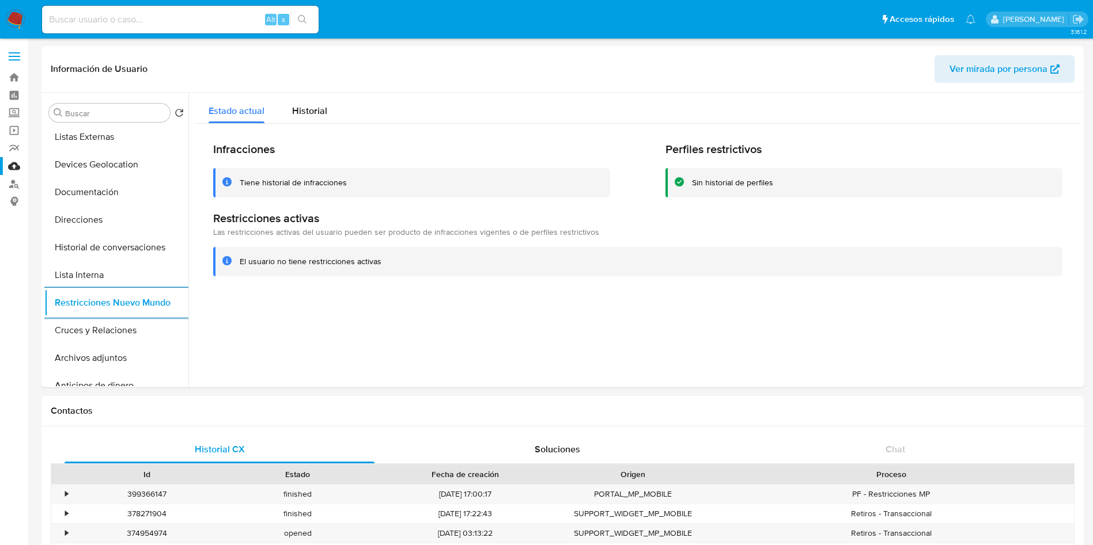
click at [159, 18] on input at bounding box center [180, 19] width 276 height 15
paste input "1790033255"
type input "1790033255"
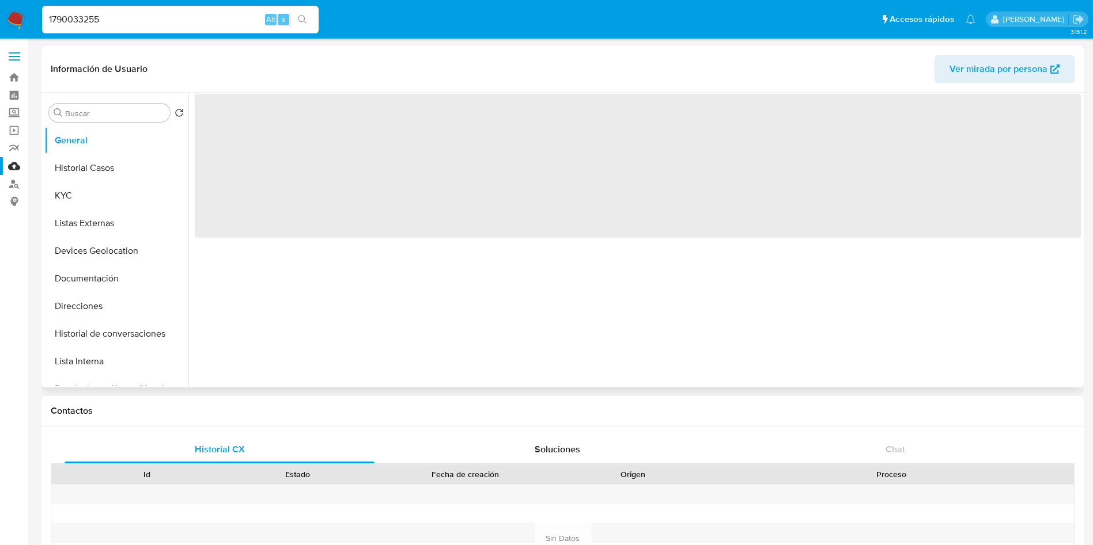
select select "10"
click at [198, 20] on input at bounding box center [180, 19] width 276 height 15
select select "10"
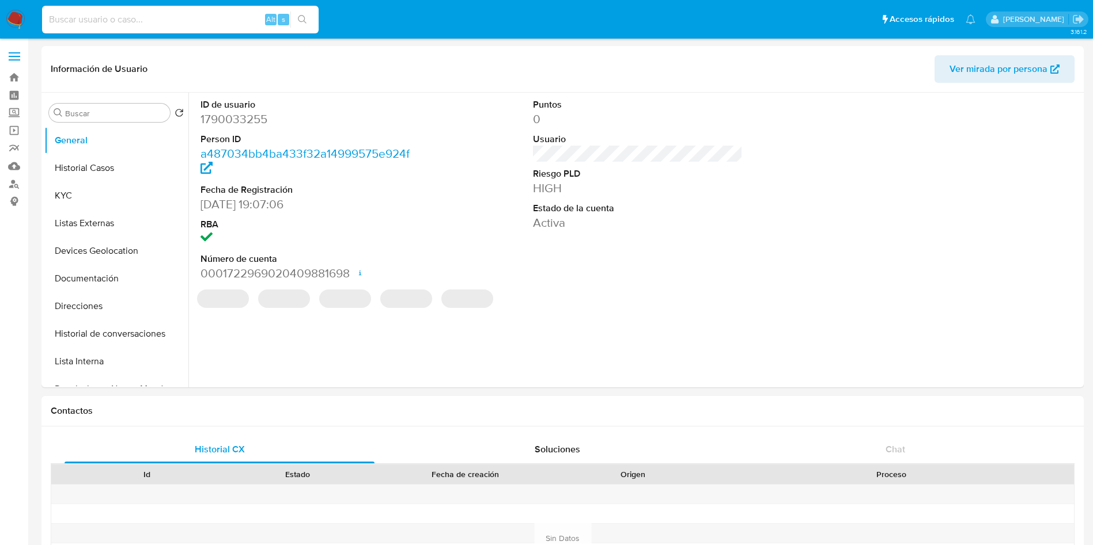
paste input "1790033255"
type input "1790033255"
click at [256, 116] on dd "1790033255" at bounding box center [305, 119] width 210 height 16
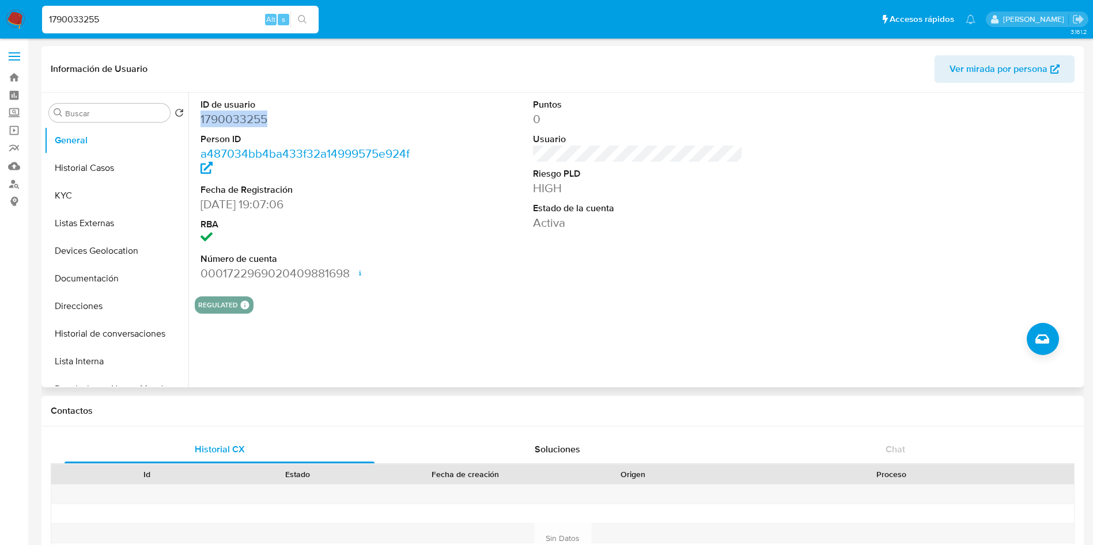
click at [256, 116] on dd "1790033255" at bounding box center [305, 119] width 210 height 16
click at [97, 162] on button "Historial Casos" at bounding box center [111, 168] width 135 height 28
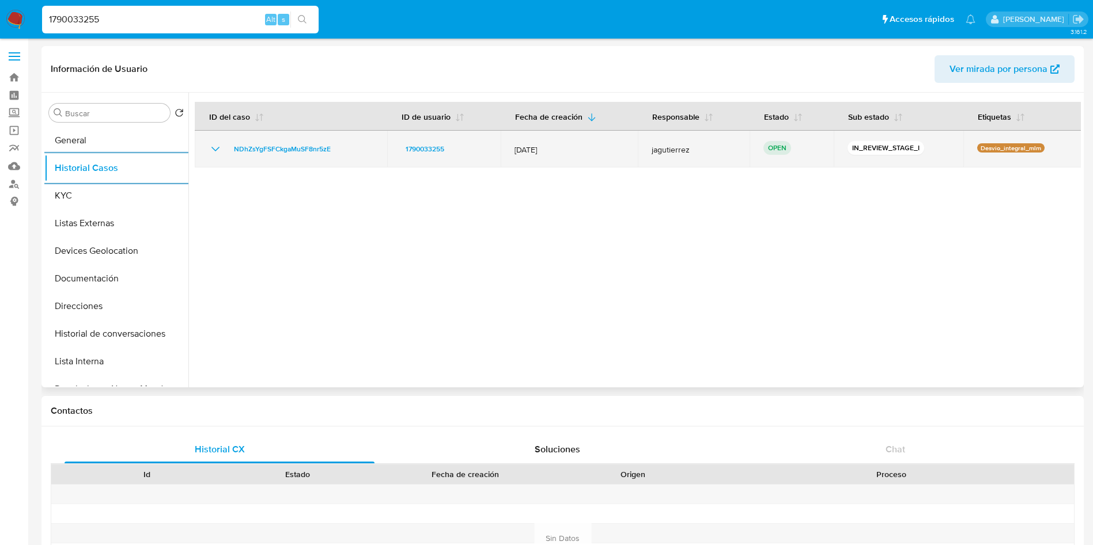
click at [505, 149] on td "12/Sept/2025" at bounding box center [569, 149] width 137 height 37
click at [570, 149] on span "12/Sept/2025" at bounding box center [568, 150] width 109 height 10
click at [559, 151] on span "12/Sept/2025" at bounding box center [568, 150] width 109 height 10
drag, startPoint x: 563, startPoint y: 150, endPoint x: 505, endPoint y: 149, distance: 58.2
click at [505, 149] on td "12/Sept/2025" at bounding box center [569, 149] width 137 height 37
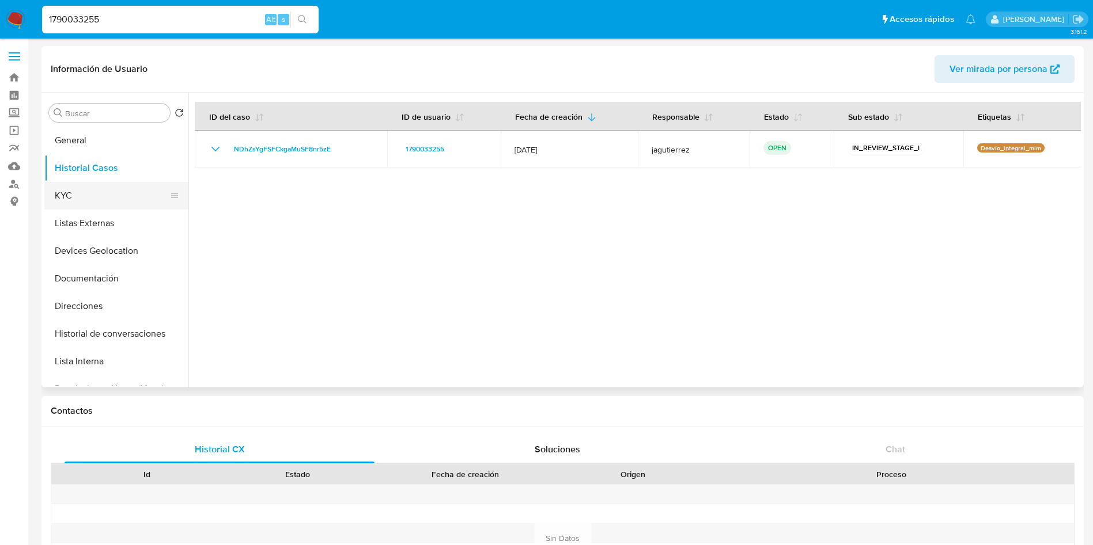
click at [72, 199] on button "KYC" at bounding box center [111, 196] width 135 height 28
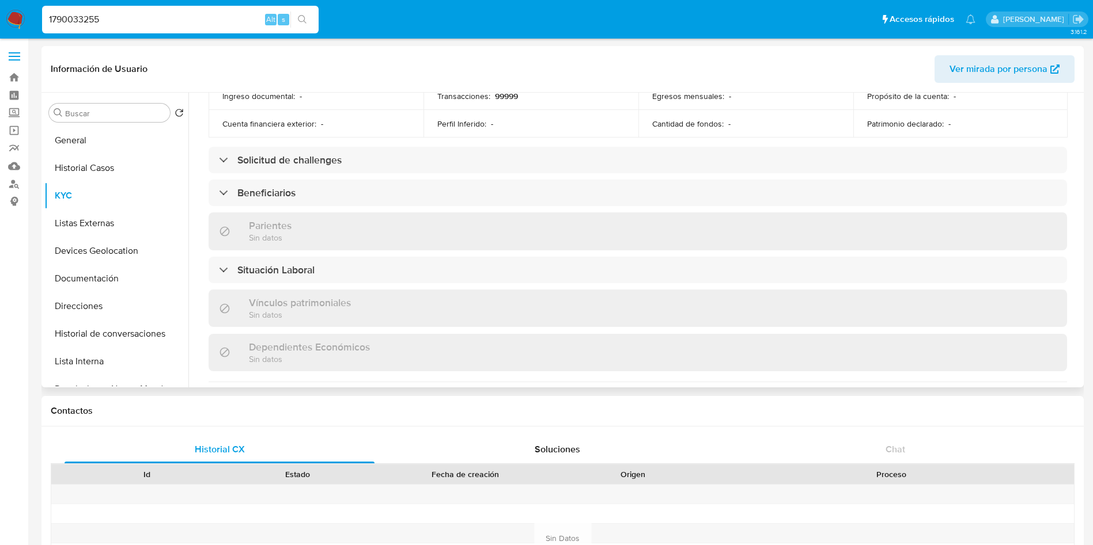
scroll to position [446, 0]
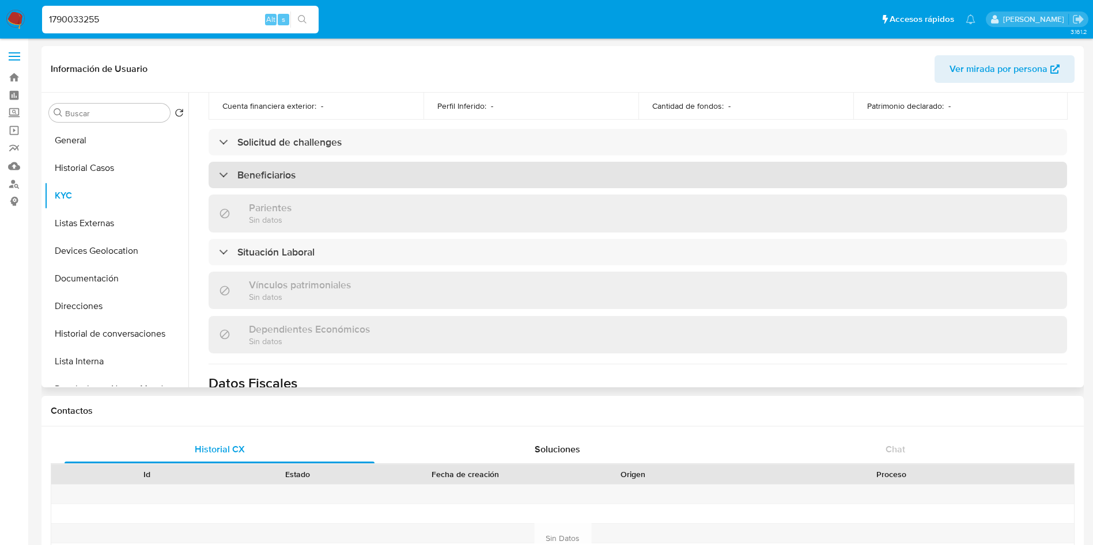
click at [277, 180] on div "Beneficiarios" at bounding box center [638, 175] width 858 height 26
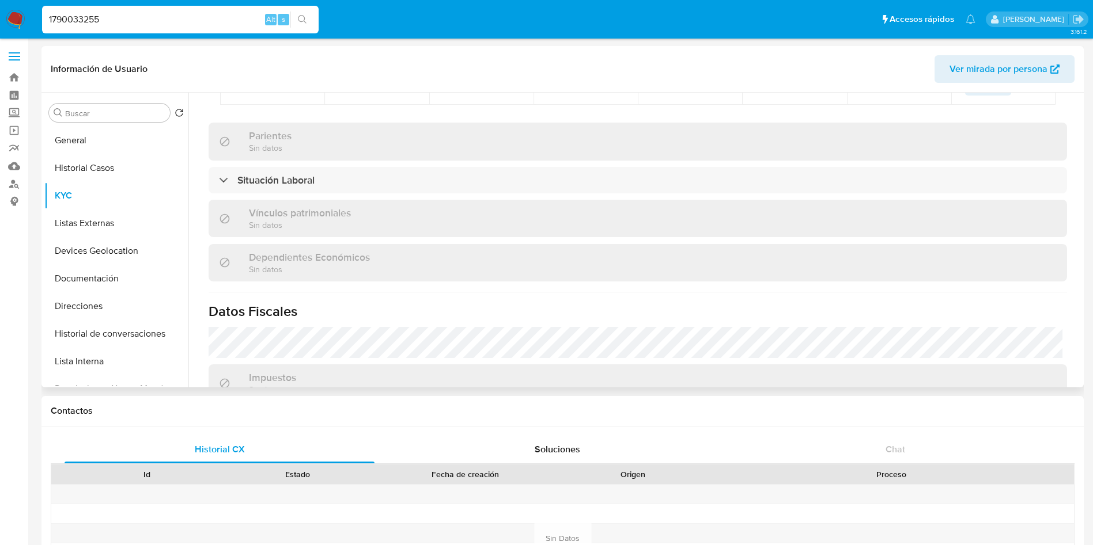
scroll to position [619, 0]
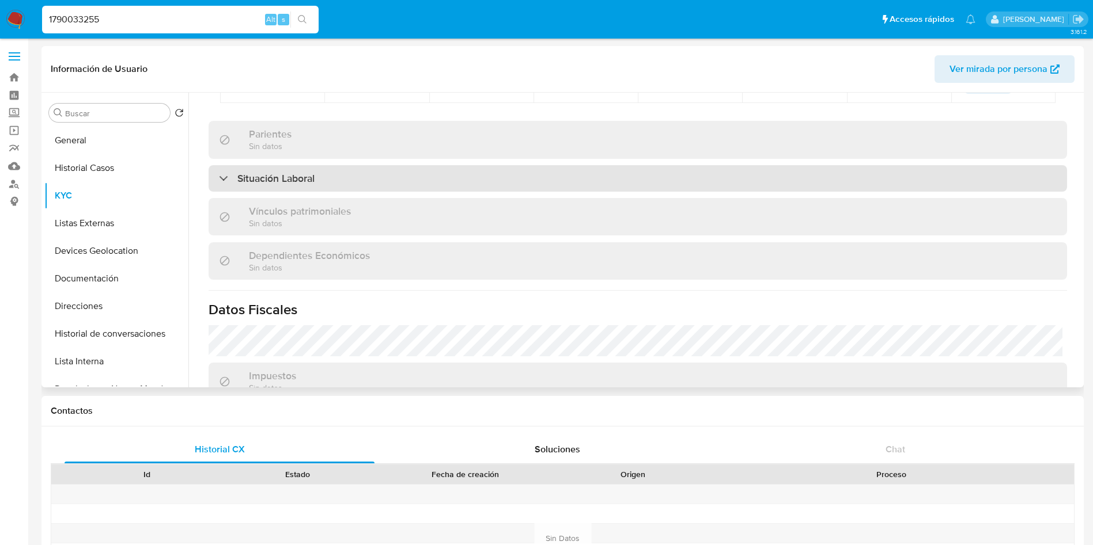
click at [339, 191] on div "Situación Laboral" at bounding box center [638, 178] width 858 height 26
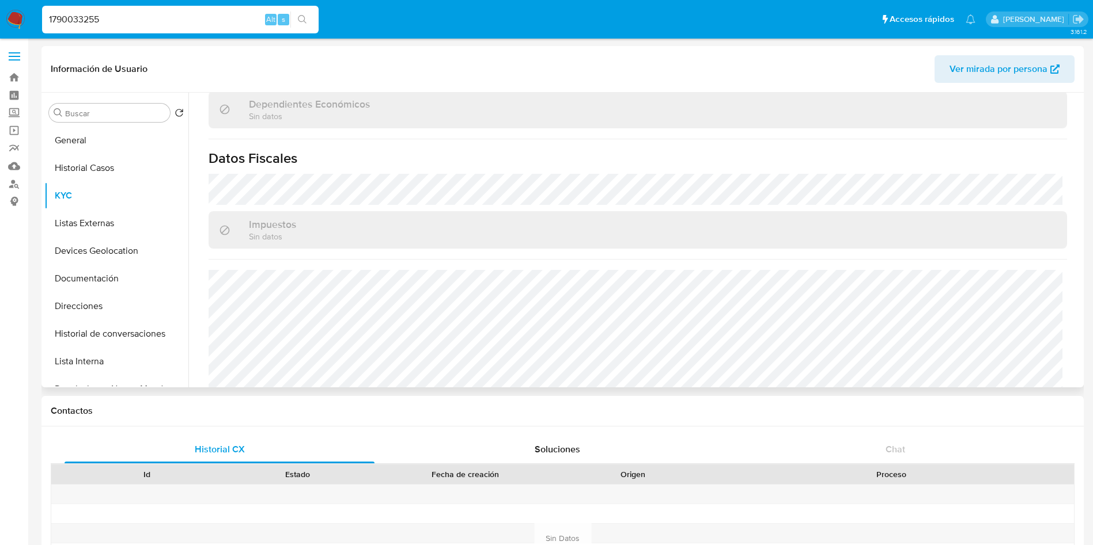
scroll to position [965, 0]
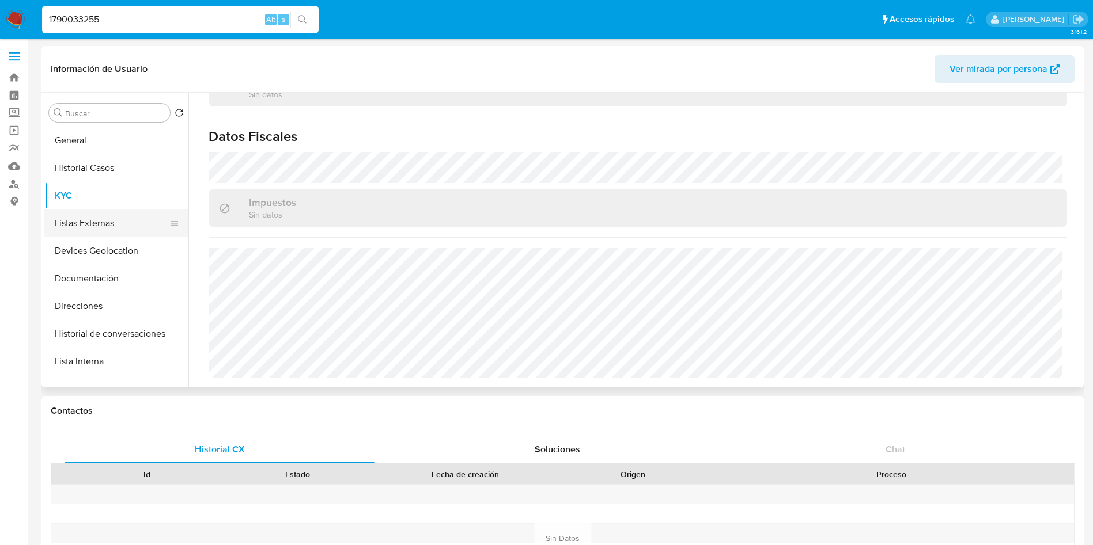
click at [80, 218] on button "Listas Externas" at bounding box center [111, 224] width 135 height 28
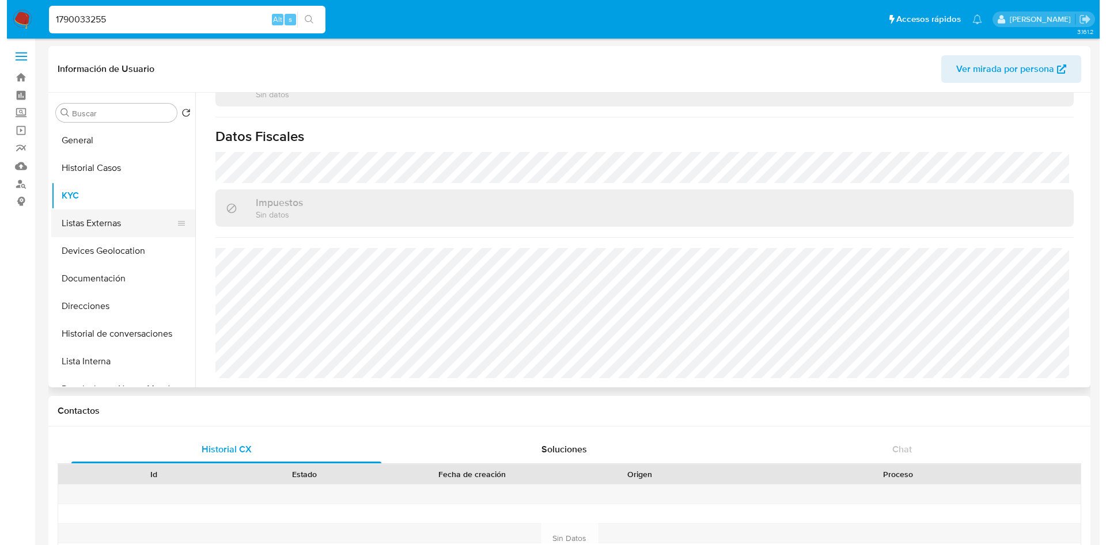
scroll to position [0, 0]
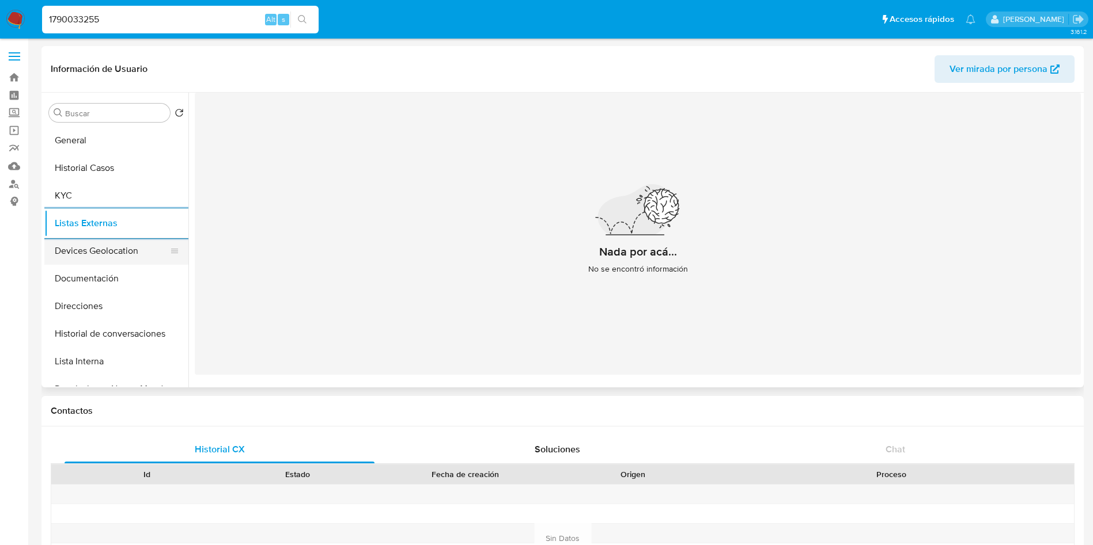
click at [80, 249] on button "Devices Geolocation" at bounding box center [111, 251] width 135 height 28
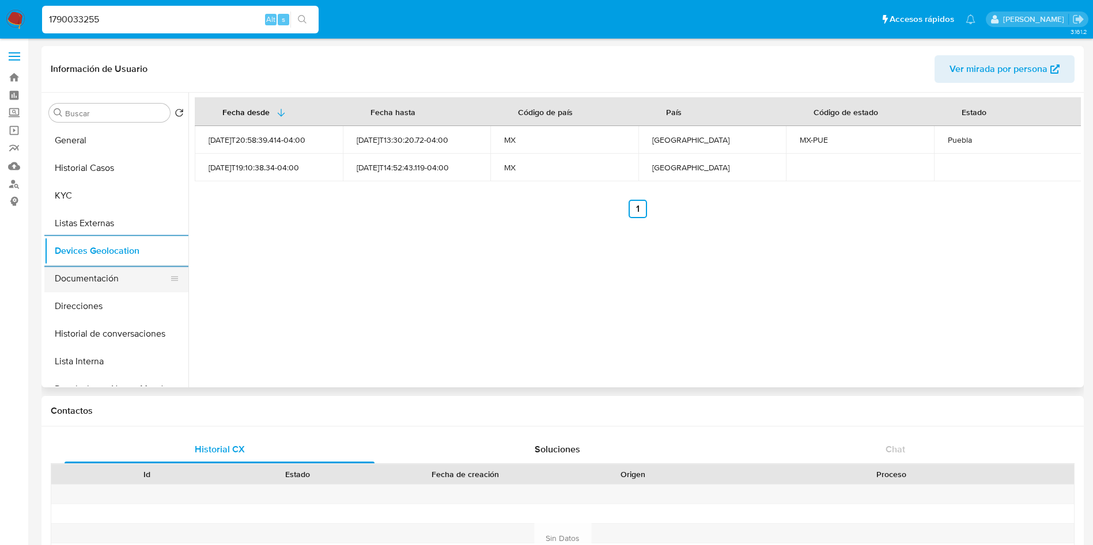
click at [99, 285] on button "Documentación" at bounding box center [111, 279] width 135 height 28
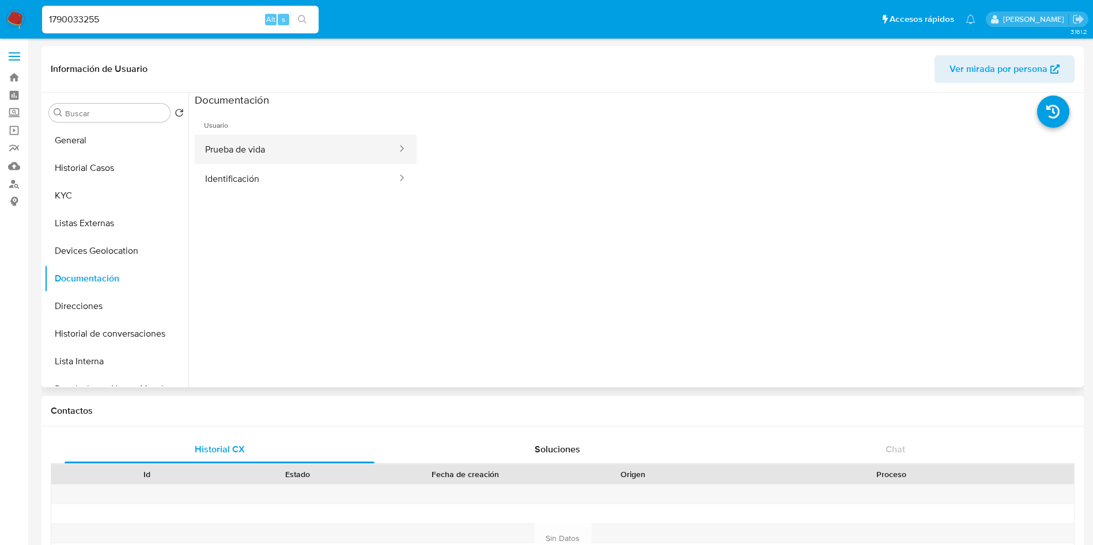
click at [307, 156] on button "Prueba de vida" at bounding box center [296, 149] width 203 height 29
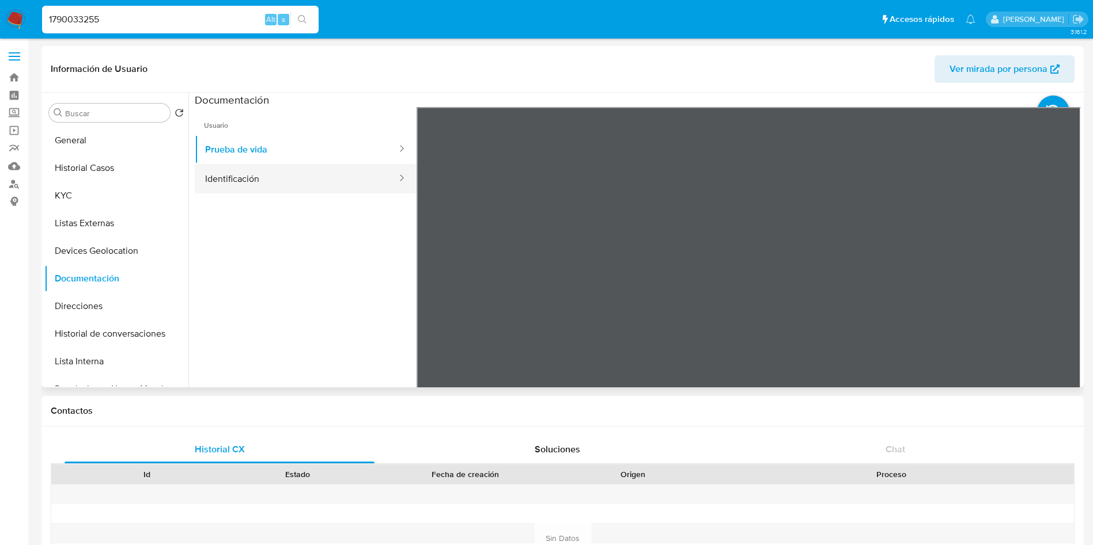
click at [293, 175] on button "Identificación" at bounding box center [296, 178] width 203 height 29
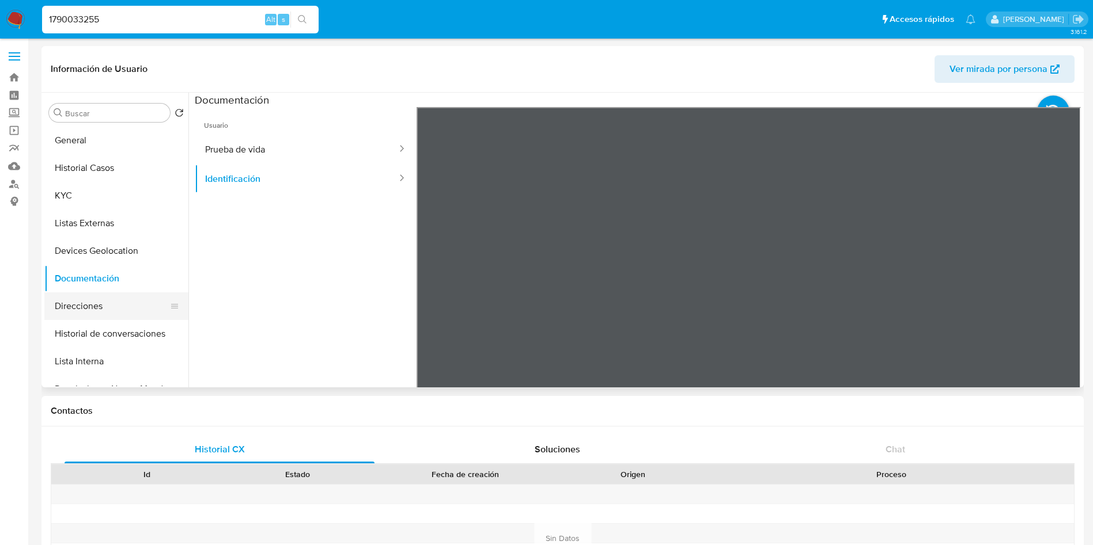
click at [75, 300] on button "Direcciones" at bounding box center [111, 307] width 135 height 28
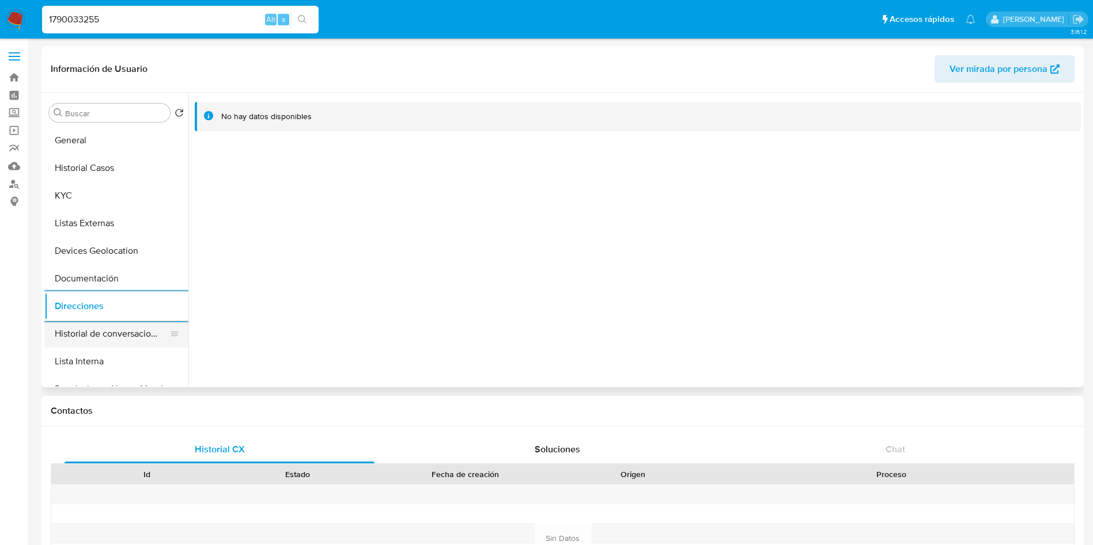
click at [100, 324] on button "Historial de conversaciones" at bounding box center [111, 334] width 135 height 28
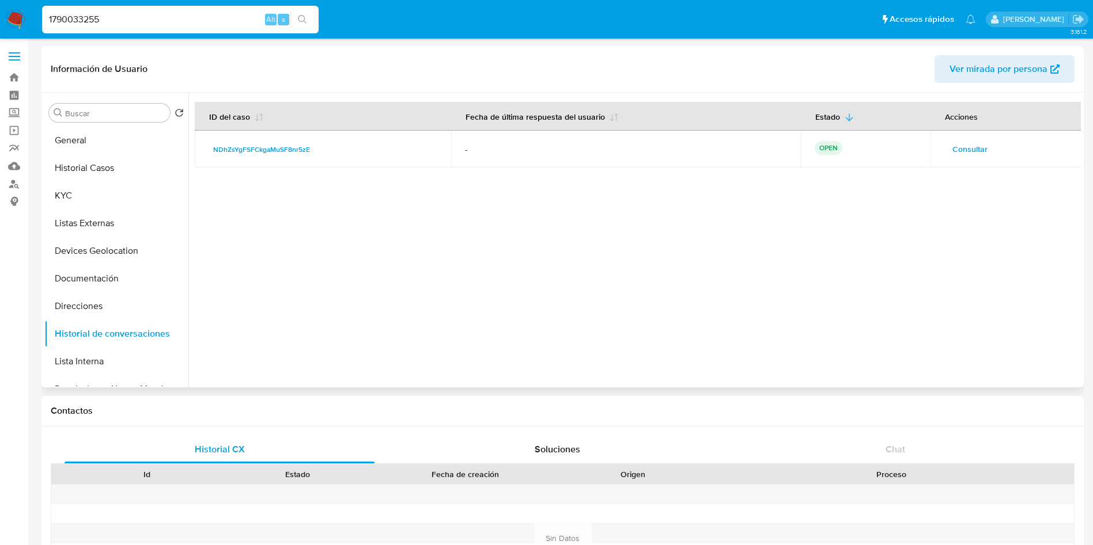
click at [973, 149] on span "Consultar" at bounding box center [969, 149] width 35 height 16
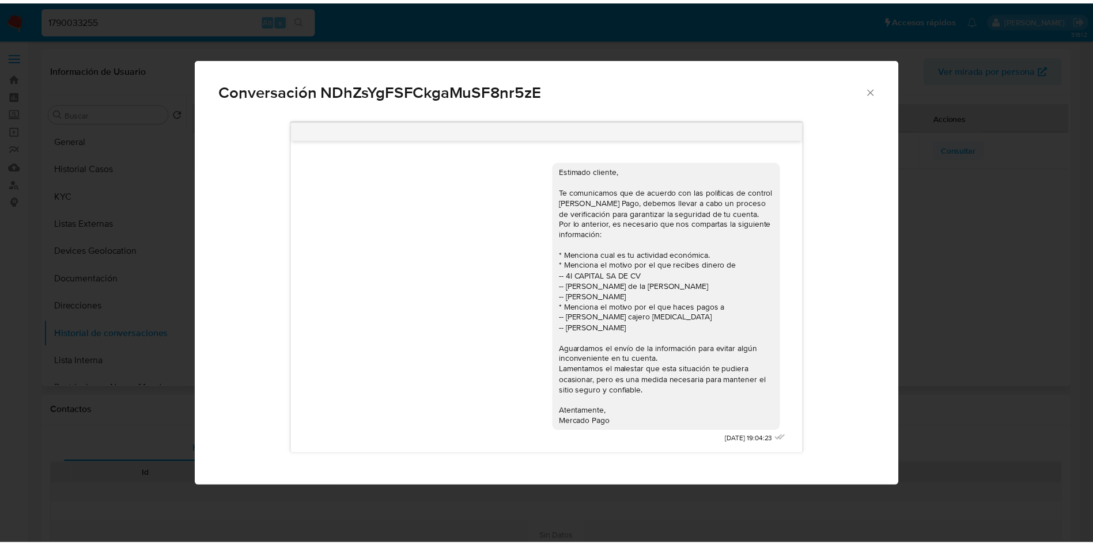
scroll to position [3, 0]
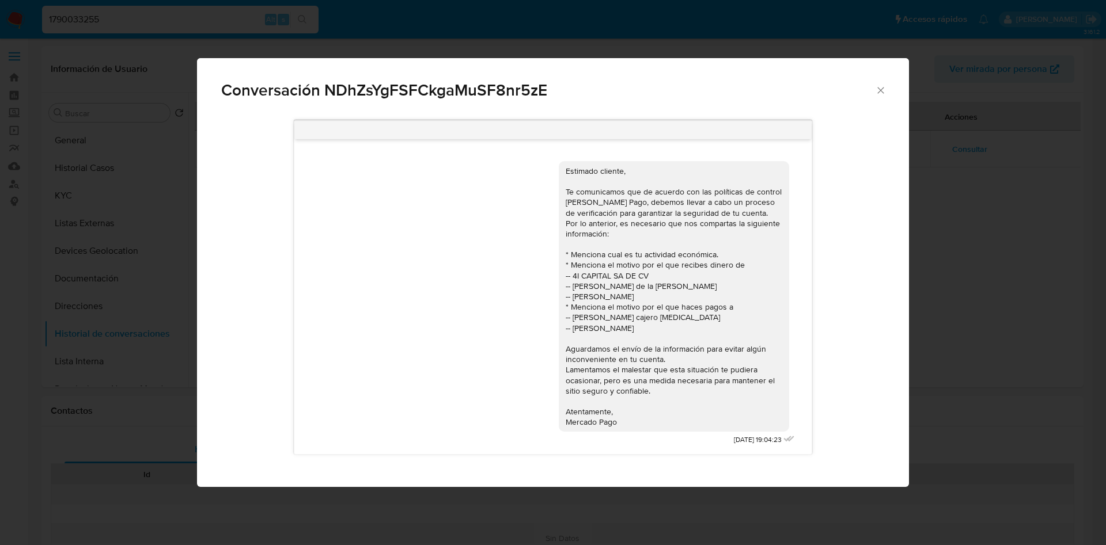
click at [878, 89] on icon "Cerrar" at bounding box center [881, 91] width 12 height 12
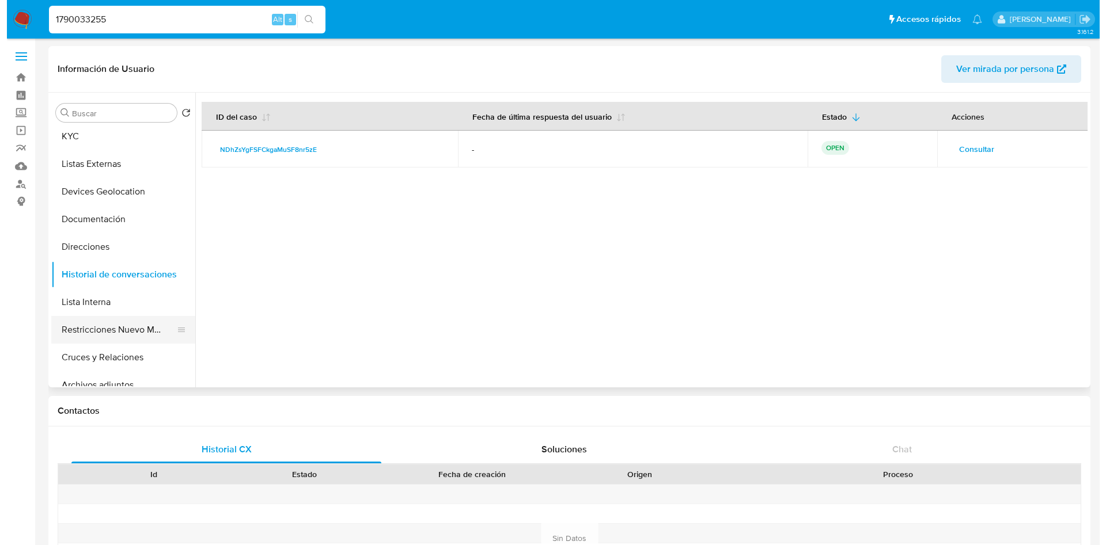
scroll to position [86, 0]
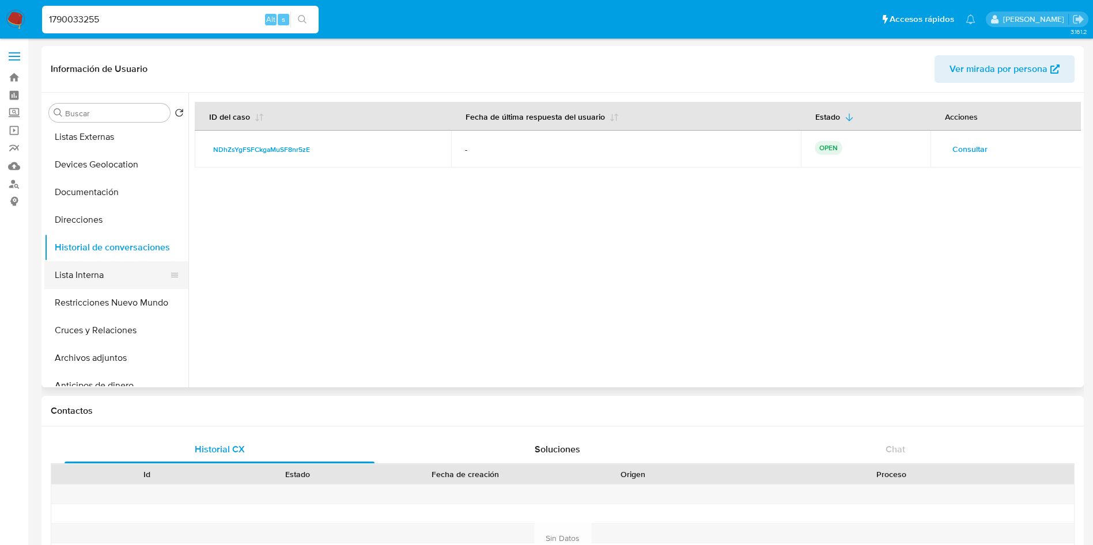
click at [91, 280] on button "Lista Interna" at bounding box center [111, 275] width 135 height 28
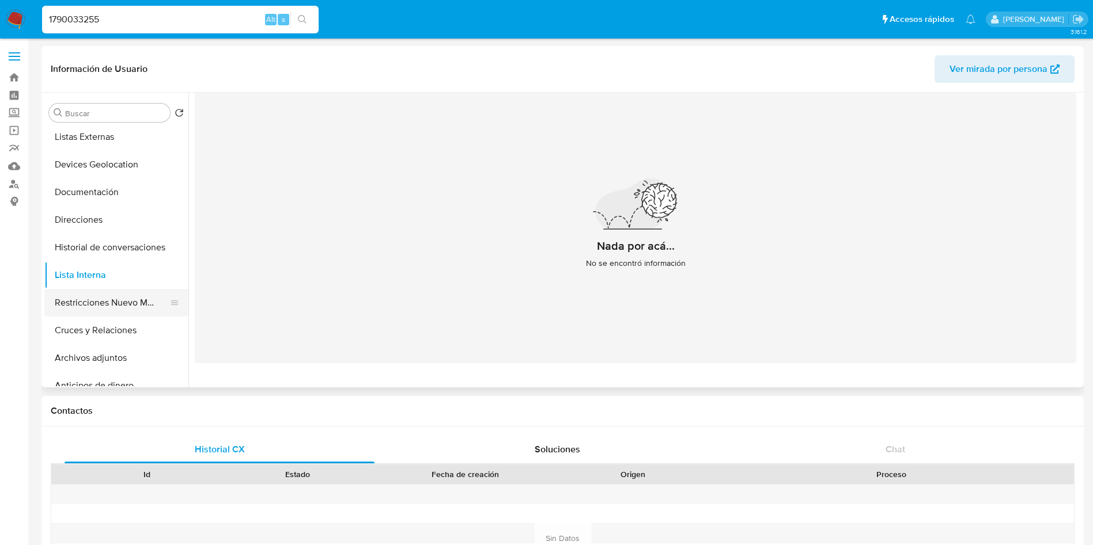
click at [128, 310] on button "Restricciones Nuevo Mundo" at bounding box center [111, 303] width 135 height 28
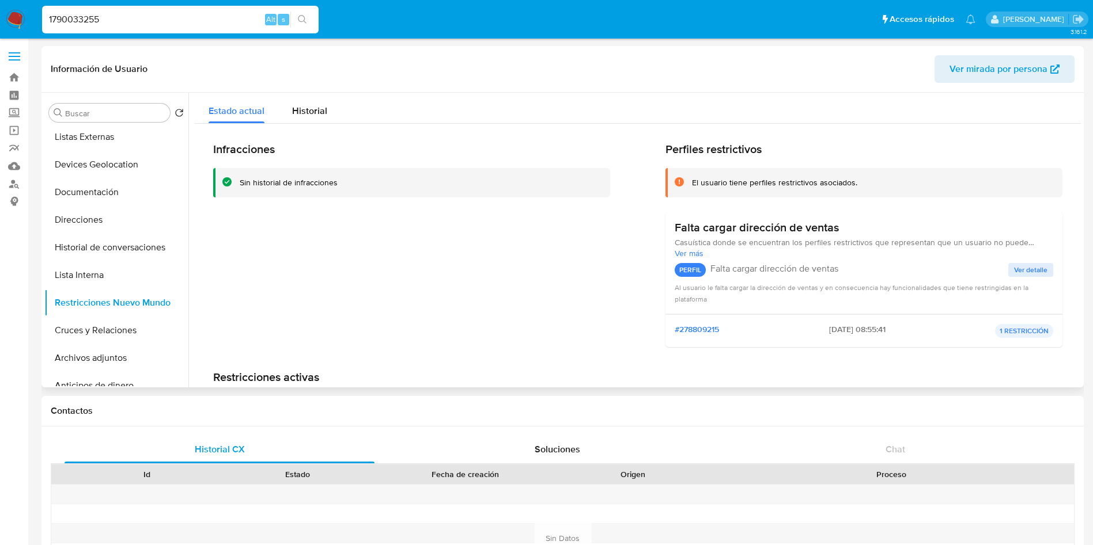
drag, startPoint x: 842, startPoint y: 259, endPoint x: 436, endPoint y: 259, distance: 406.1
click at [436, 259] on div "Infracciones Sin historial de infracciones" at bounding box center [411, 249] width 397 height 214
click at [119, 247] on button "Historial de conversaciones" at bounding box center [111, 248] width 135 height 28
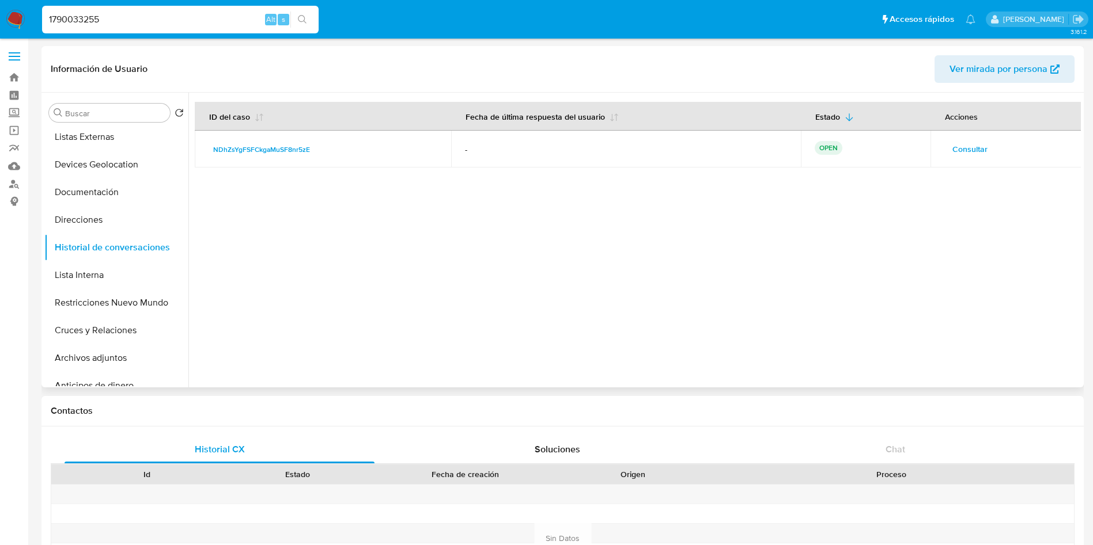
click at [968, 150] on span "Consultar" at bounding box center [969, 149] width 35 height 16
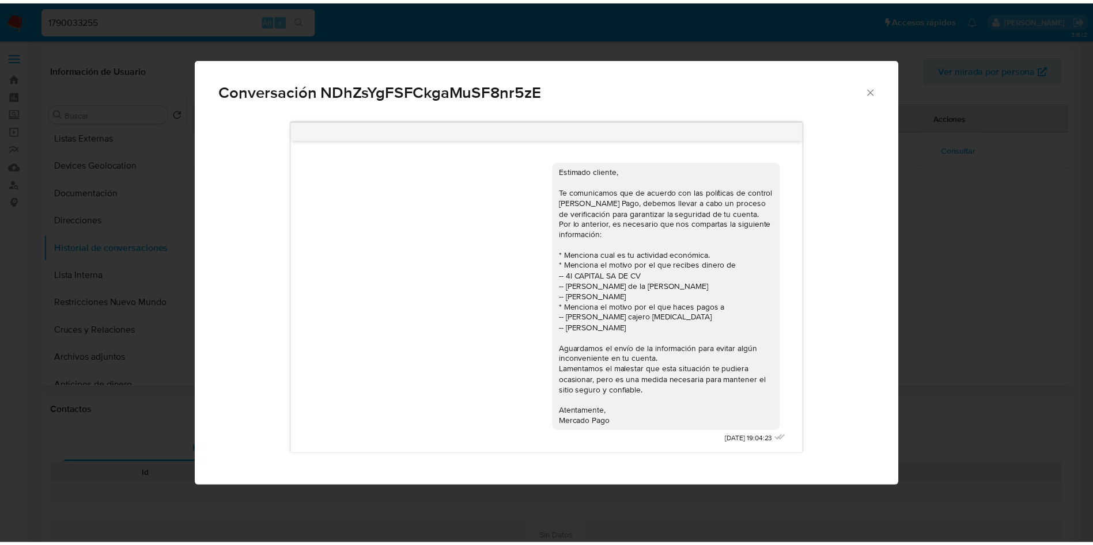
scroll to position [3, 0]
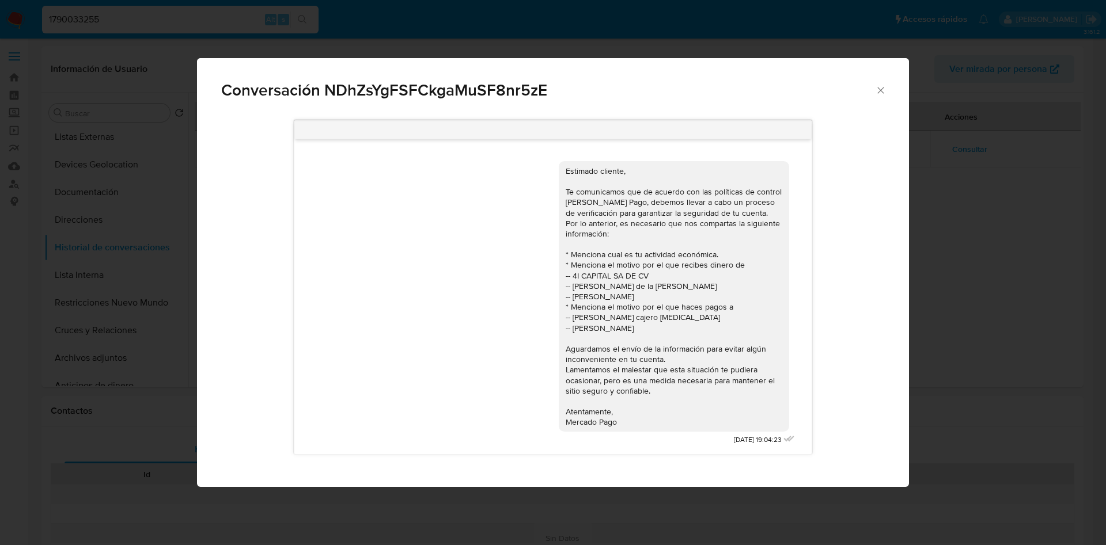
click at [877, 92] on icon "Cerrar" at bounding box center [881, 91] width 12 height 12
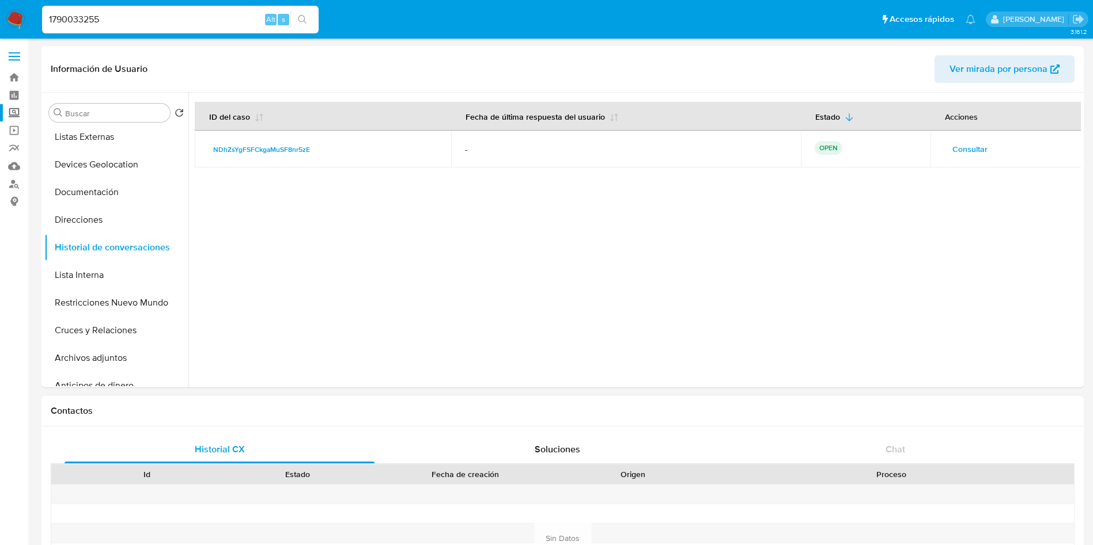
click at [12, 117] on label "Screening" at bounding box center [68, 113] width 137 height 18
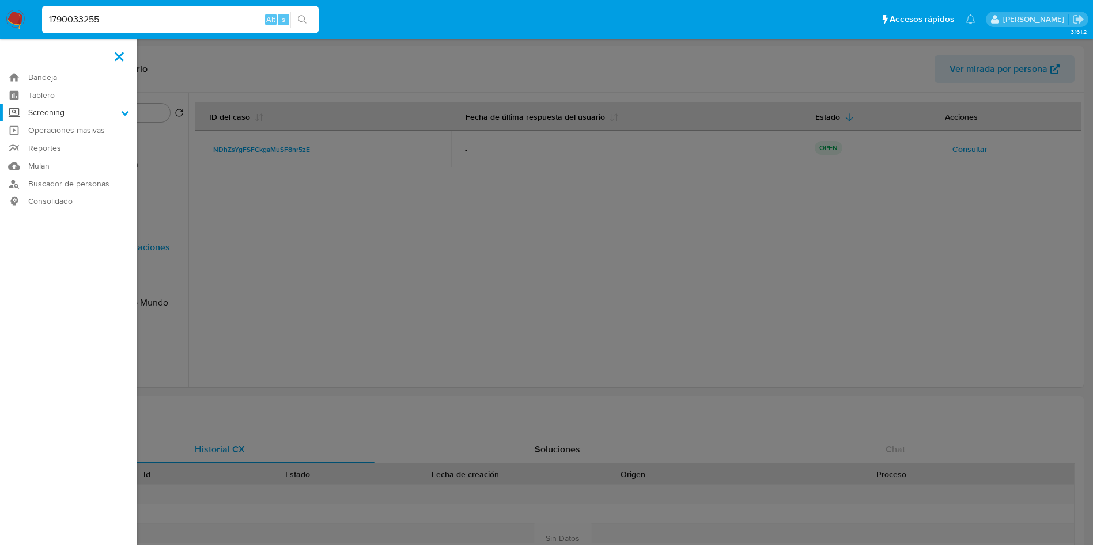
click at [0, 0] on input "Screening" at bounding box center [0, 0] width 0 height 0
click at [50, 157] on link "Herramientas" at bounding box center [68, 158] width 137 height 14
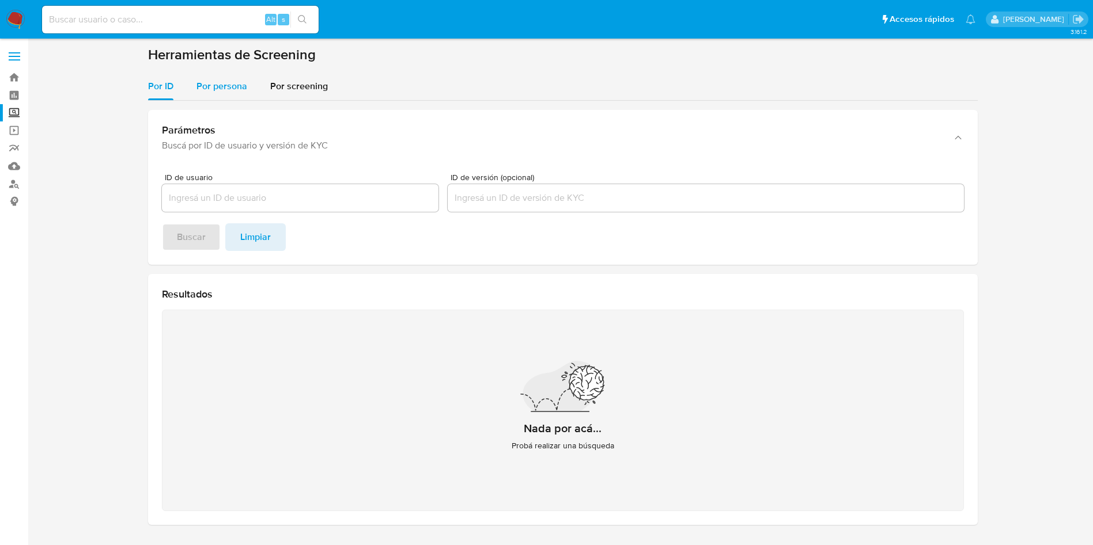
click at [235, 77] on div "Por persona" at bounding box center [221, 87] width 51 height 28
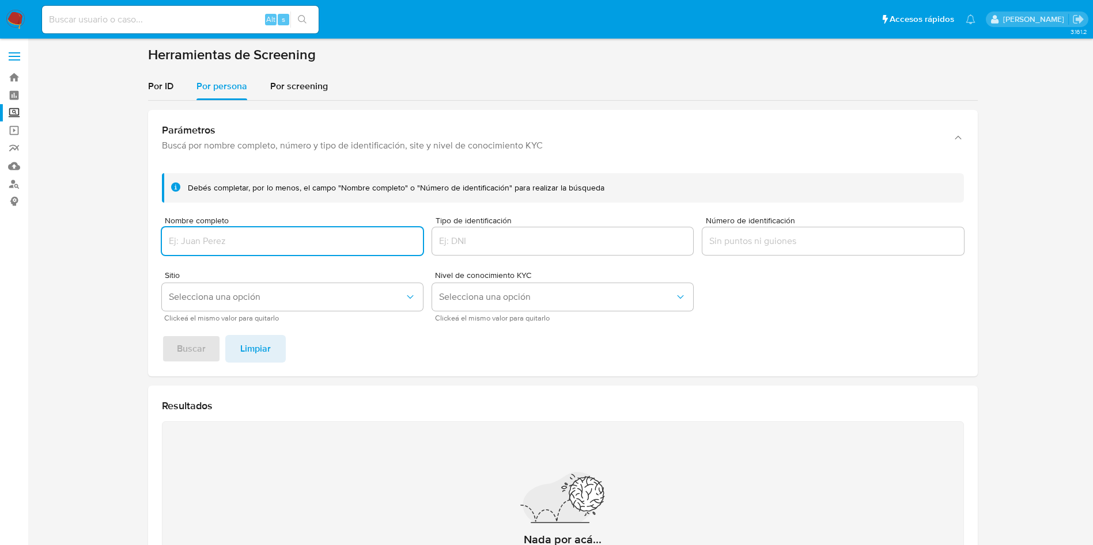
click at [248, 235] on input "Nombre completo" at bounding box center [292, 241] width 261 height 15
type input "[PERSON_NAME] [PERSON_NAME]"
click at [203, 340] on span "Buscar" at bounding box center [191, 348] width 29 height 25
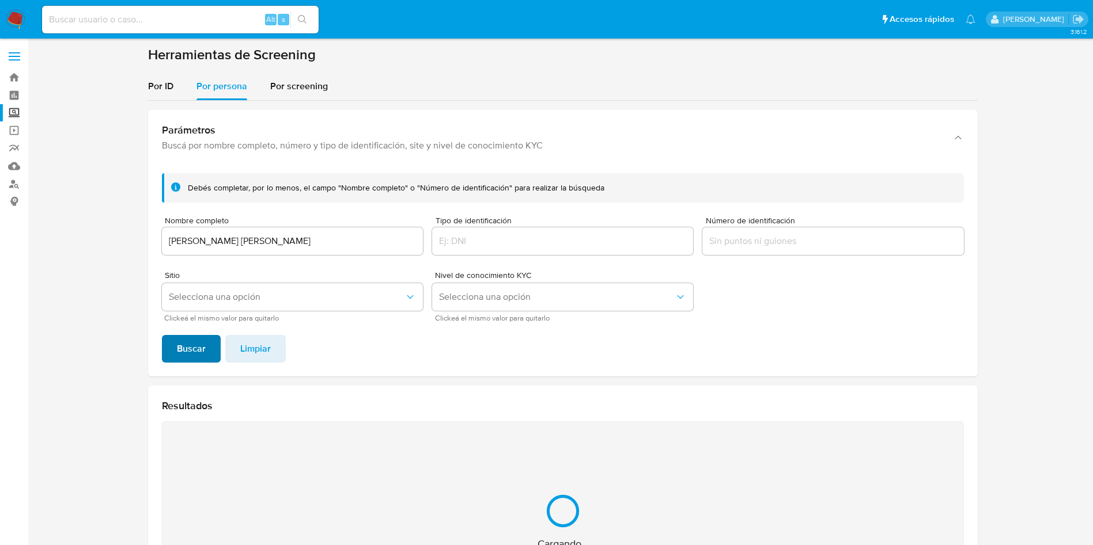
scroll to position [150, 0]
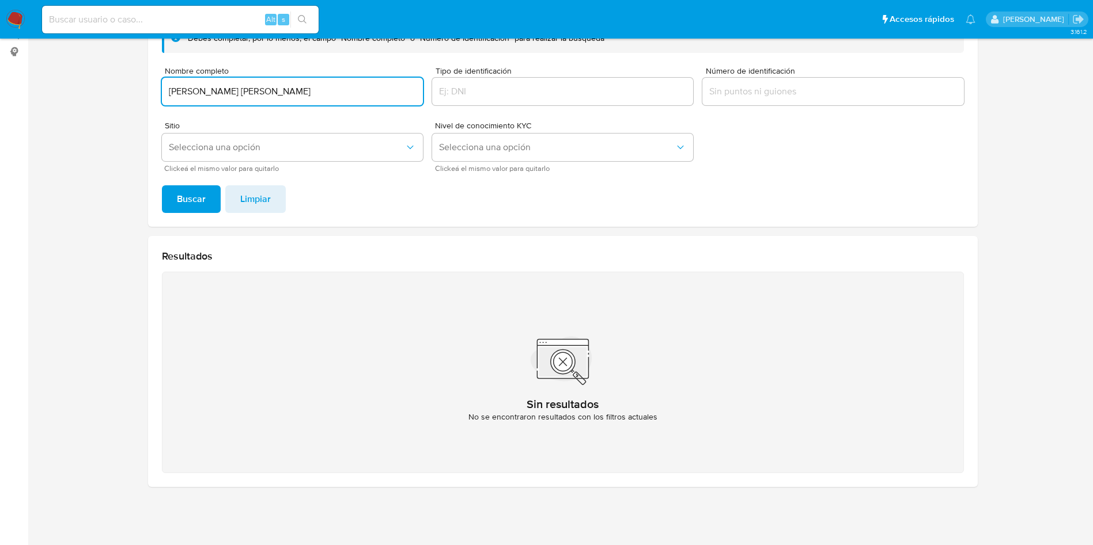
drag, startPoint x: 349, startPoint y: 92, endPoint x: 0, endPoint y: 21, distance: 356.2
click at [0, 21] on div "Pausado Ver notificaciones Alt s Accesos rápidos Presiona las siguientes teclas…" at bounding box center [546, 197] width 1093 height 695
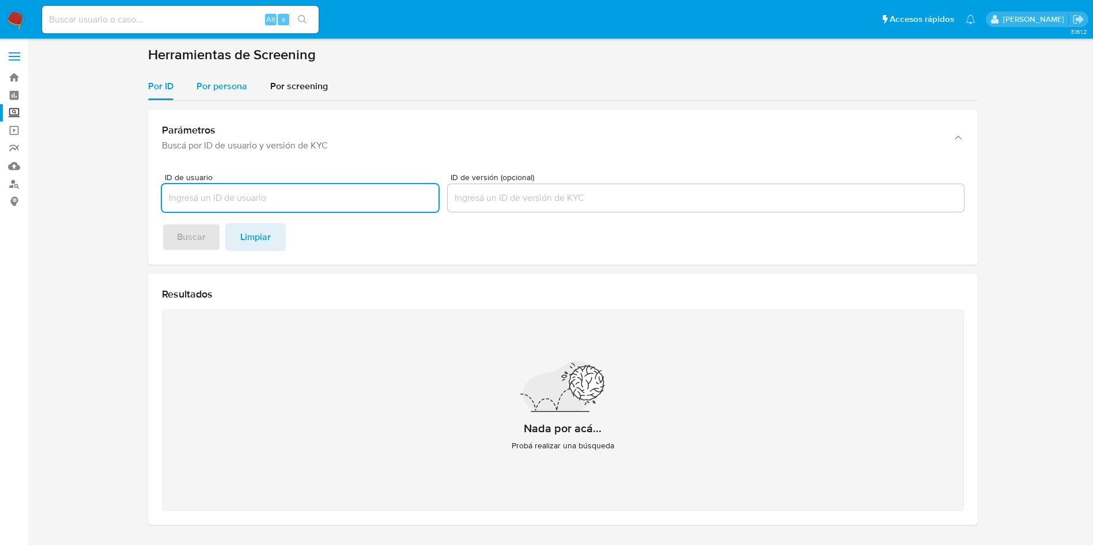
click at [227, 85] on span "Por persona" at bounding box center [221, 85] width 51 height 13
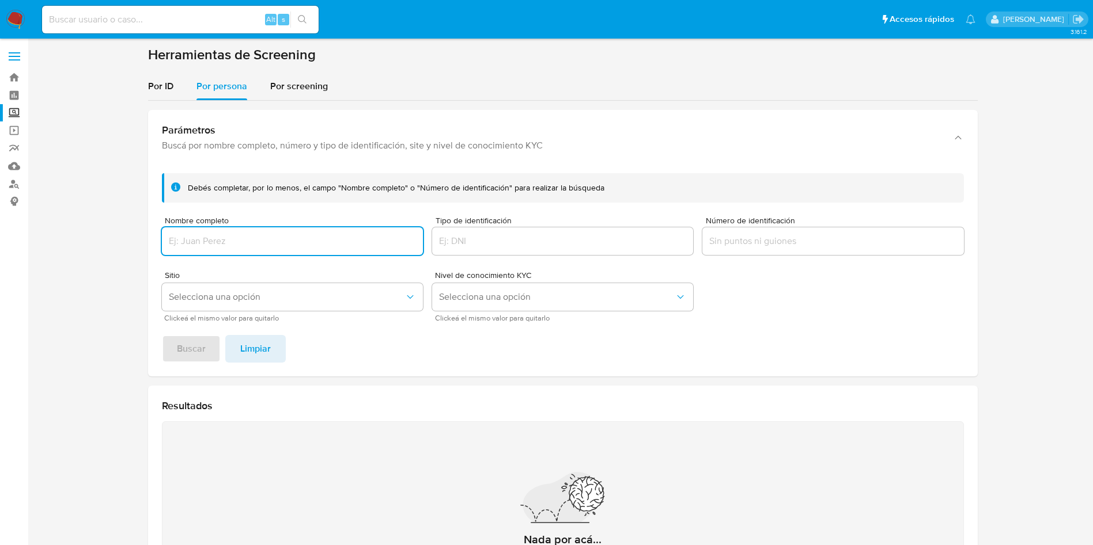
click at [315, 239] on input "Nombre completo" at bounding box center [292, 241] width 261 height 15
click at [162, 335] on button "Buscar" at bounding box center [191, 349] width 59 height 28
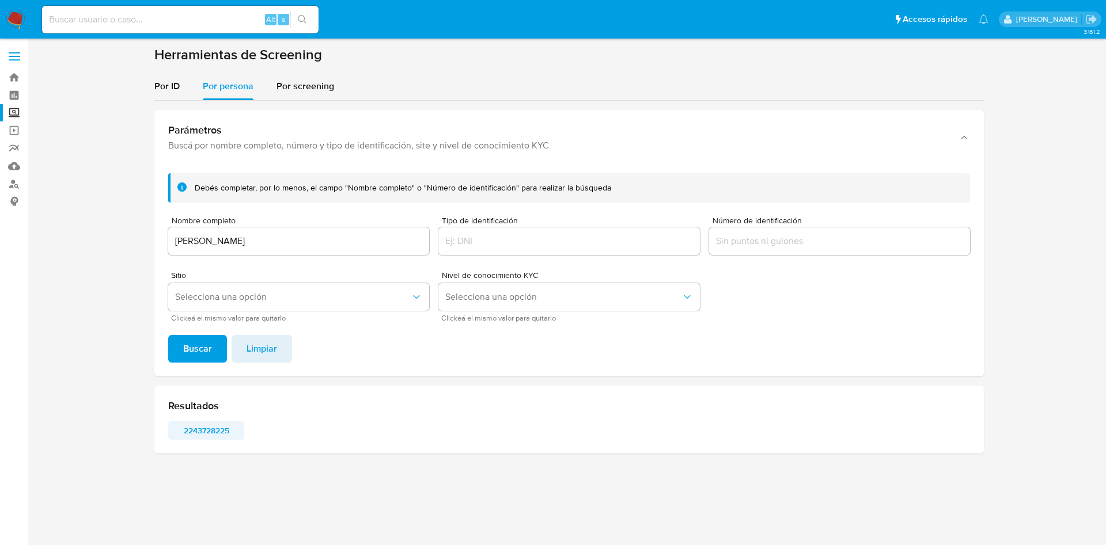
click at [214, 430] on span "2243728225" at bounding box center [206, 431] width 60 height 16
click at [309, 242] on input "[PERSON_NAME]" at bounding box center [298, 241] width 261 height 15
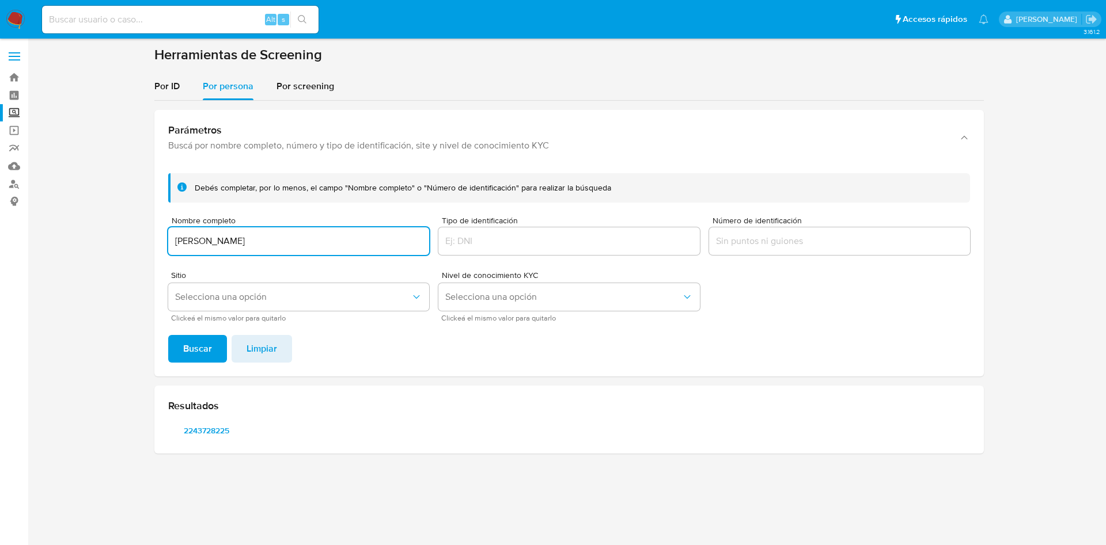
drag, startPoint x: 379, startPoint y: 236, endPoint x: 268, endPoint y: 225, distance: 111.7
click at [64, 165] on section at bounding box center [568, 254] width 1055 height 417
type input "Eventos Sociales Inc"
click at [168, 335] on button "Buscar" at bounding box center [197, 349] width 59 height 28
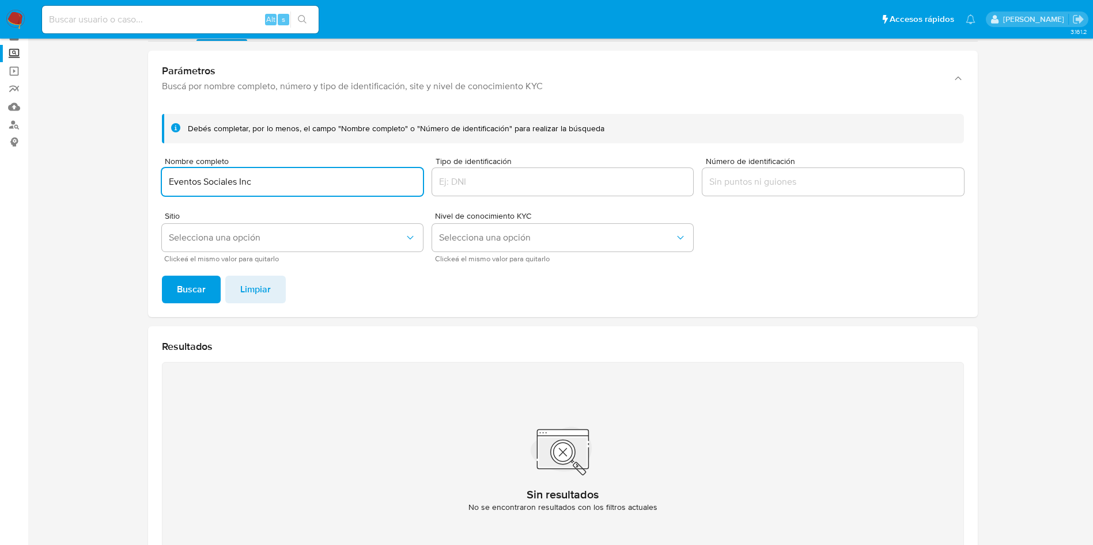
scroll to position [86, 0]
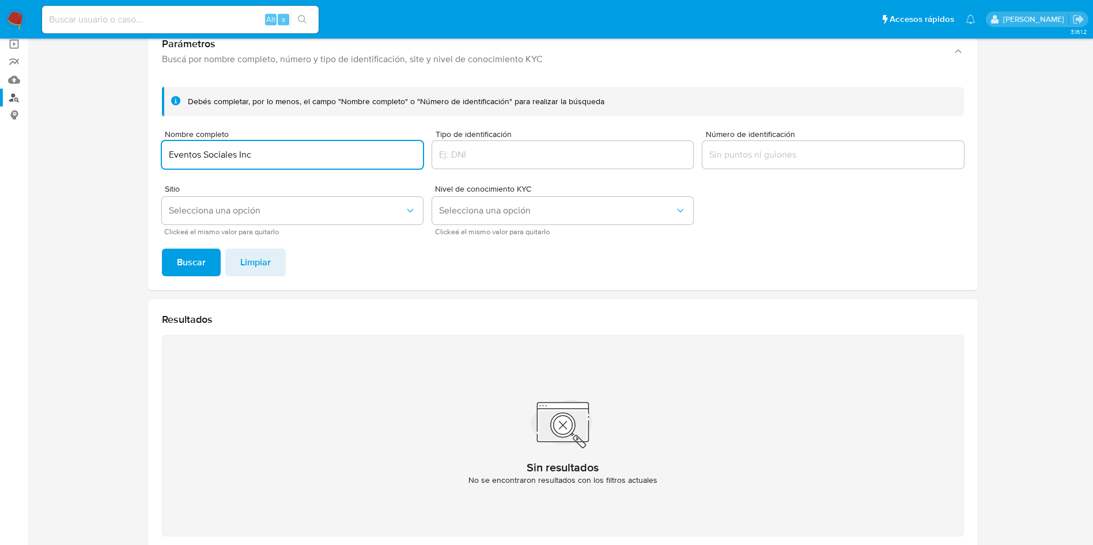
drag, startPoint x: 298, startPoint y: 156, endPoint x: 0, endPoint y: 89, distance: 305.2
click at [0, 92] on section "Bandeja Tablero Screening Búsqueda en Listas Watchlist Herramientas Operaciones…" at bounding box center [546, 261] width 1093 height 695
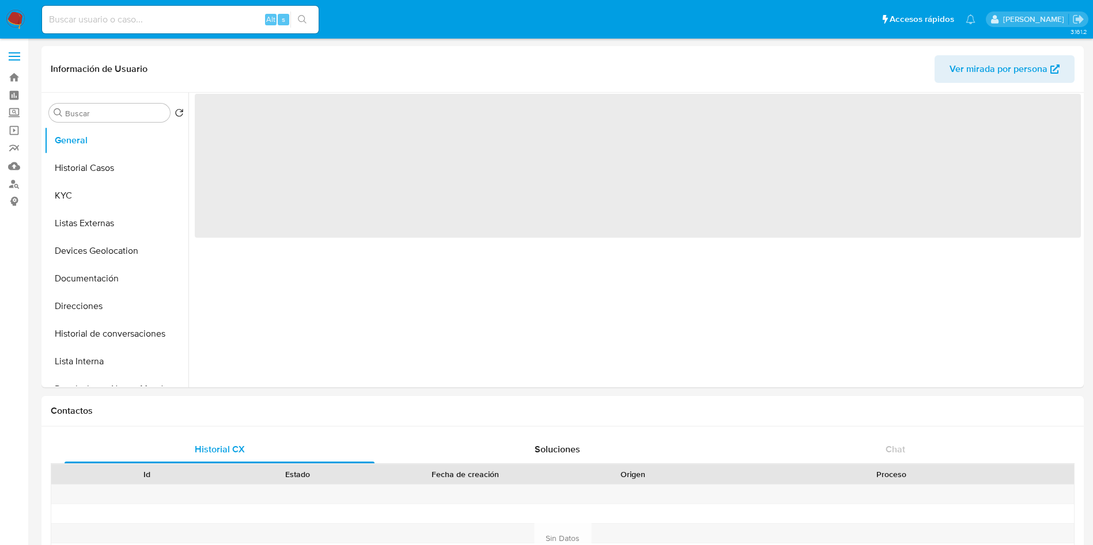
select select "10"
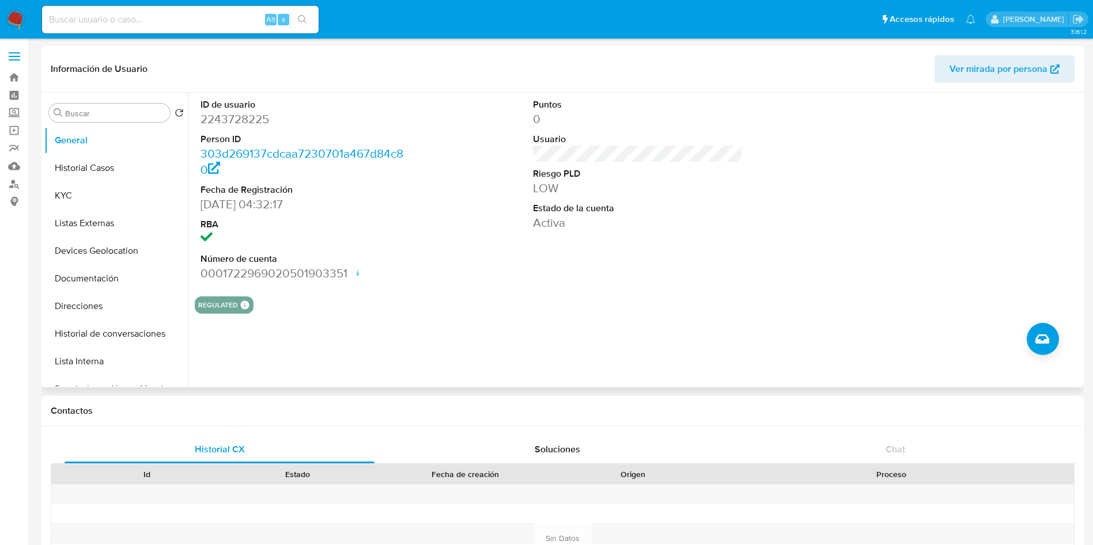
click at [233, 118] on dd "2243728225" at bounding box center [305, 119] width 210 height 16
copy dd "2243728225"
click at [237, 113] on dd "2243728225" at bounding box center [305, 119] width 210 height 16
click at [238, 113] on dd "2243728225" at bounding box center [305, 119] width 210 height 16
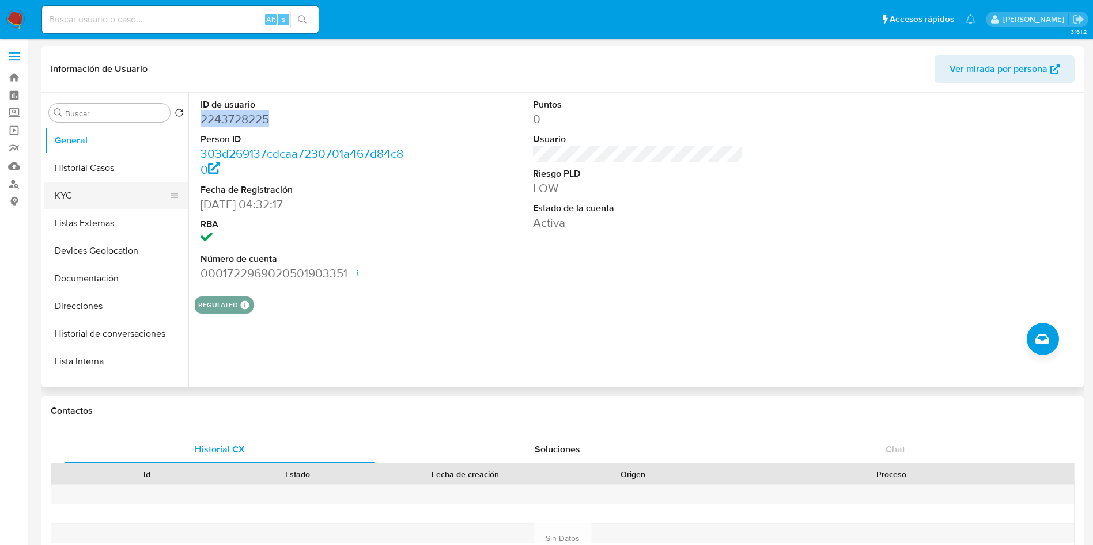
drag, startPoint x: 84, startPoint y: 166, endPoint x: 160, endPoint y: 200, distance: 83.3
click at [81, 166] on button "Historial Casos" at bounding box center [116, 168] width 144 height 28
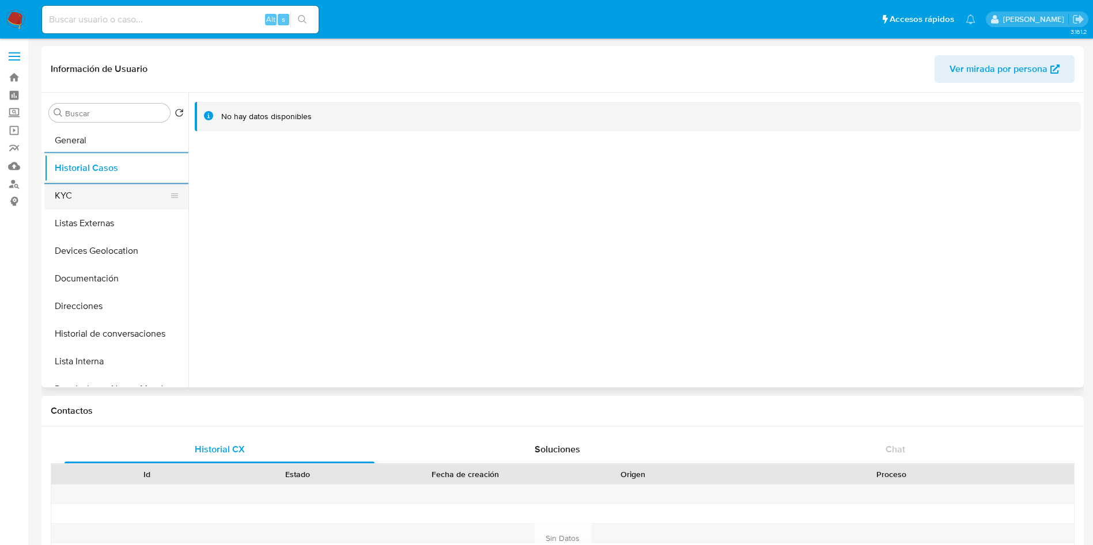
click at [56, 199] on button "KYC" at bounding box center [111, 196] width 135 height 28
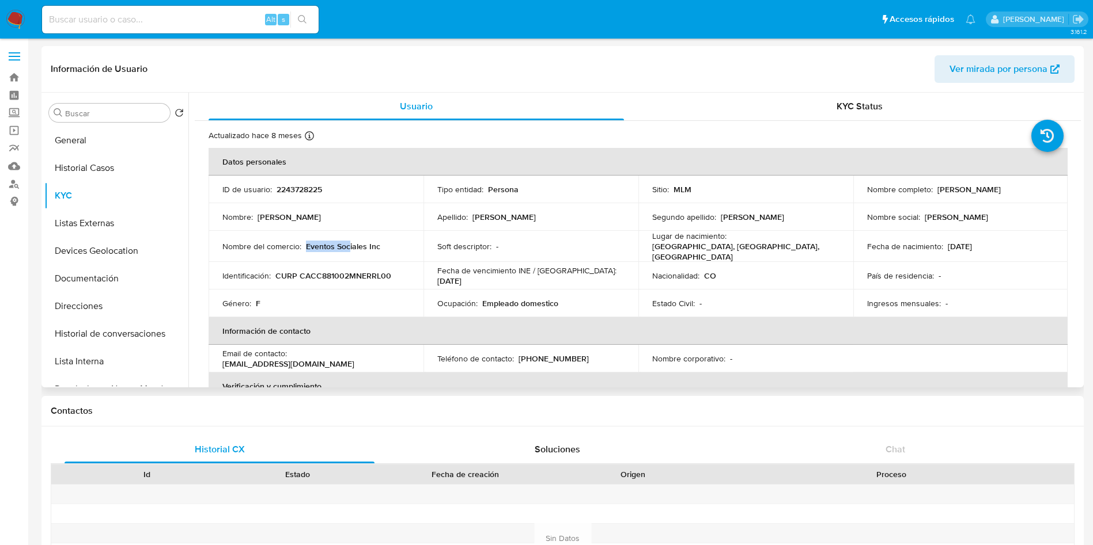
drag, startPoint x: 305, startPoint y: 247, endPoint x: 374, endPoint y: 248, distance: 68.5
click at [354, 248] on p "Eventos Sociales Inc" at bounding box center [343, 246] width 74 height 10
click at [375, 244] on p "Eventos Sociales Inc" at bounding box center [343, 246] width 74 height 10
drag, startPoint x: 302, startPoint y: 245, endPoint x: 308, endPoint y: 245, distance: 5.8
click at [308, 245] on div "Nombre del comercio : Eventos Sociales Inc" at bounding box center [315, 246] width 187 height 10
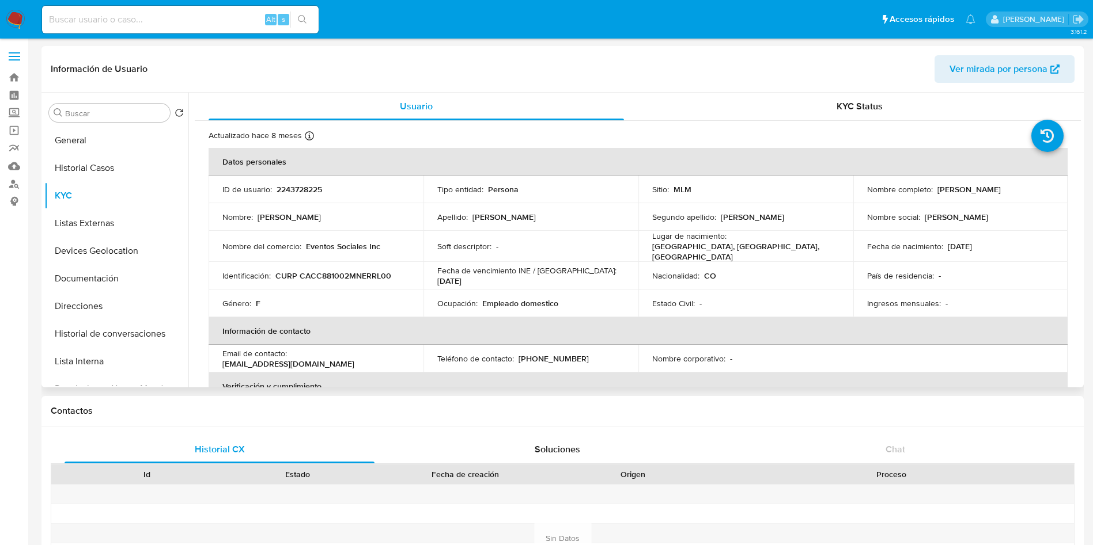
click at [375, 244] on p "Eventos Sociales Inc" at bounding box center [343, 246] width 74 height 10
drag, startPoint x: 384, startPoint y: 247, endPoint x: 305, endPoint y: 245, distance: 78.9
click at [305, 245] on div "Nombre del comercio : Eventos Sociales Inc" at bounding box center [315, 246] width 187 height 10
copy p "Eventos Sociales Inc"
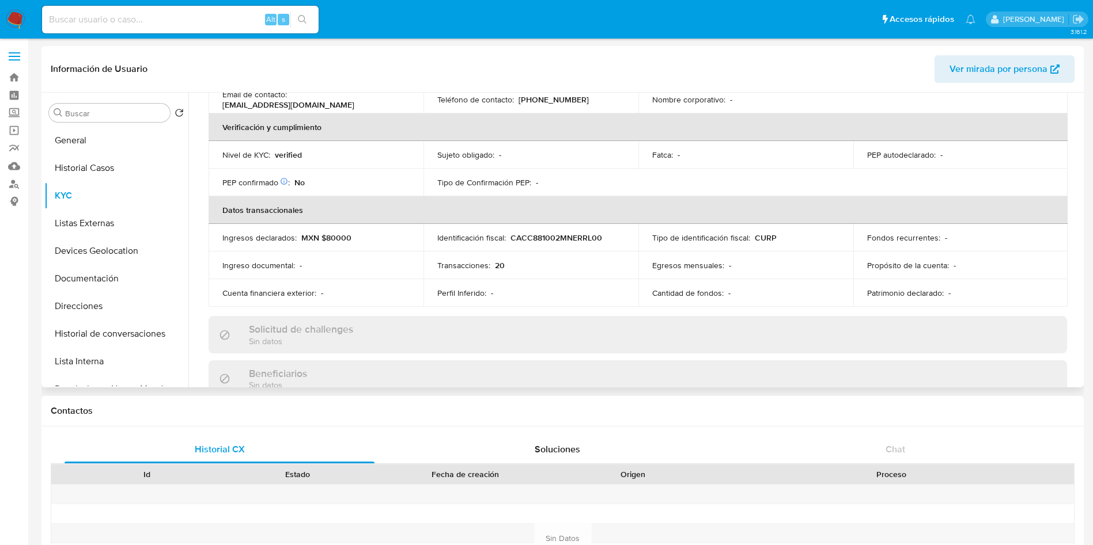
scroll to position [282, 0]
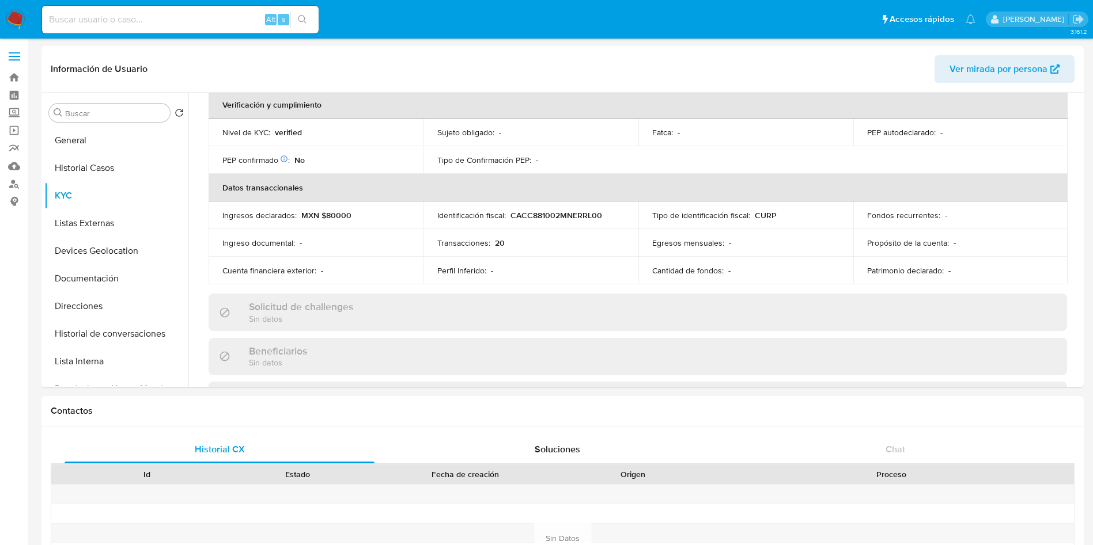
drag, startPoint x: 1081, startPoint y: 214, endPoint x: 1086, endPoint y: 247, distance: 33.3
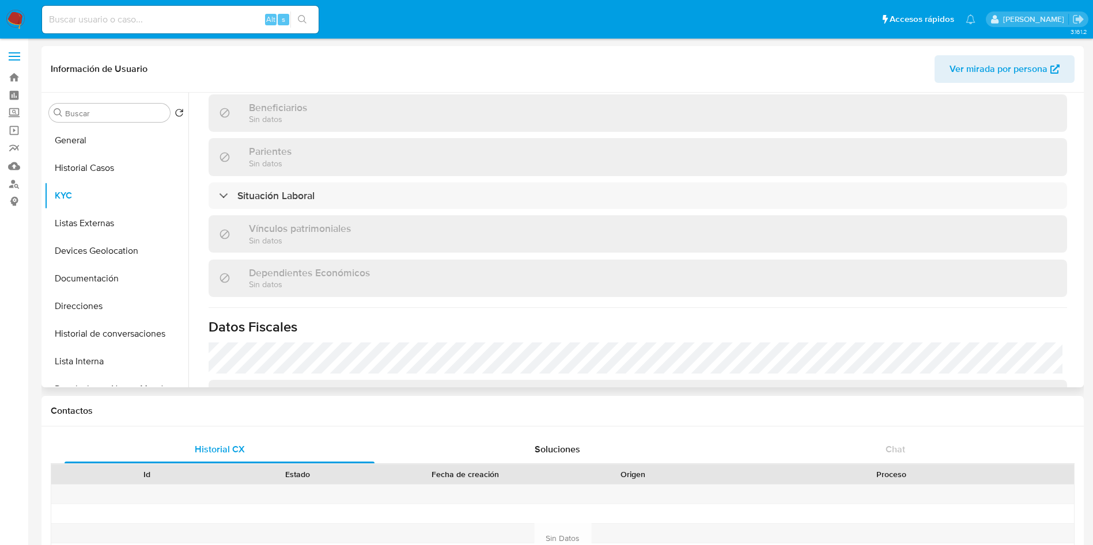
scroll to position [539, 0]
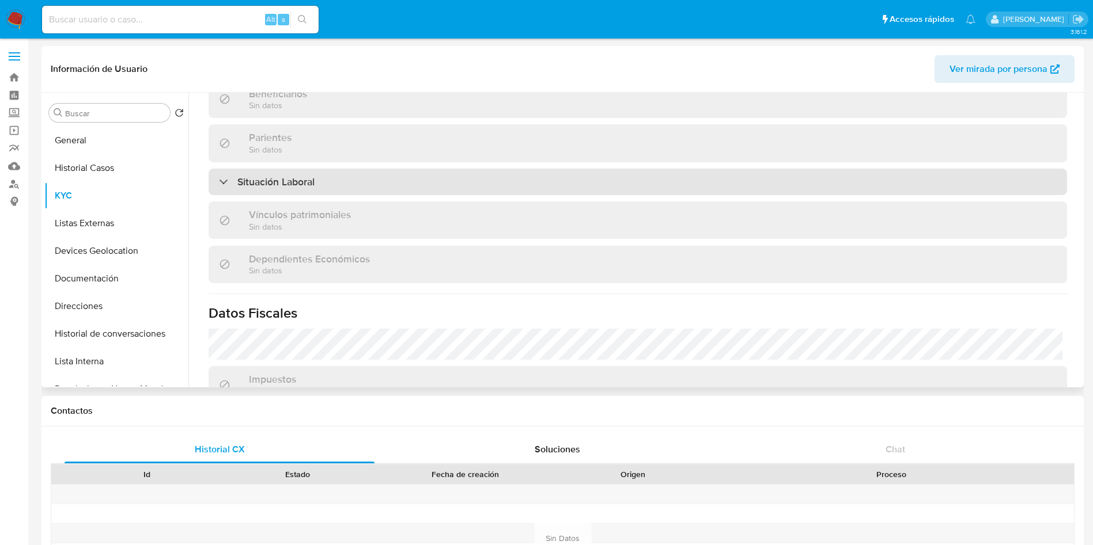
click at [499, 181] on div "Situación Laboral" at bounding box center [638, 182] width 858 height 26
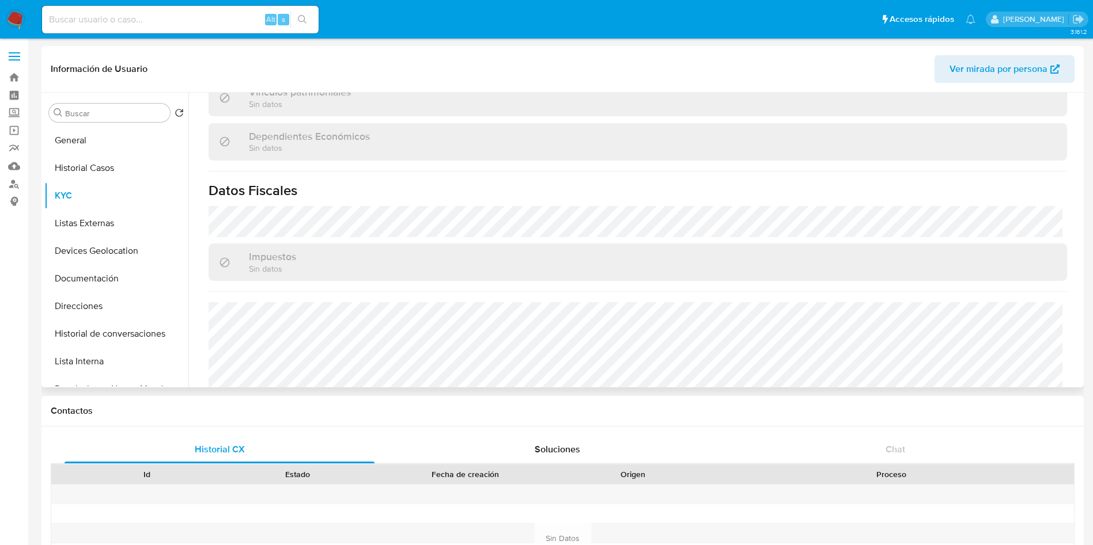
scroll to position [836, 0]
click at [107, 219] on button "Listas Externas" at bounding box center [111, 224] width 135 height 28
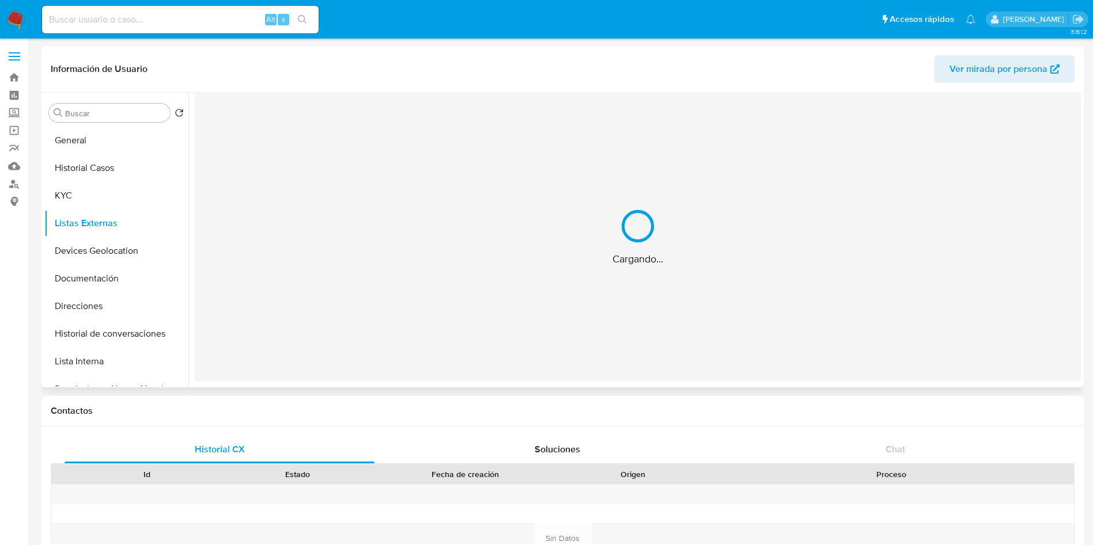
scroll to position [0, 0]
click at [97, 243] on button "Devices Geolocation" at bounding box center [111, 251] width 135 height 28
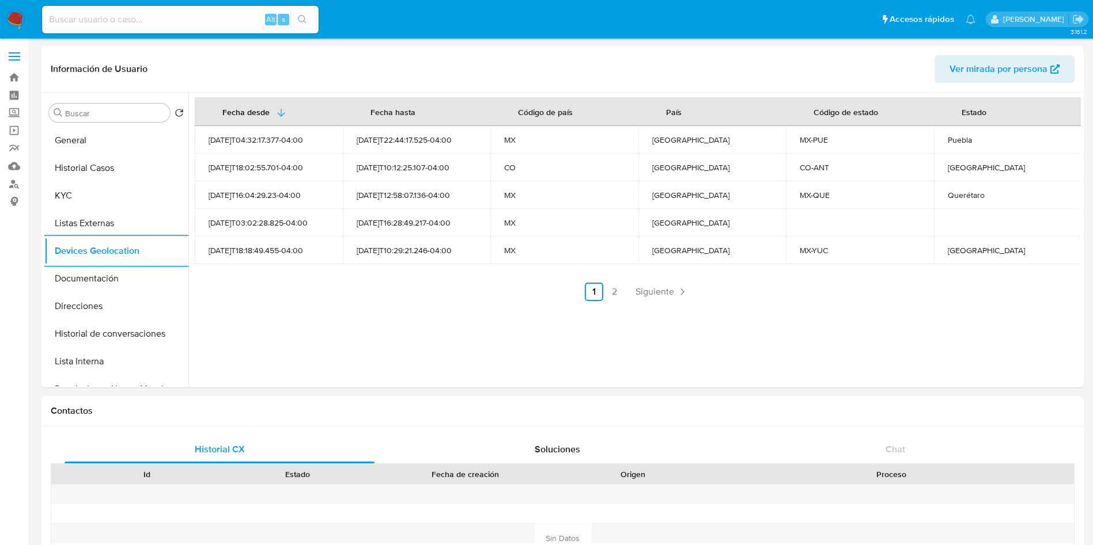
click at [612, 295] on link "2" at bounding box center [614, 292] width 18 height 18
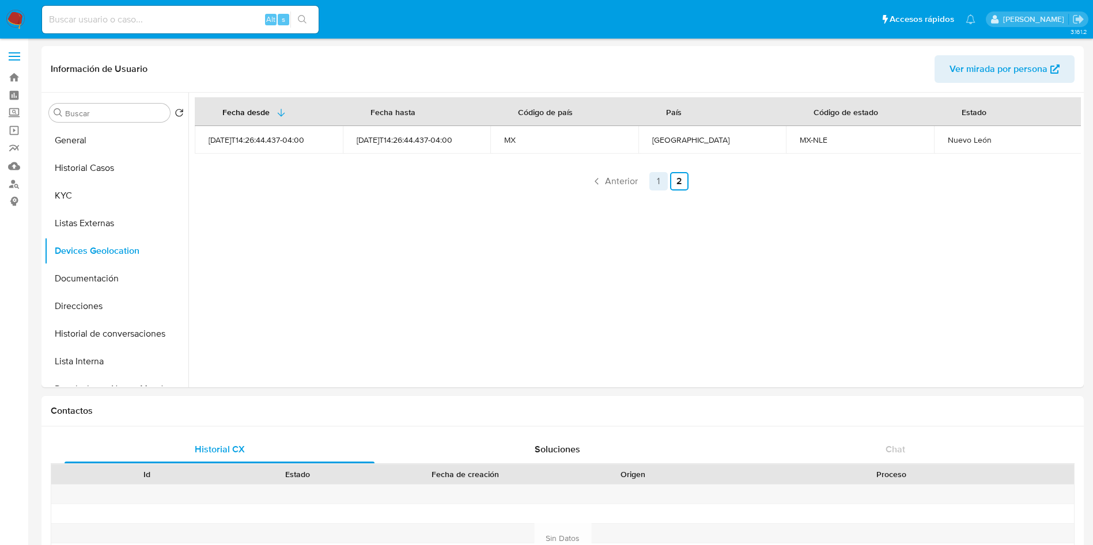
click at [657, 178] on link "1" at bounding box center [658, 181] width 18 height 18
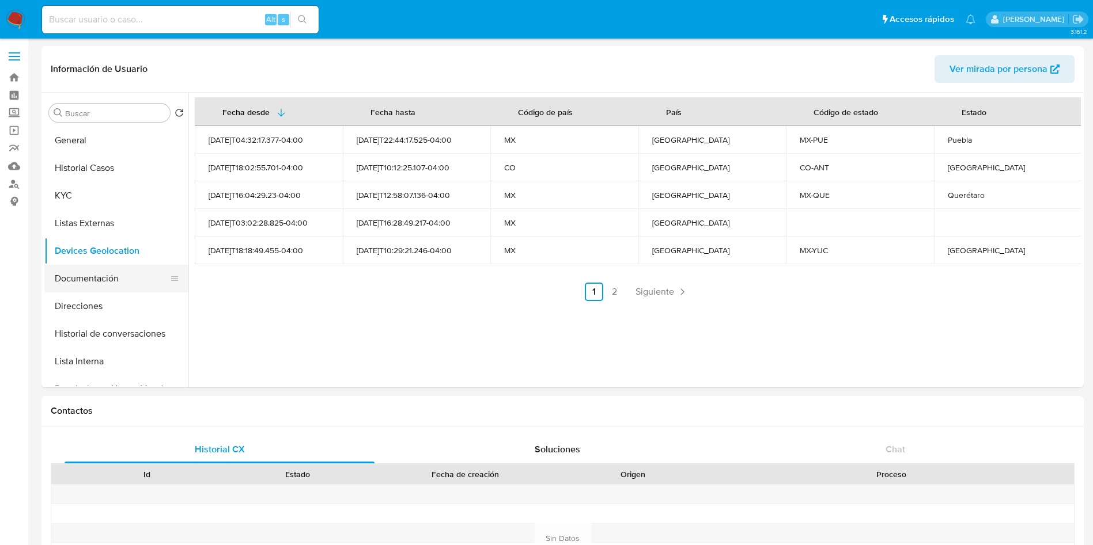
click at [88, 285] on button "Documentación" at bounding box center [111, 279] width 135 height 28
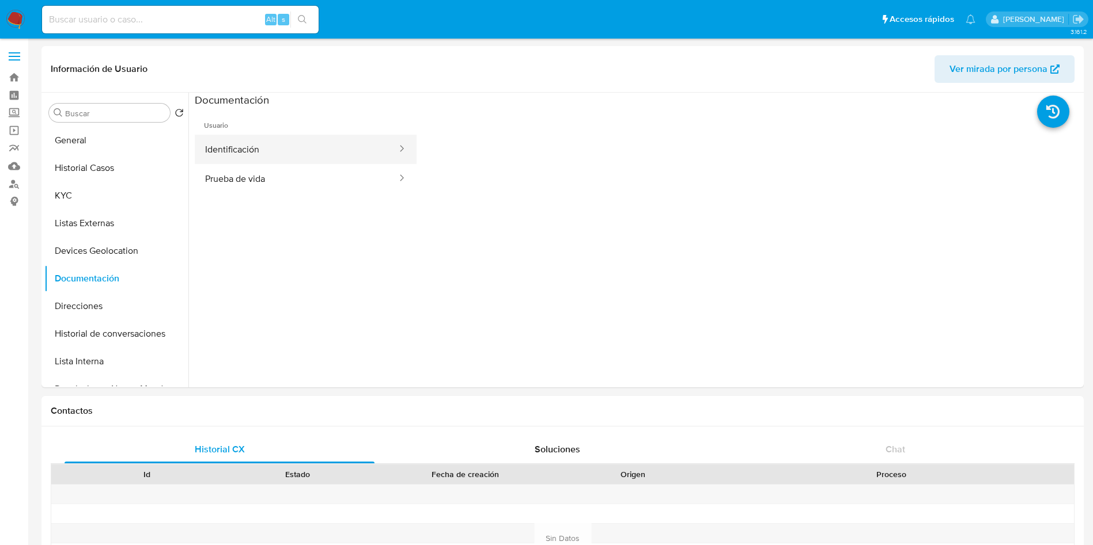
click at [280, 151] on button "Identificación" at bounding box center [296, 149] width 203 height 29
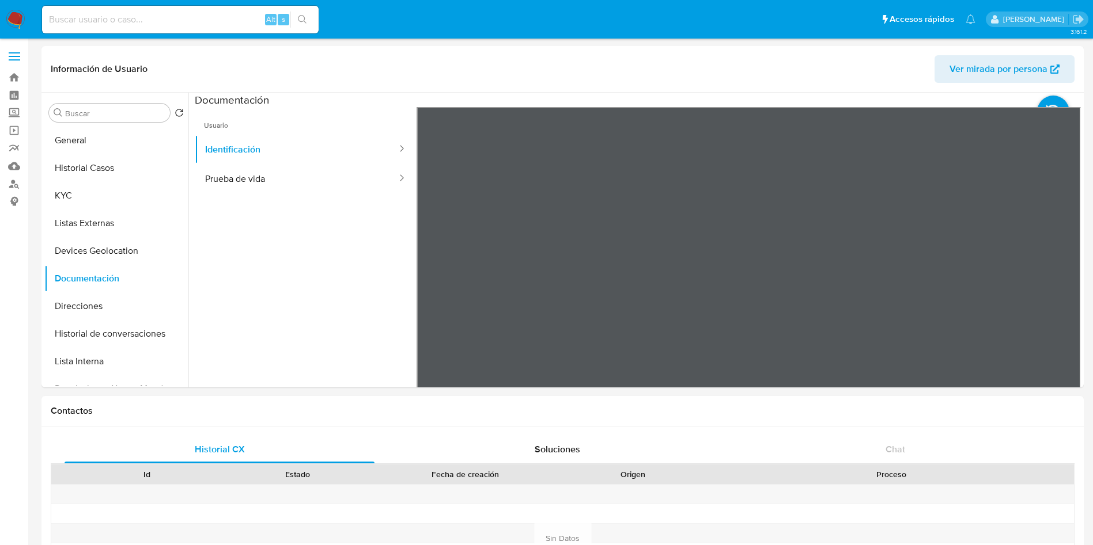
scroll to position [162, 0]
click at [268, 180] on button "Prueba de vida" at bounding box center [296, 178] width 203 height 29
click at [98, 300] on button "Direcciones" at bounding box center [111, 307] width 135 height 28
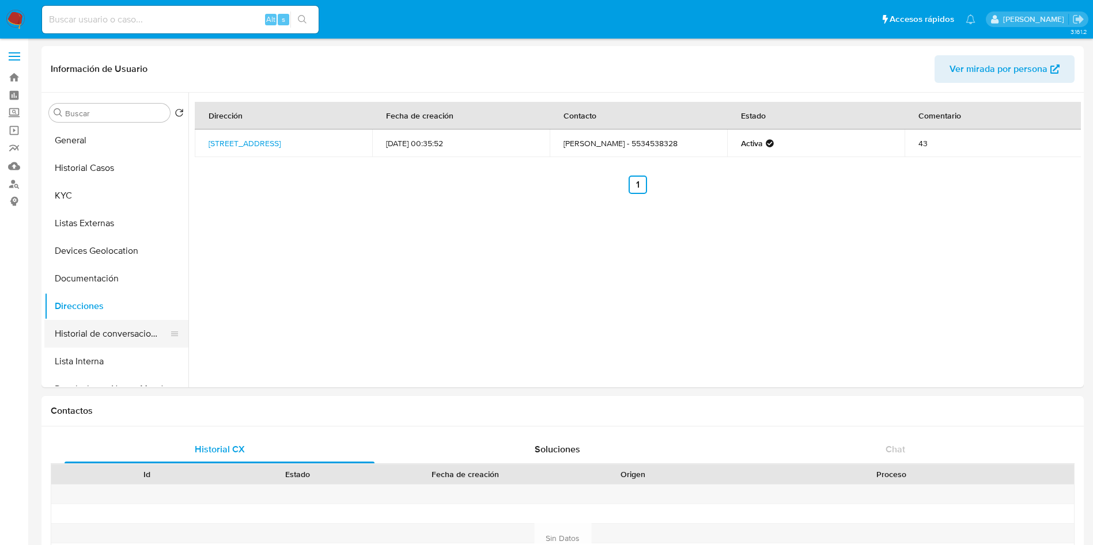
click at [97, 327] on button "Historial de conversaciones" at bounding box center [111, 334] width 135 height 28
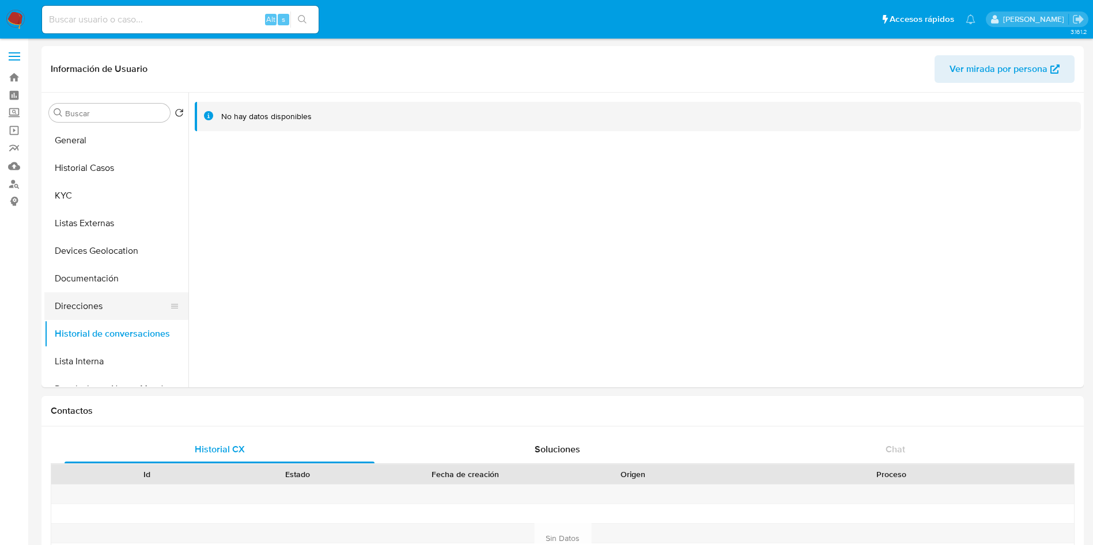
scroll to position [86, 0]
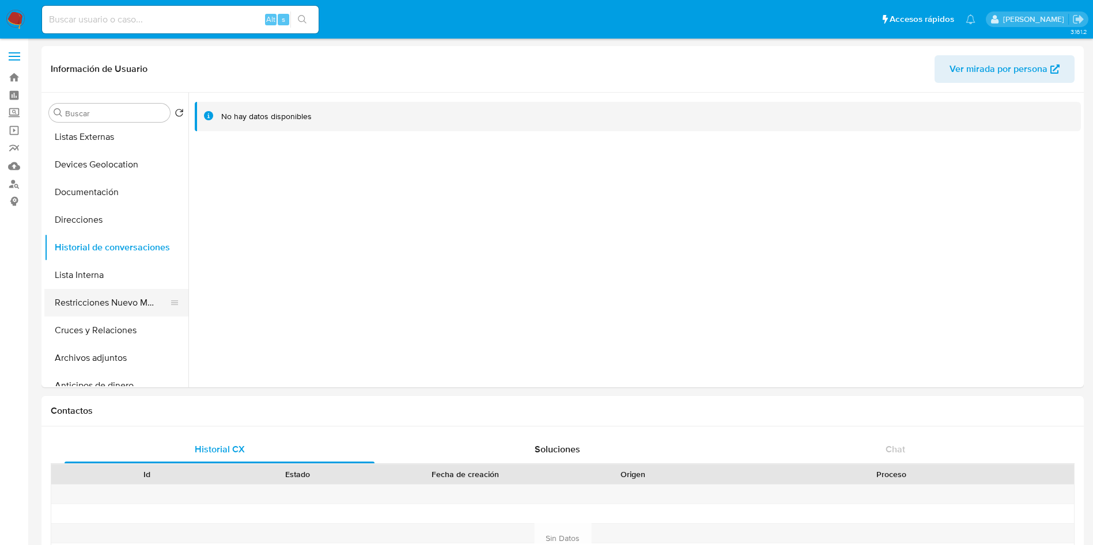
click at [130, 303] on button "Restricciones Nuevo Mundo" at bounding box center [111, 303] width 135 height 28
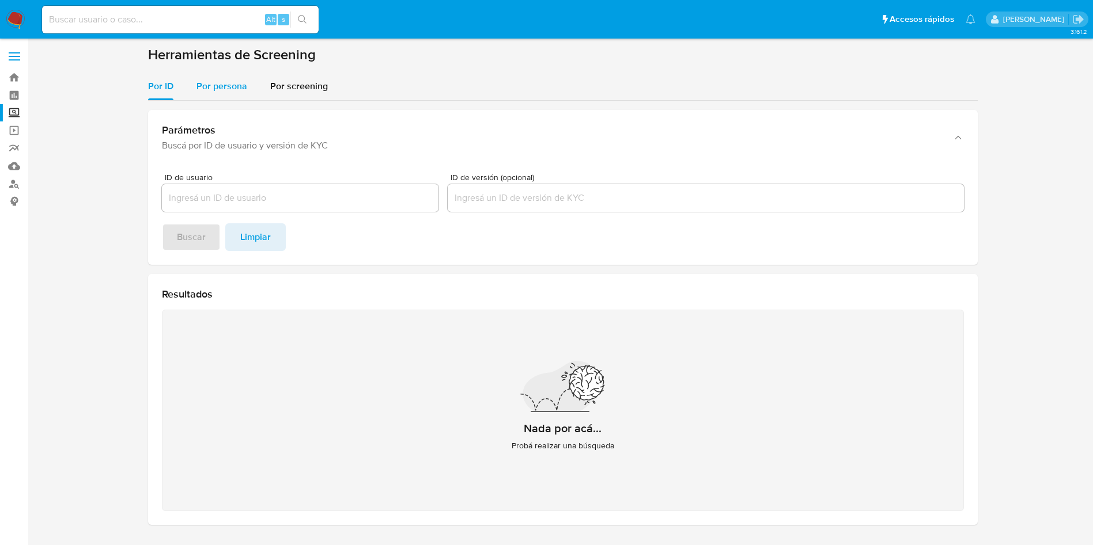
click at [209, 86] on span "Por persona" at bounding box center [221, 85] width 51 height 13
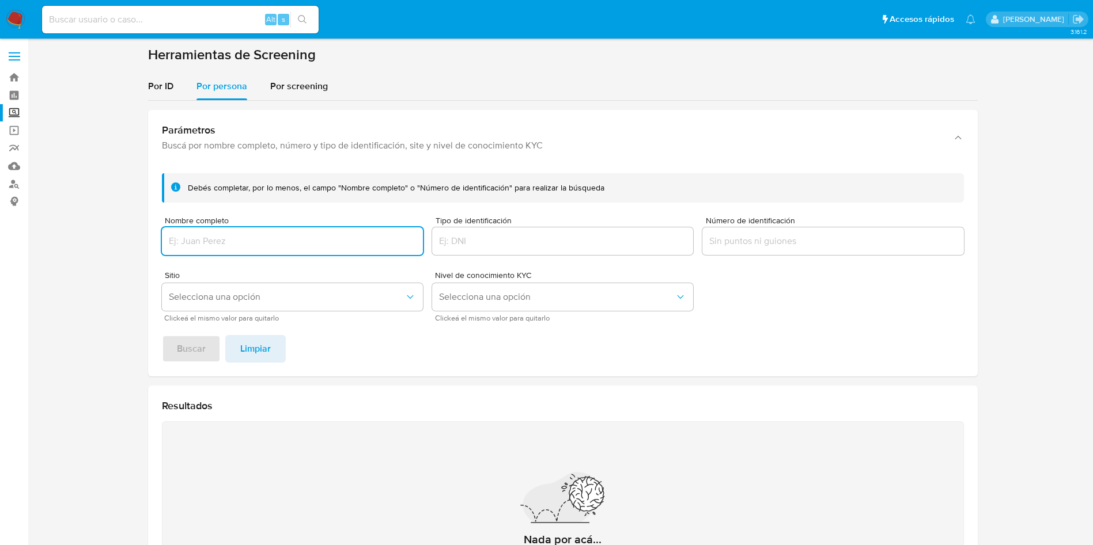
drag, startPoint x: 259, startPoint y: 241, endPoint x: 254, endPoint y: 232, distance: 10.8
click at [259, 241] on input "Nombre completo" at bounding box center [292, 241] width 261 height 15
type input "Aproil SA de CV"
click at [162, 335] on button "Buscar" at bounding box center [191, 349] width 59 height 28
